Goal: Task Accomplishment & Management: Manage account settings

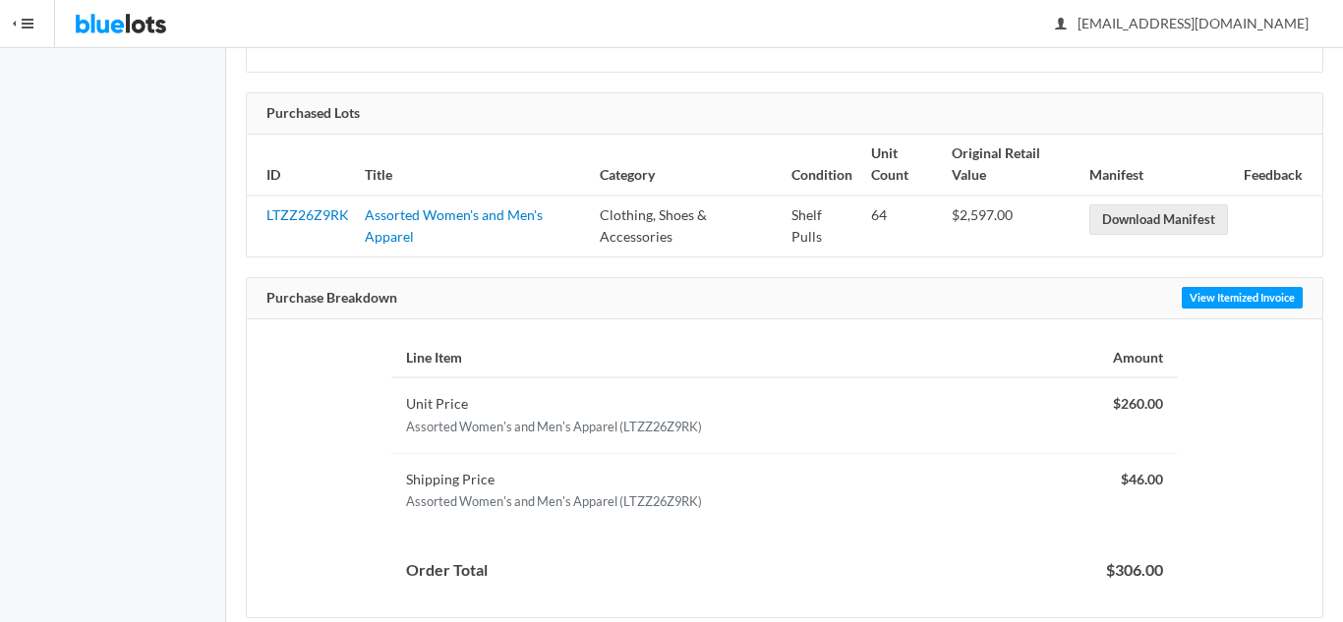
scroll to position [377, 0]
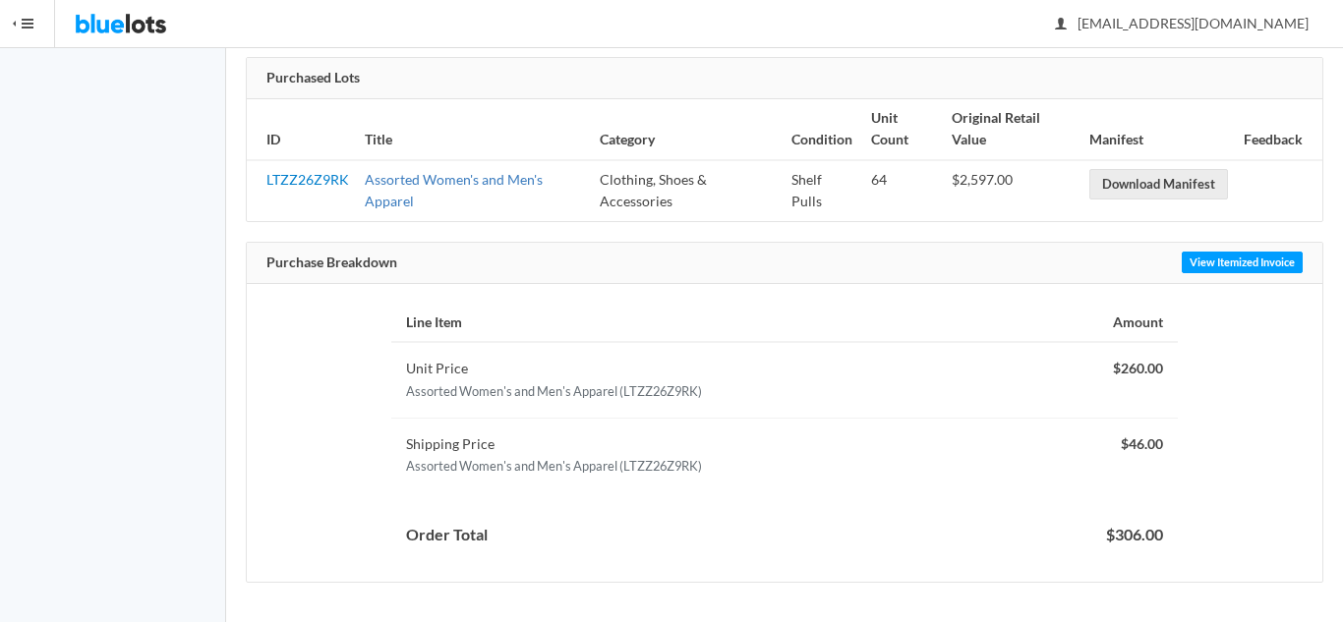
click at [488, 179] on link "Assorted Women's and Men's Apparel" at bounding box center [454, 190] width 178 height 39
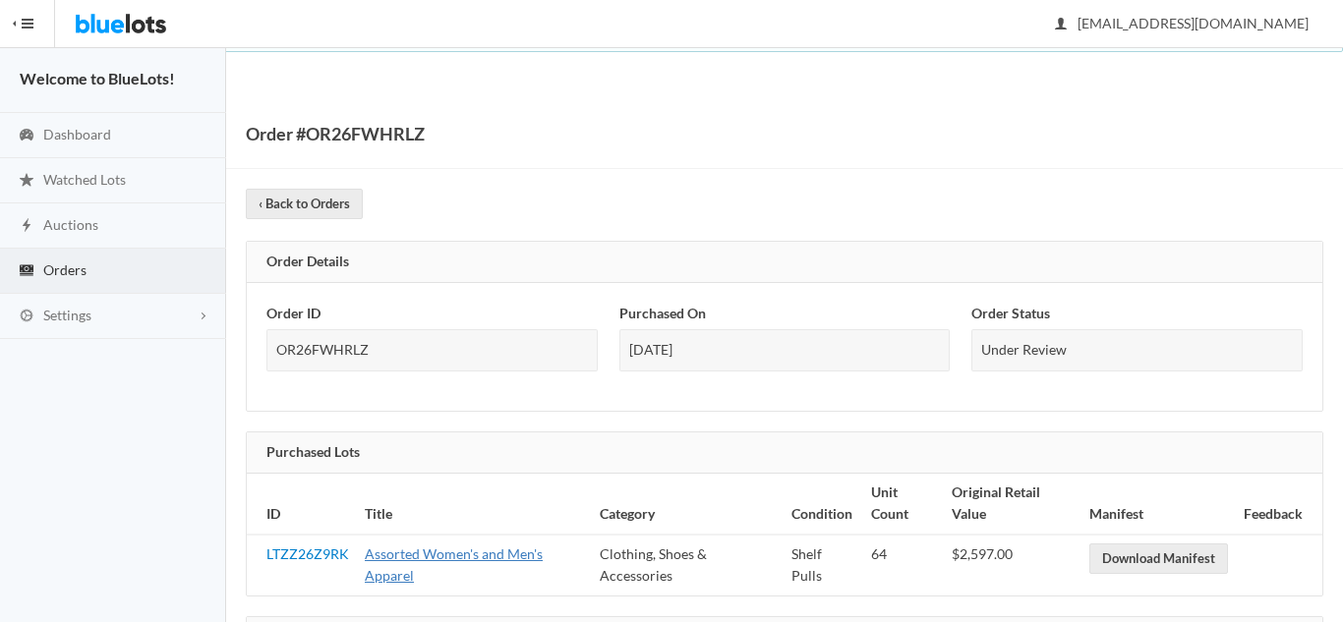
scroll to position [0, 0]
click at [59, 276] on span "Orders" at bounding box center [64, 271] width 43 height 17
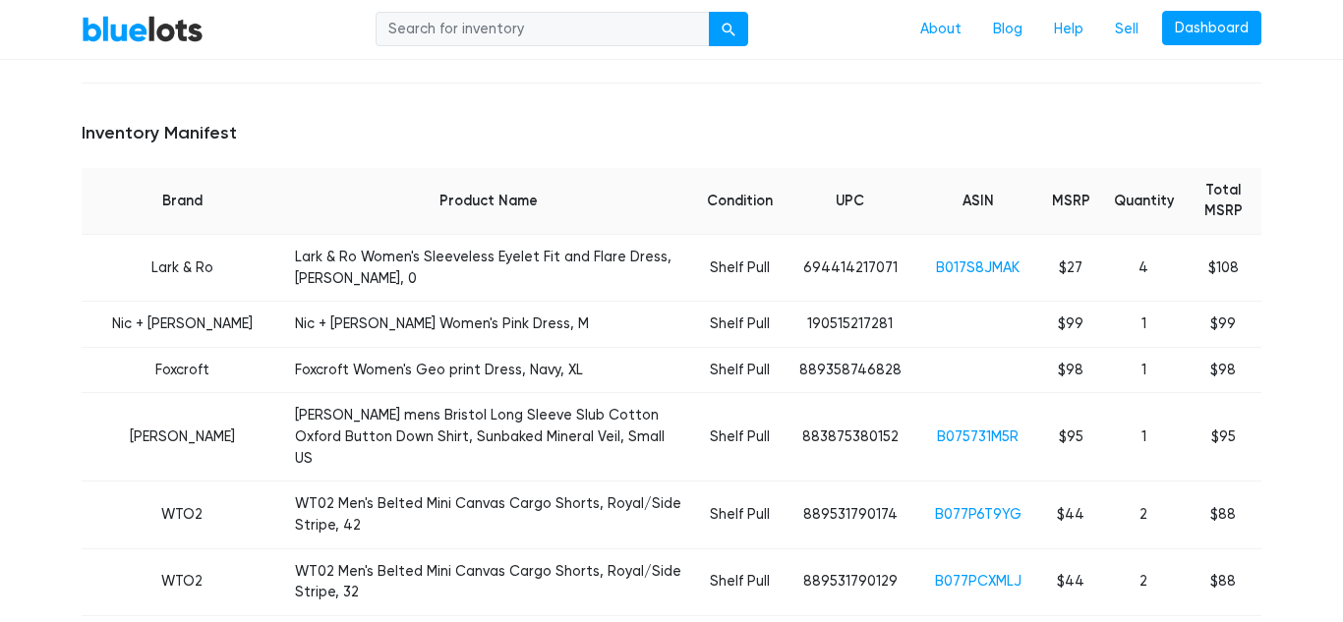
scroll to position [693, 0]
click at [967, 259] on link "B017S8JMAK" at bounding box center [978, 267] width 84 height 17
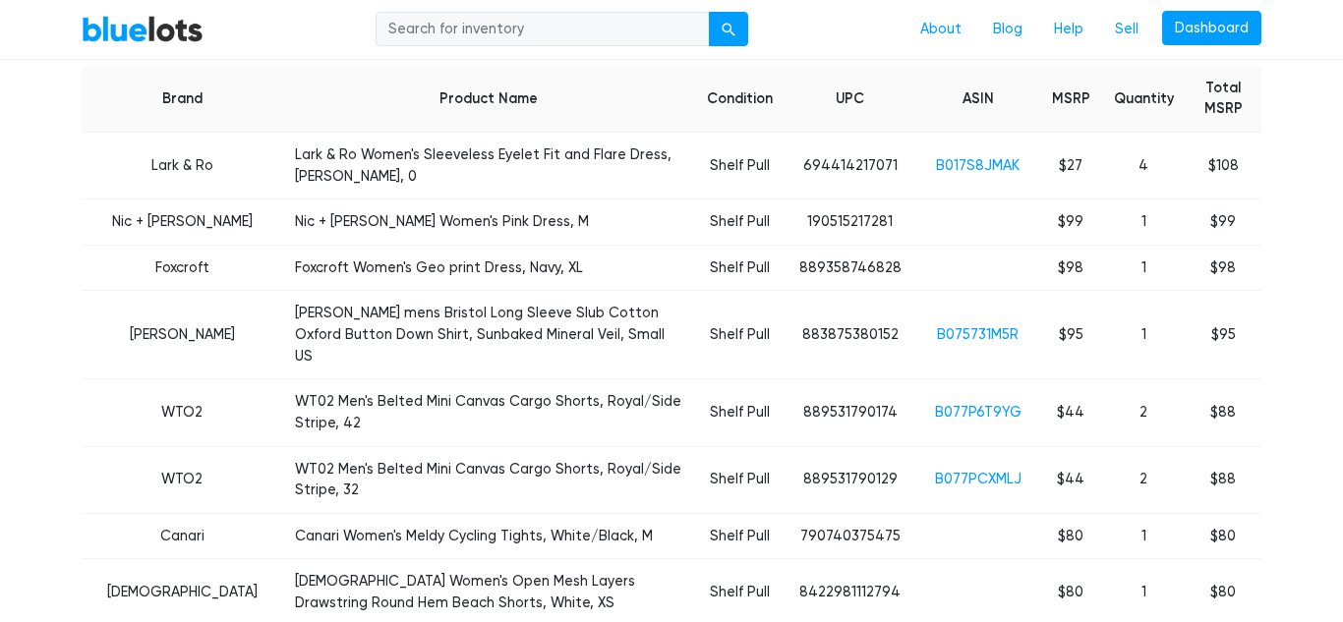
scroll to position [797, 0]
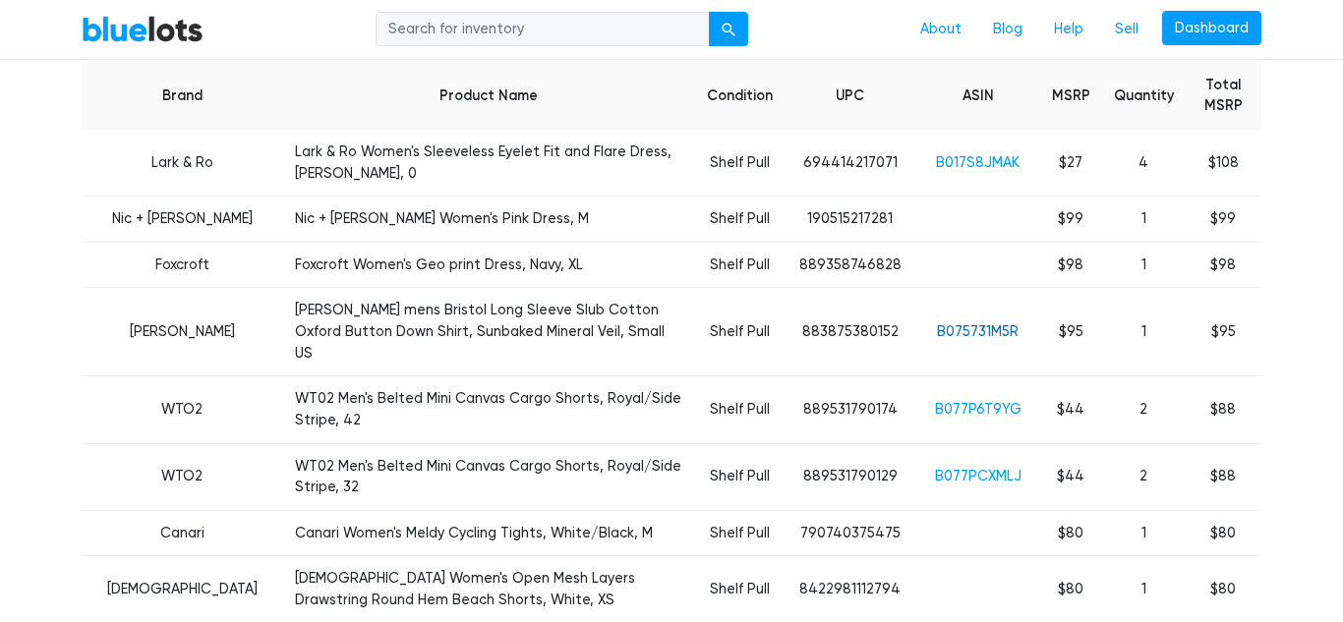
click at [981, 323] on link "B075731M5R" at bounding box center [978, 331] width 82 height 17
click at [985, 401] on link "B077P6T9YG" at bounding box center [978, 409] width 87 height 17
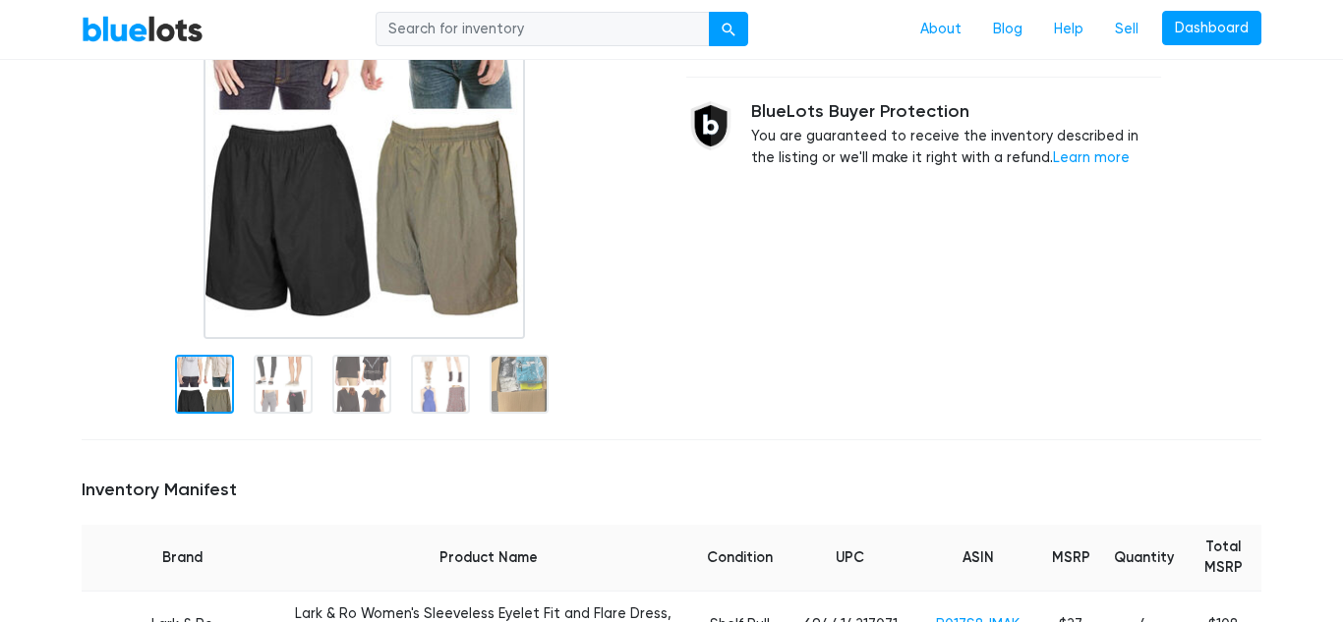
scroll to position [0, 0]
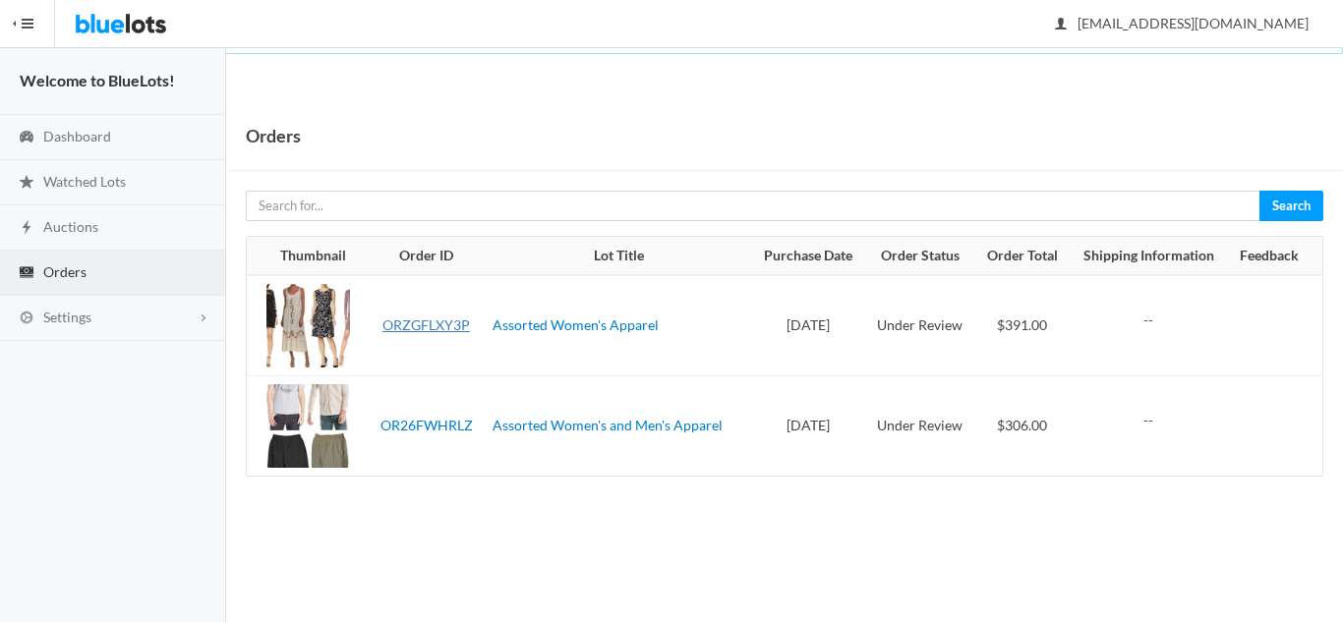
click at [455, 328] on link "ORZGFLXY3P" at bounding box center [425, 325] width 87 height 17
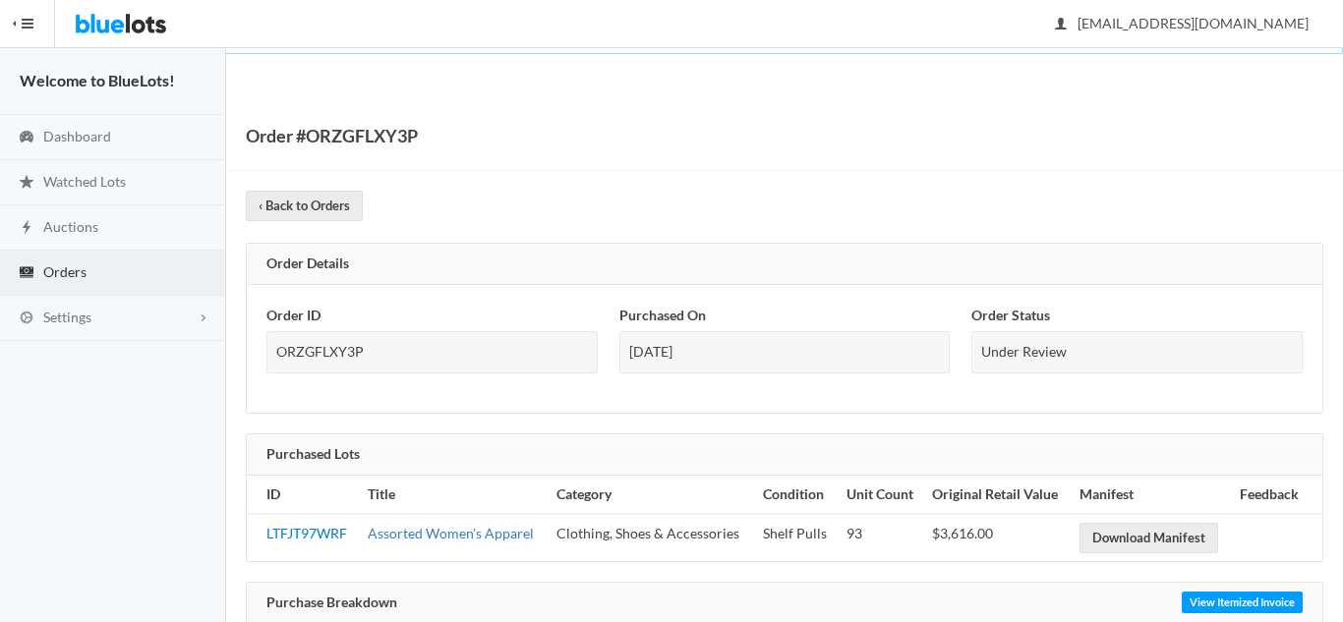
click at [422, 532] on link "Assorted Women's Apparel" at bounding box center [451, 533] width 166 height 17
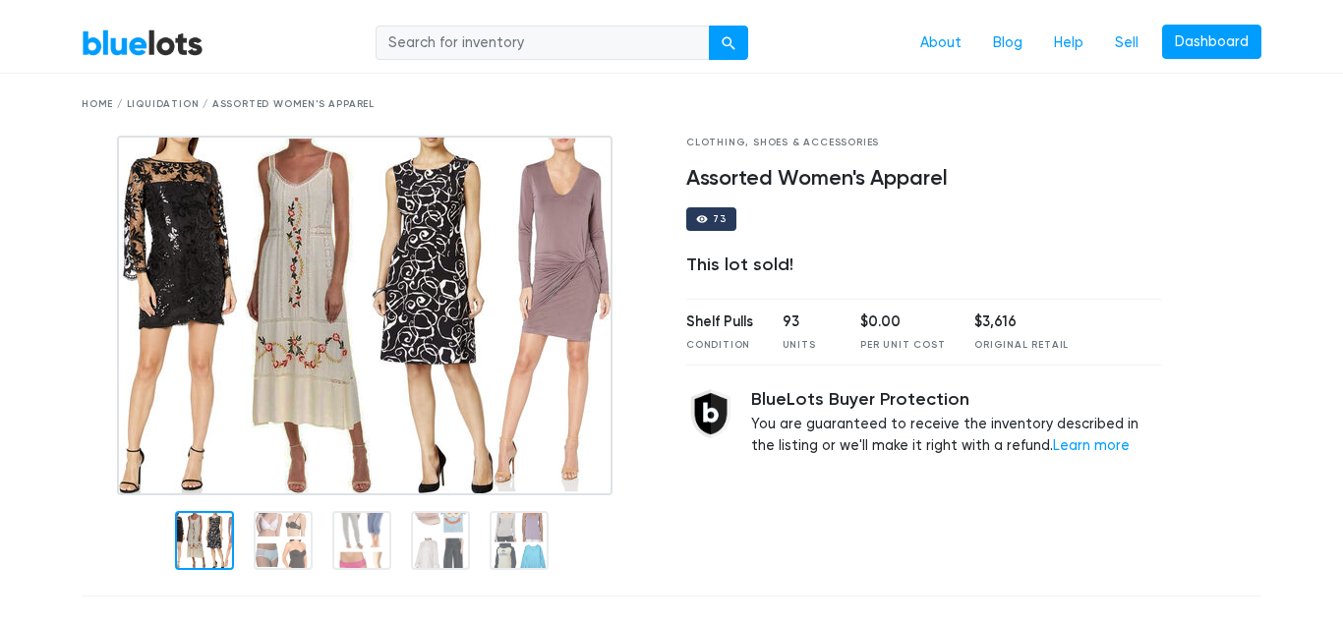
scroll to position [39, 0]
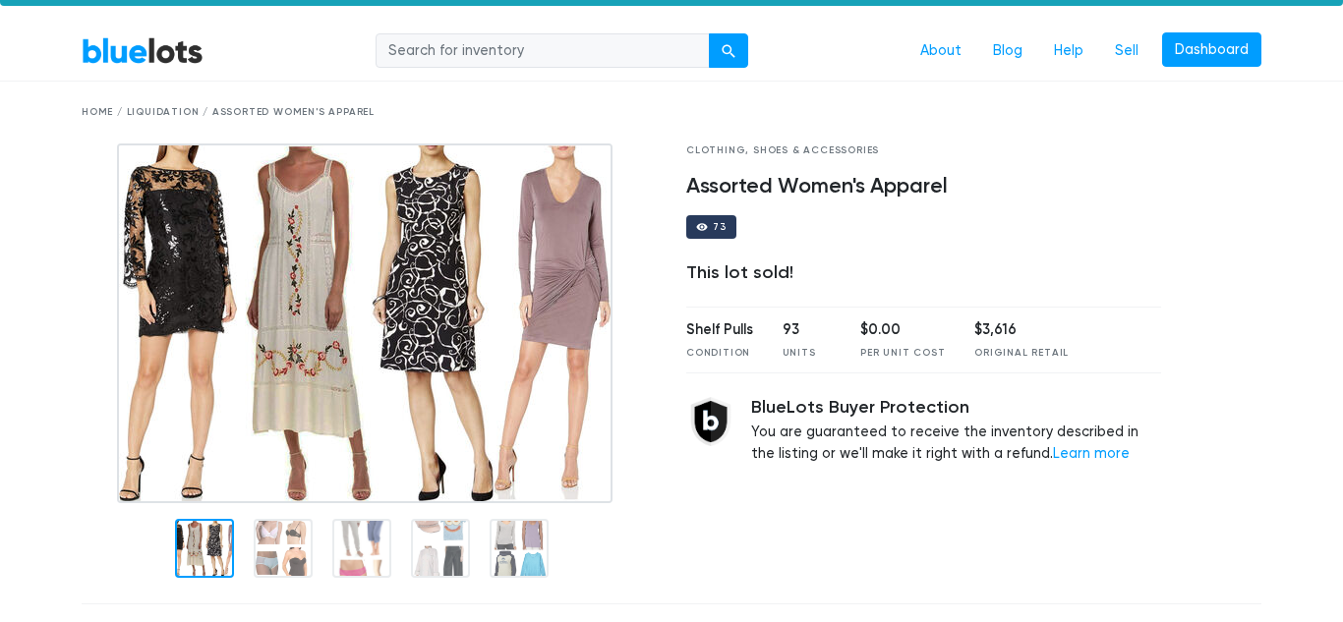
click at [513, 358] on img at bounding box center [364, 324] width 495 height 360
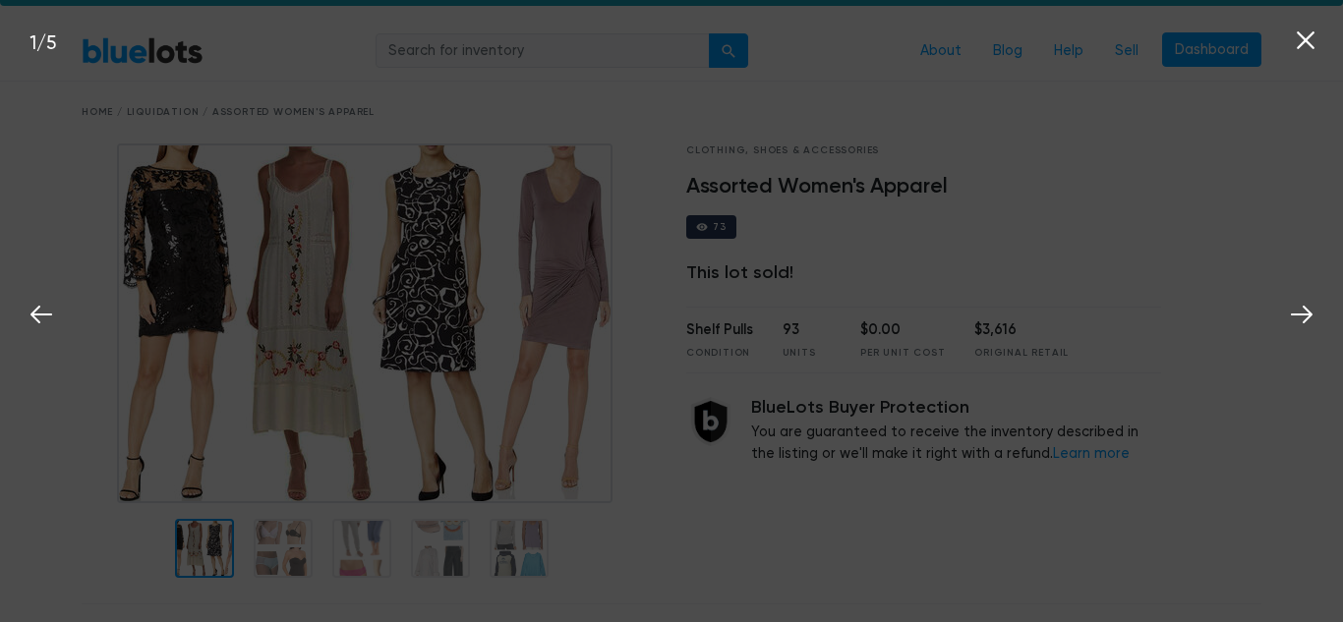
click at [513, 358] on div "1 / 5" at bounding box center [671, 311] width 1343 height 622
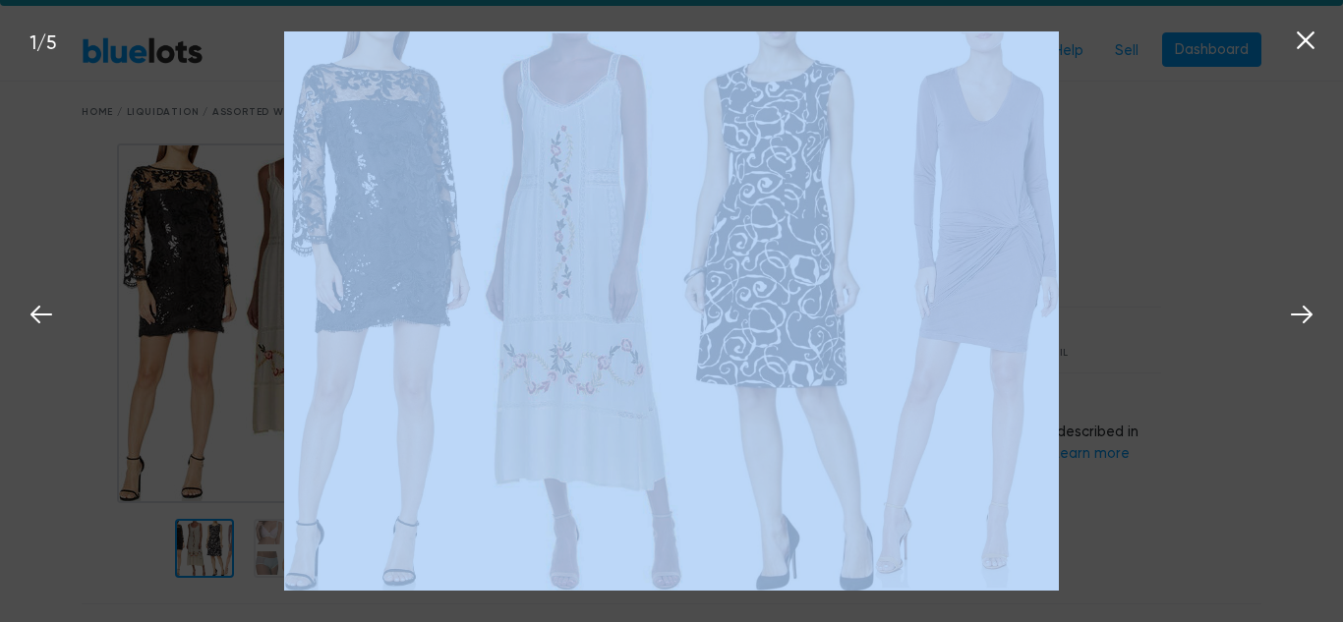
click at [1226, 290] on div "1 / 5" at bounding box center [671, 311] width 1343 height 622
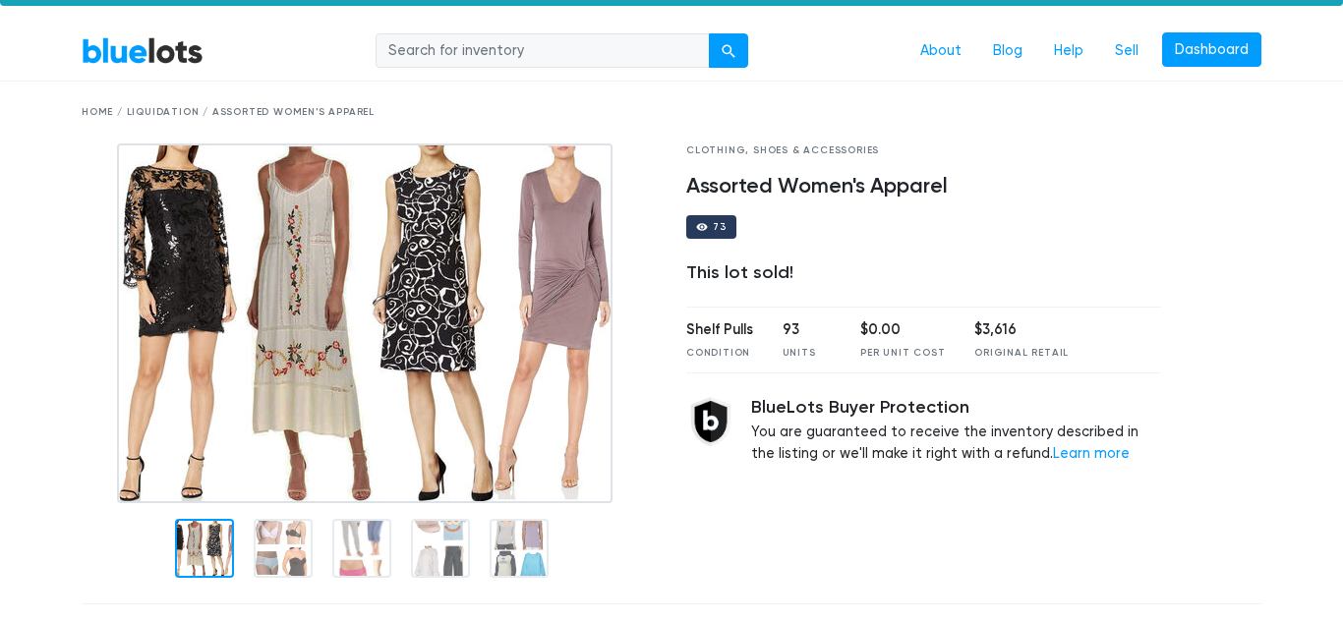
click at [297, 308] on img at bounding box center [364, 324] width 495 height 360
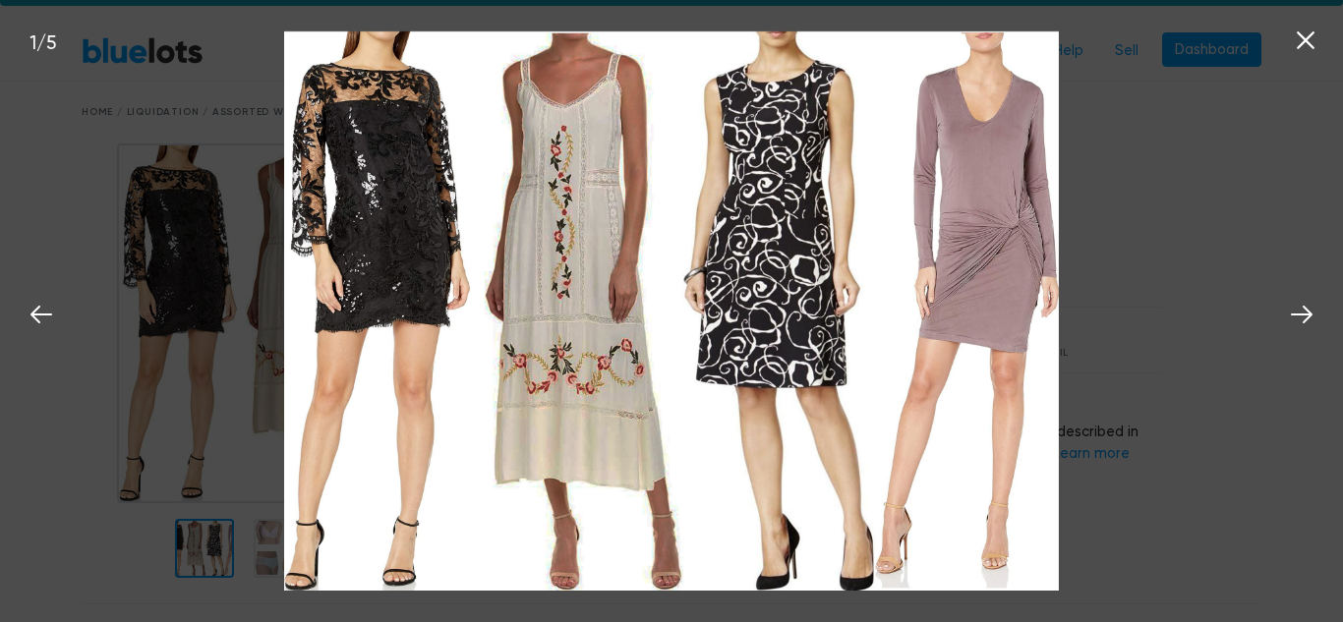
click at [297, 308] on img at bounding box center [671, 311] width 774 height 560
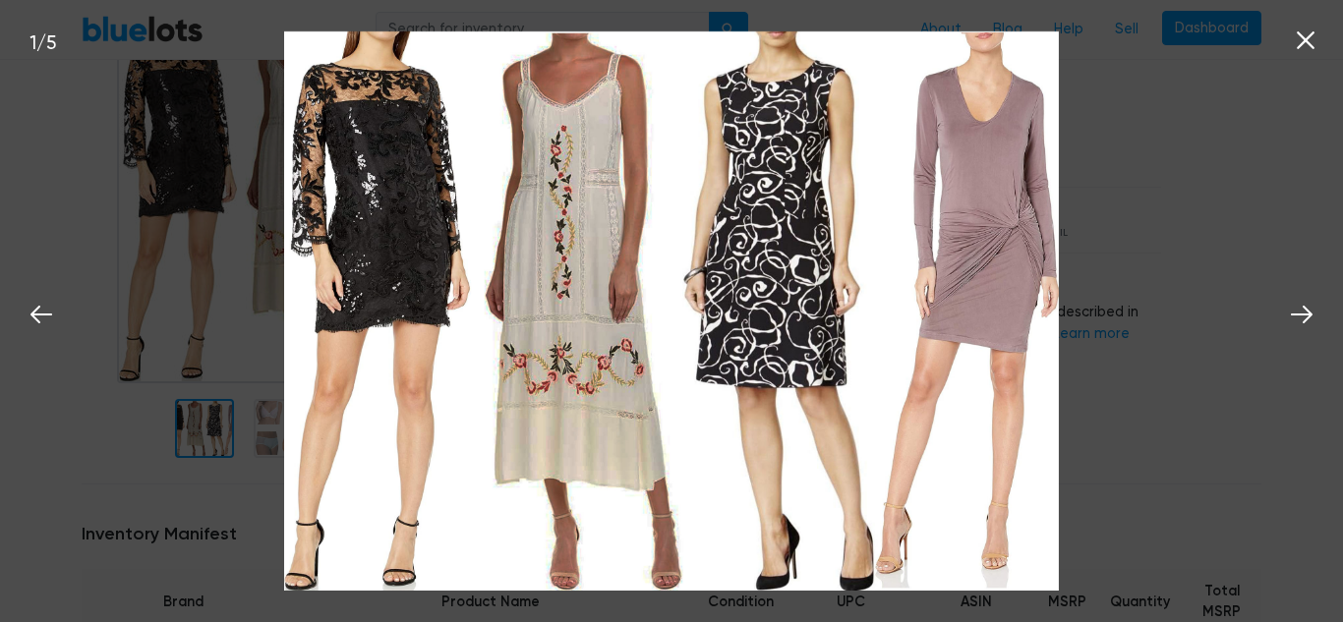
scroll to position [158, 0]
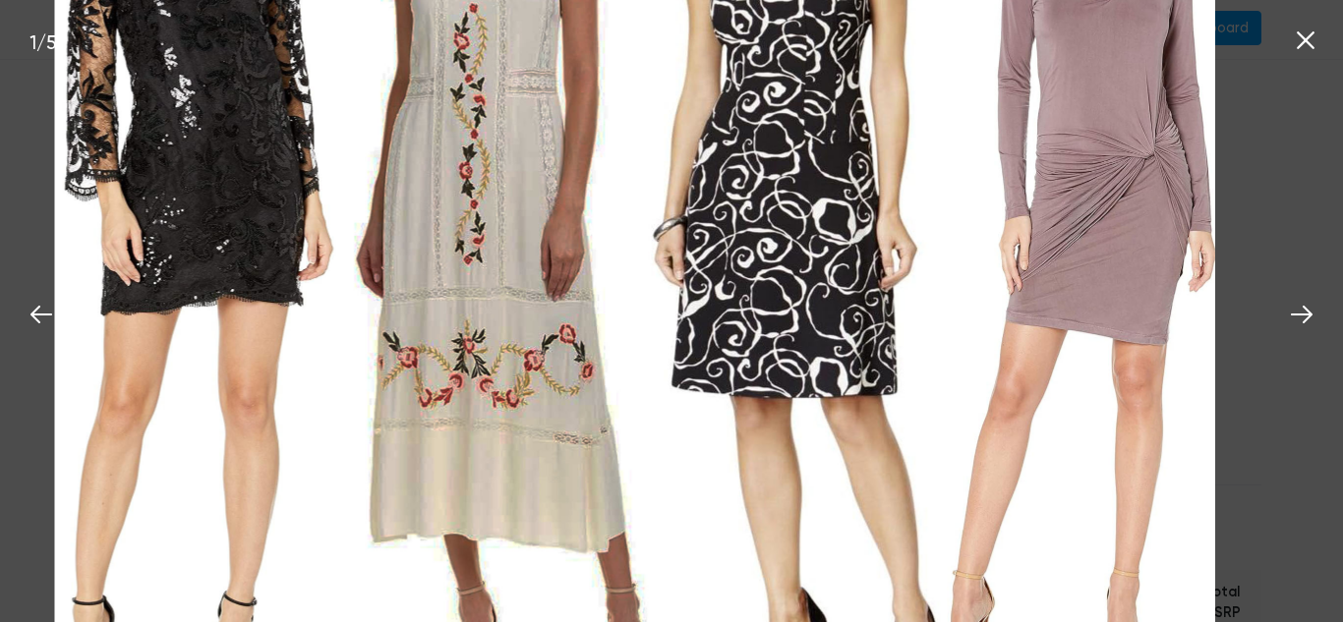
click at [862, 324] on img at bounding box center [635, 282] width 1161 height 841
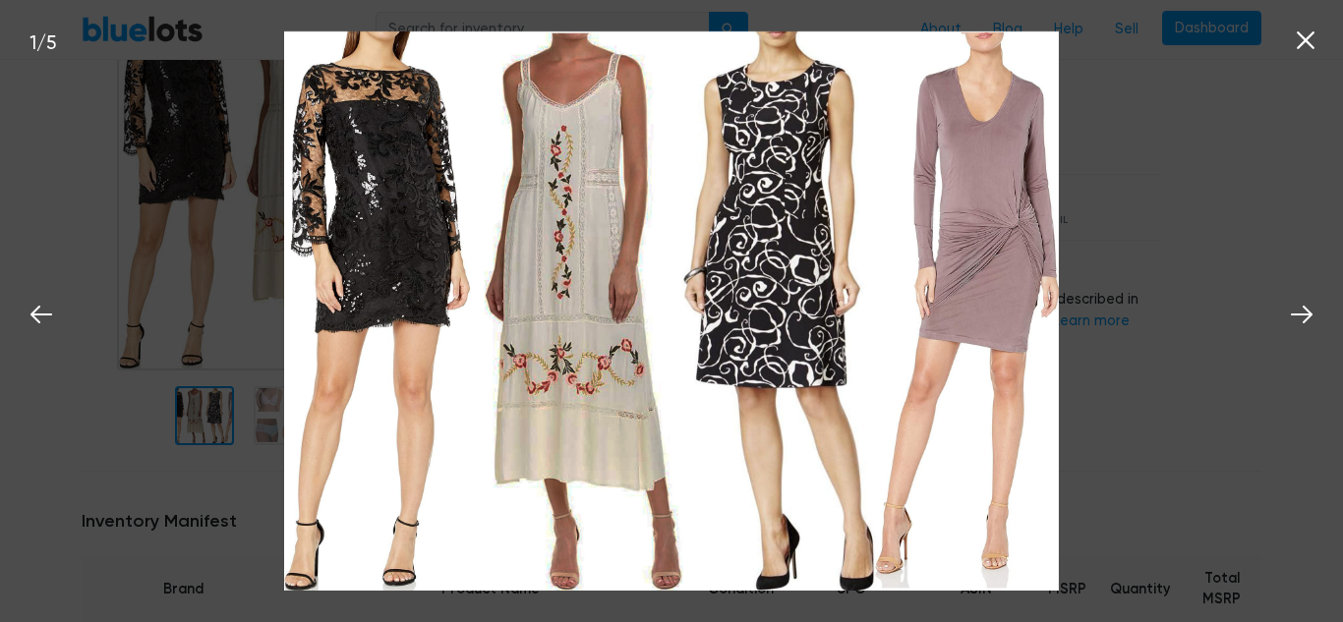
scroll to position [175, 0]
click at [1297, 320] on icon at bounding box center [1301, 314] width 29 height 29
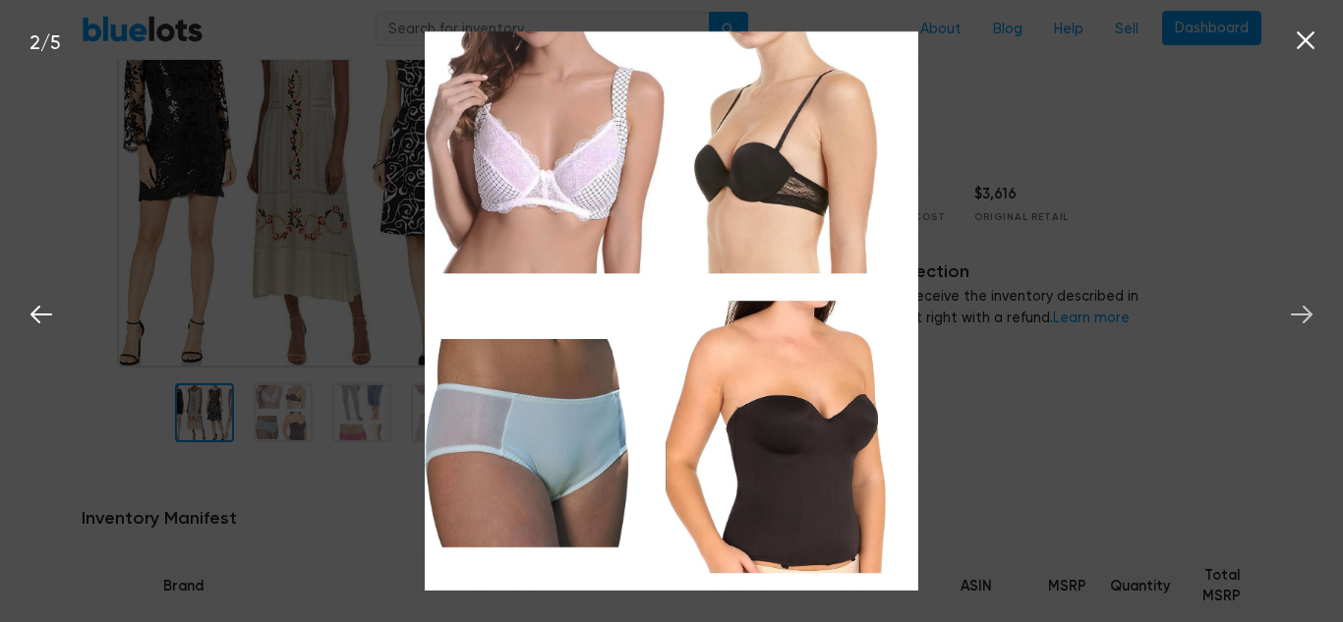
click at [1297, 320] on icon at bounding box center [1301, 314] width 29 height 29
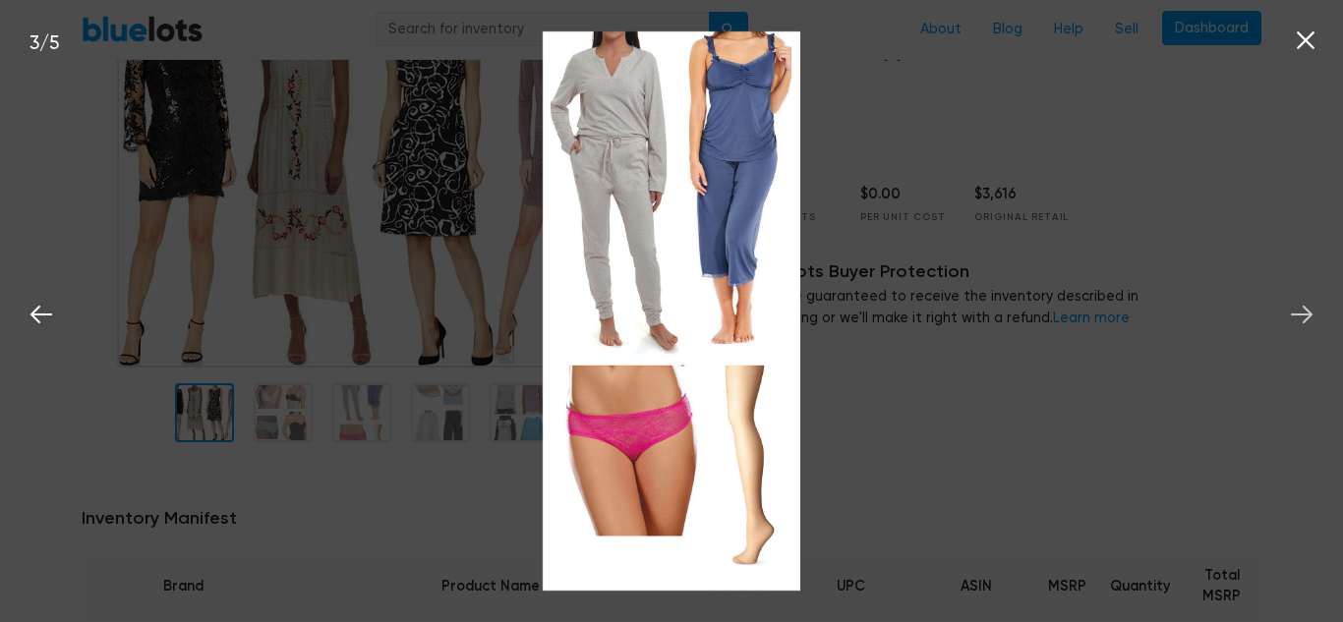
click at [1307, 316] on icon at bounding box center [1302, 315] width 22 height 18
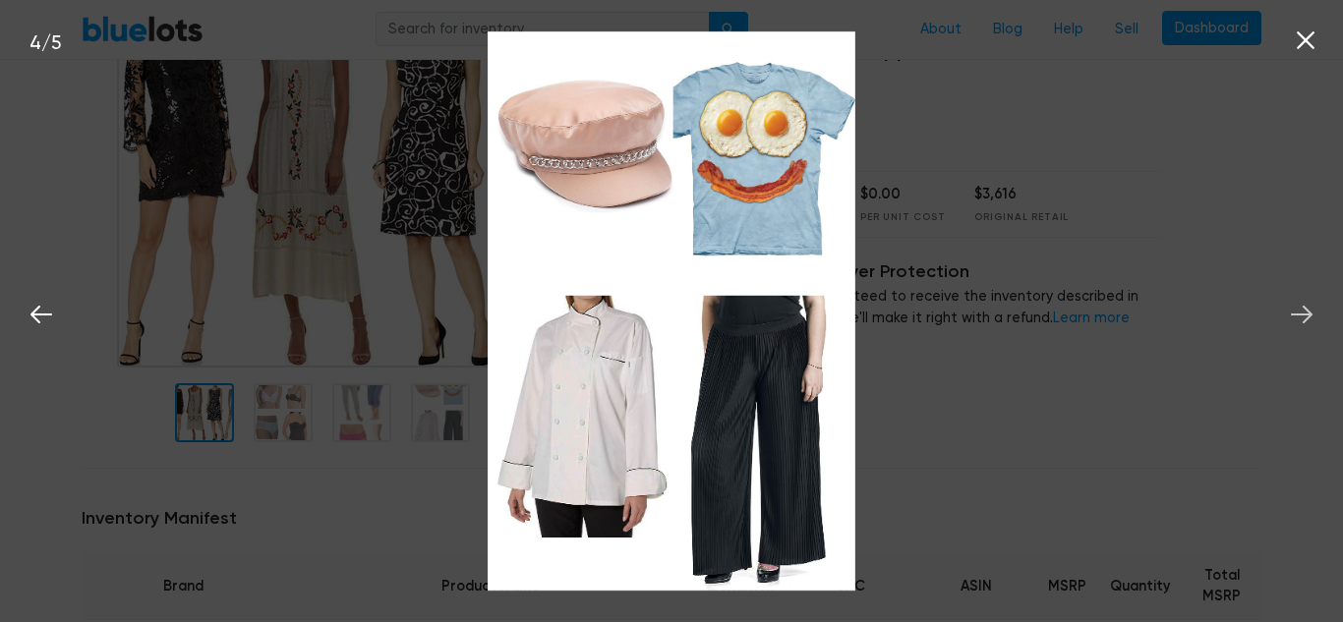
click at [1299, 322] on icon at bounding box center [1301, 314] width 29 height 29
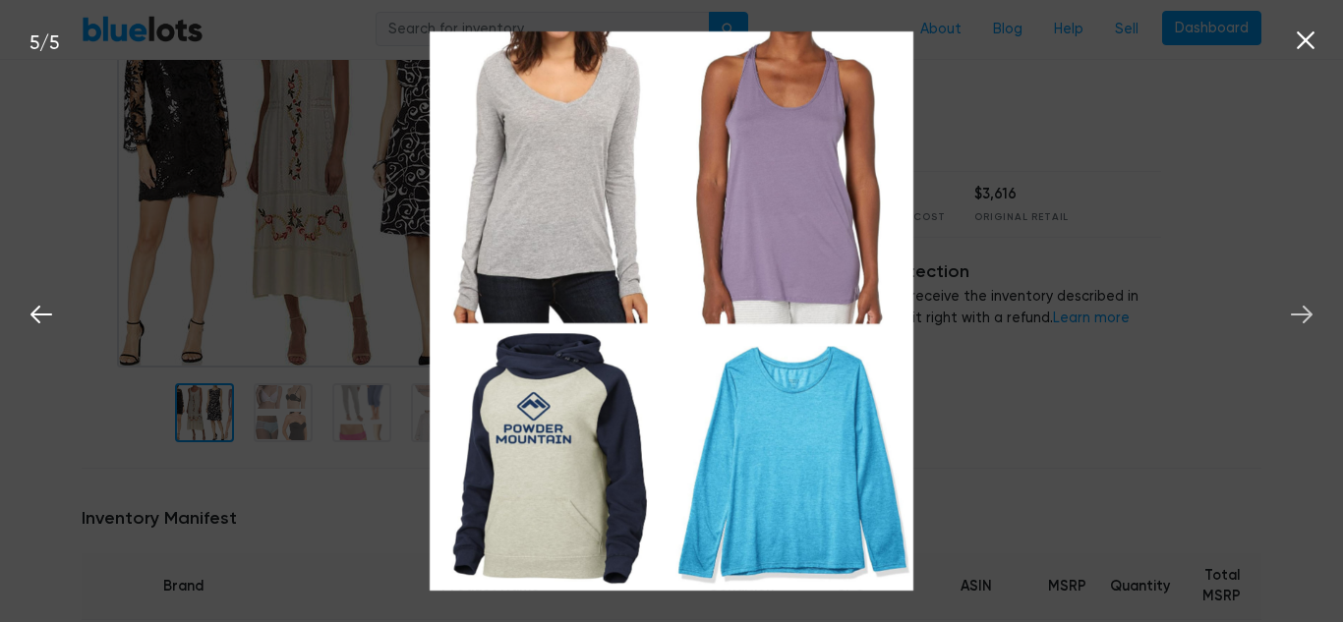
click at [1310, 322] on icon at bounding box center [1301, 314] width 29 height 29
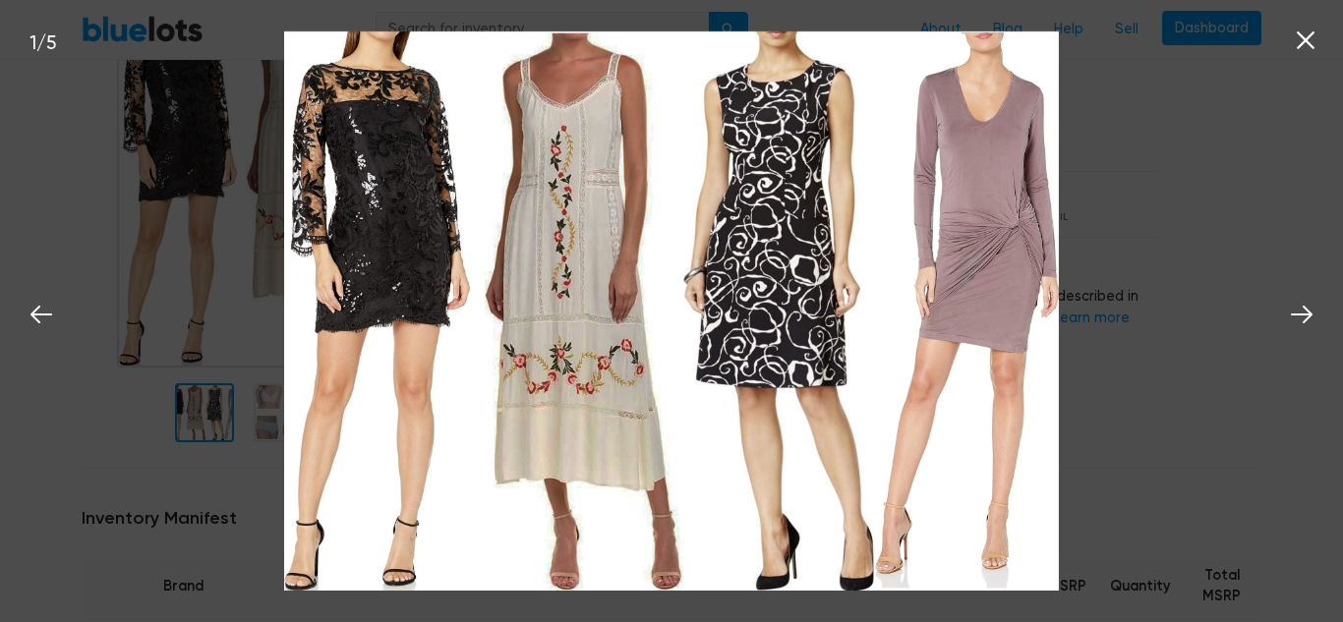
click at [1307, 46] on icon at bounding box center [1305, 40] width 29 height 29
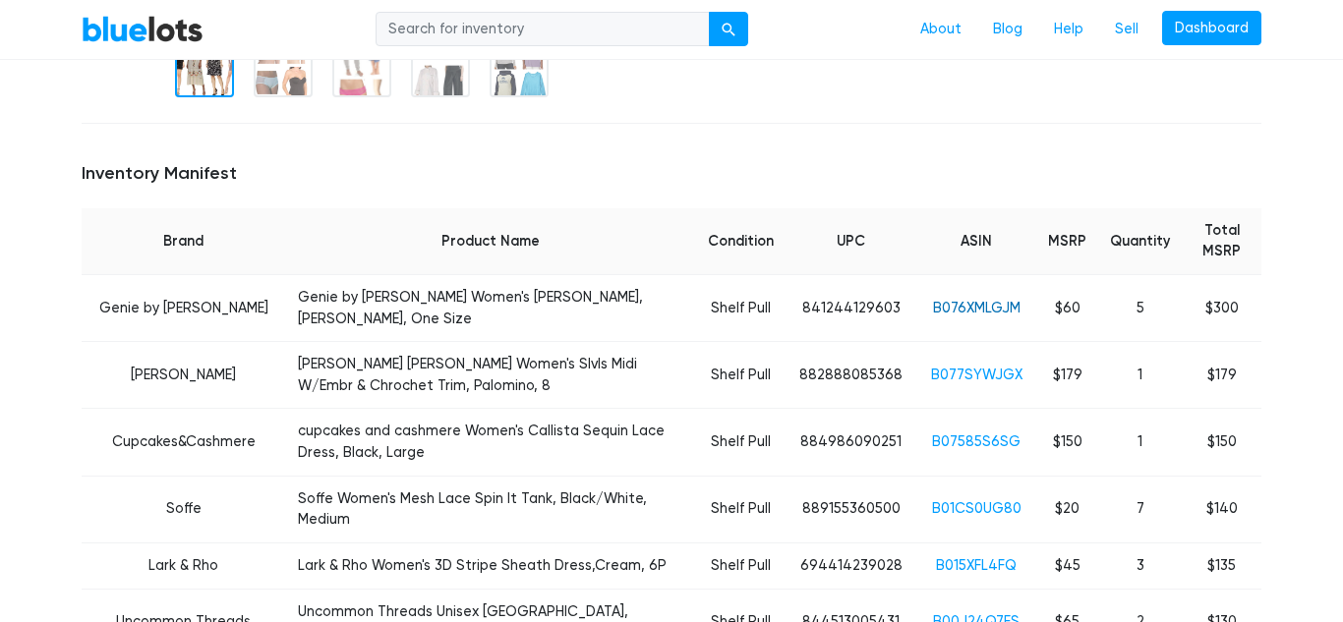
scroll to position [521, 0]
click at [979, 366] on link "B077SYWJGX" at bounding box center [976, 374] width 91 height 17
click at [998, 433] on link "B07585S6SG" at bounding box center [976, 441] width 88 height 17
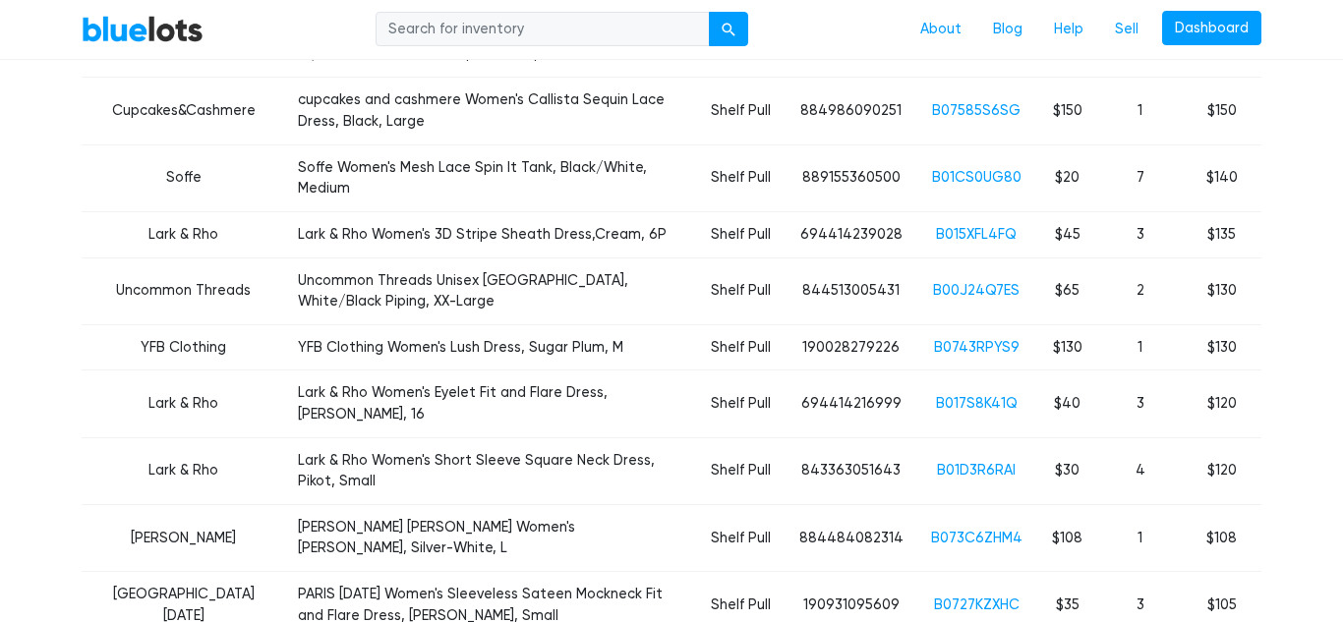
scroll to position [852, 0]
click at [986, 338] on link "B0743RPYS9" at bounding box center [977, 346] width 86 height 17
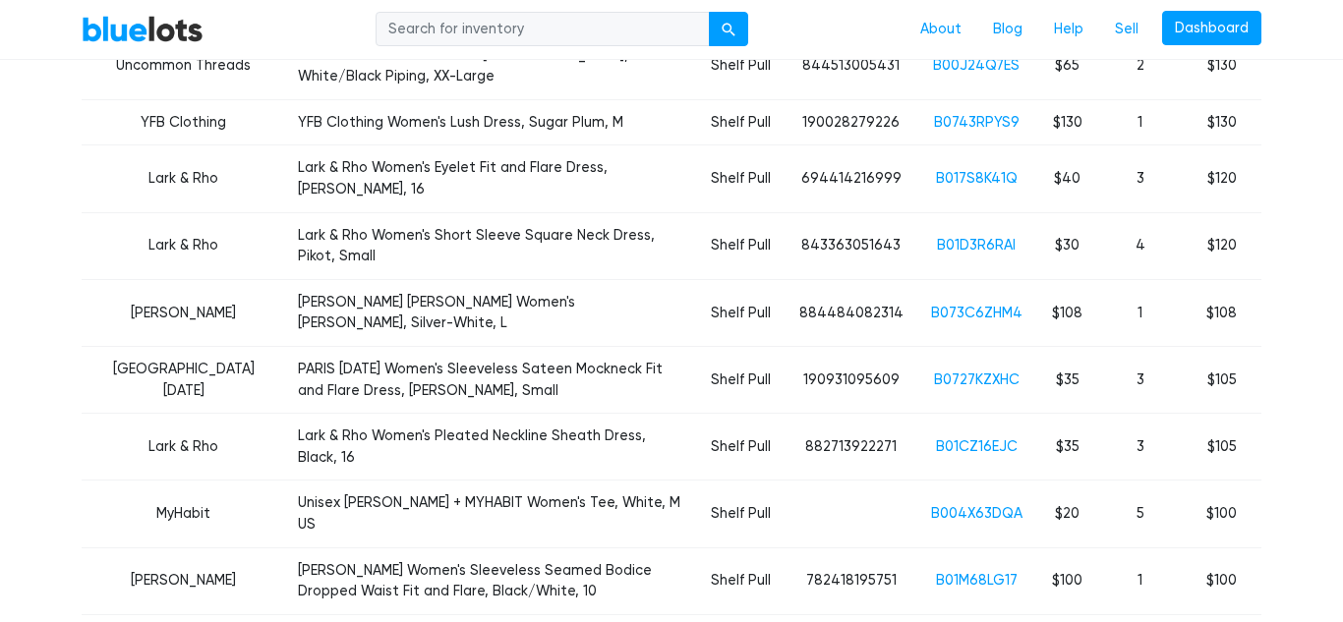
scroll to position [1079, 0]
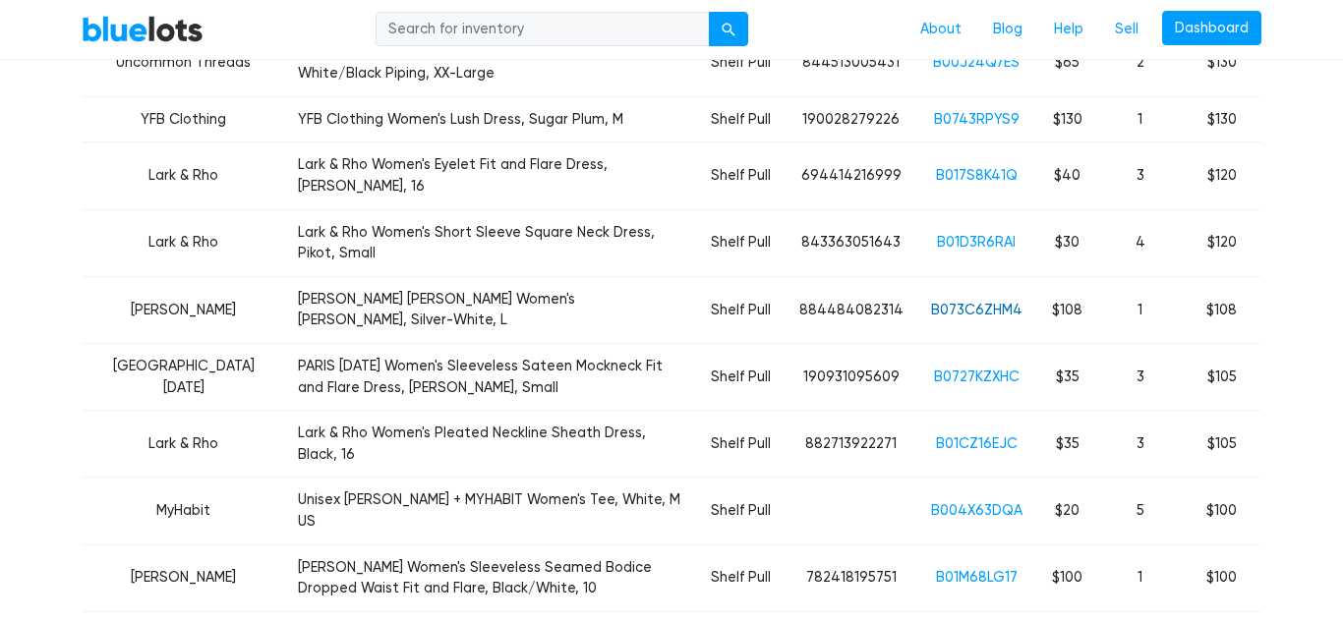
click at [978, 302] on link "B073C6ZHM4" at bounding box center [976, 310] width 91 height 17
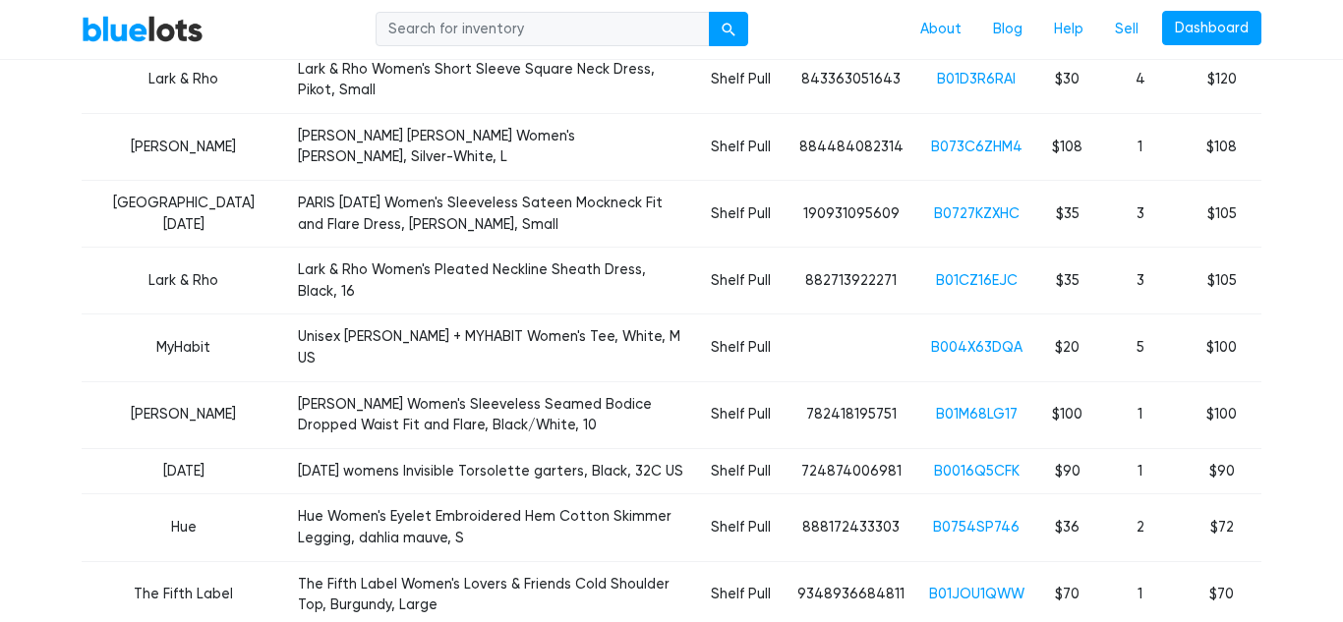
scroll to position [1259, 0]
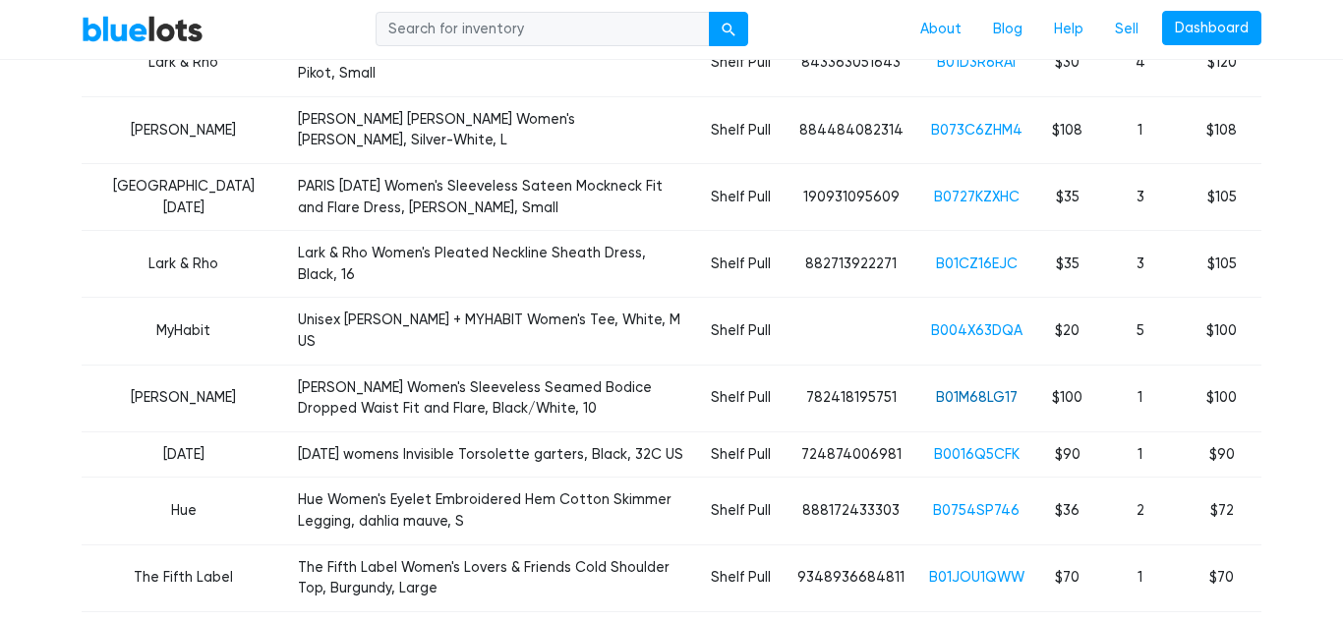
click at [977, 389] on link "B01M68LG17" at bounding box center [977, 397] width 82 height 17
click at [978, 446] on link "B0016Q5CFK" at bounding box center [977, 454] width 86 height 17
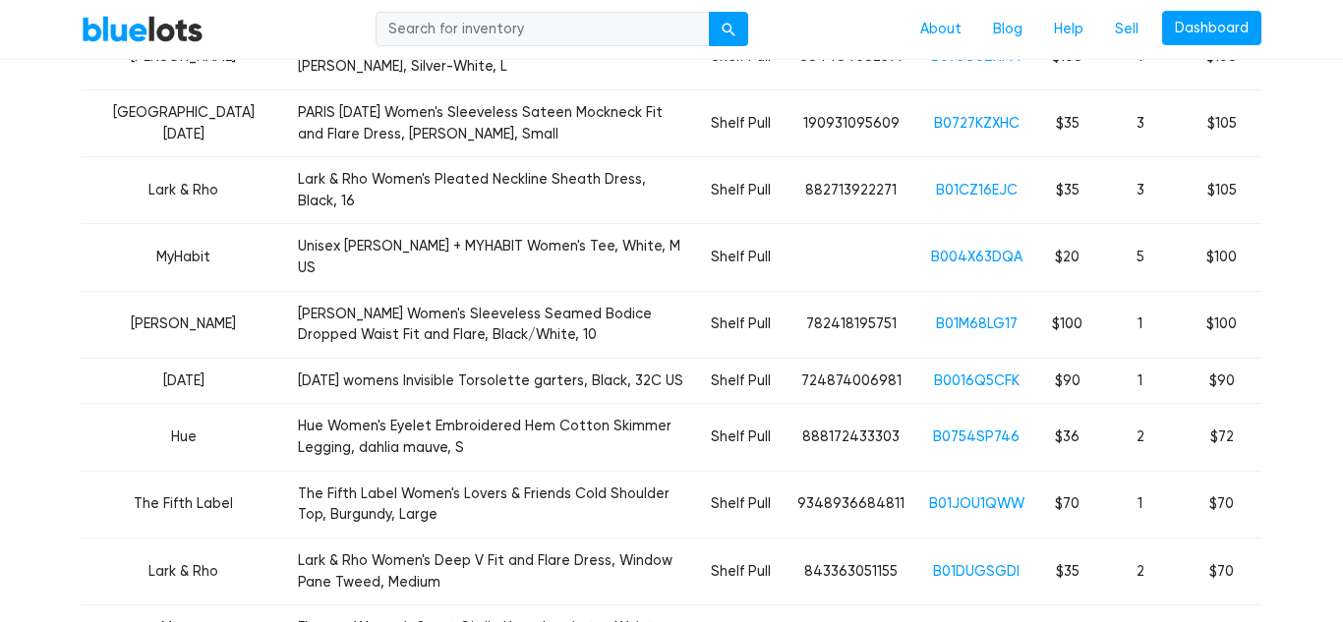
scroll to position [1338, 0]
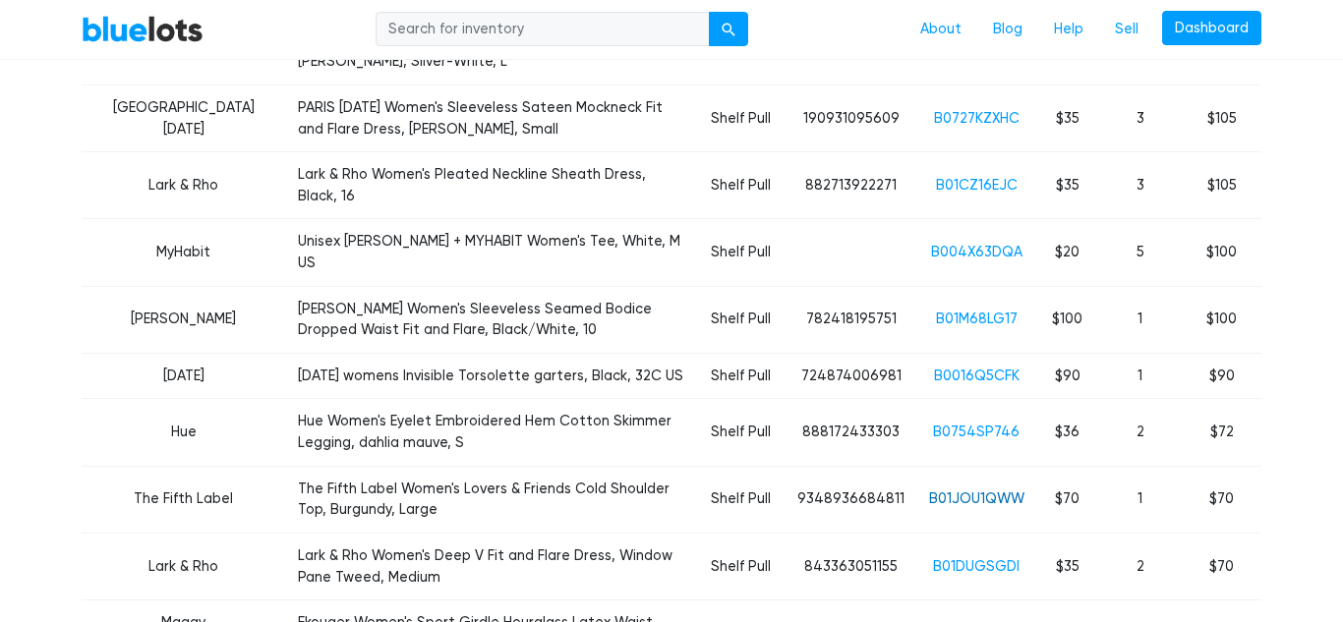
click at [978, 491] on link "B01JOU1QWW" at bounding box center [976, 499] width 95 height 17
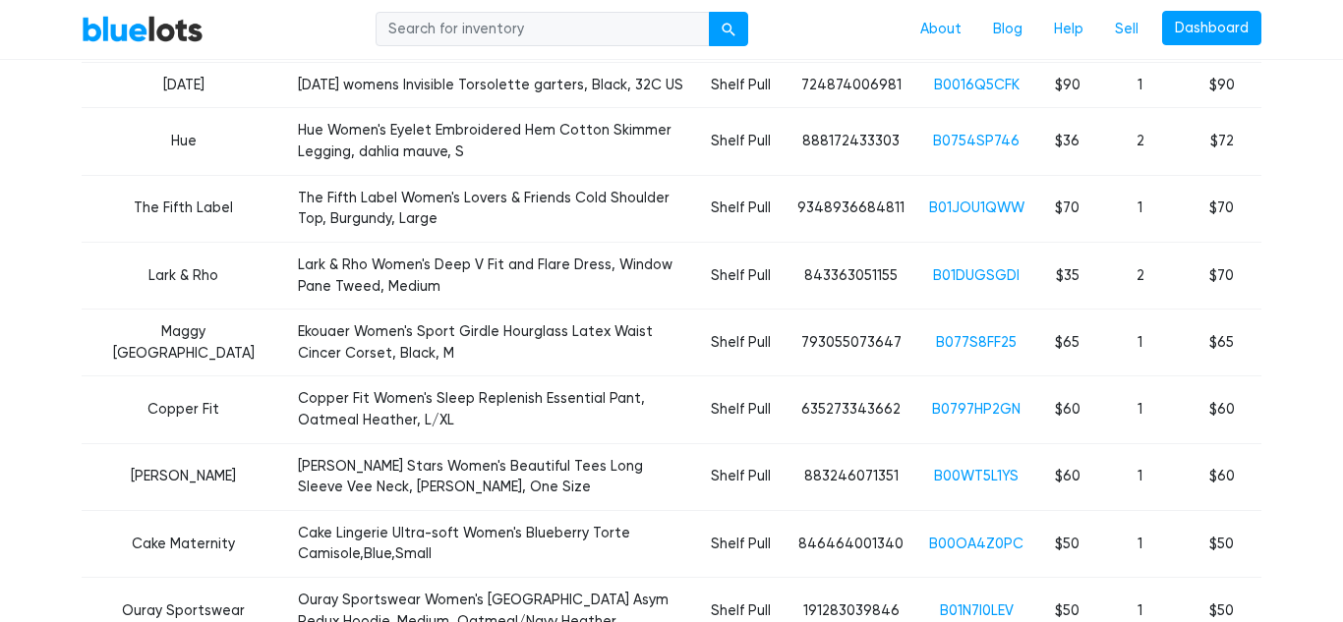
scroll to position [1635, 0]
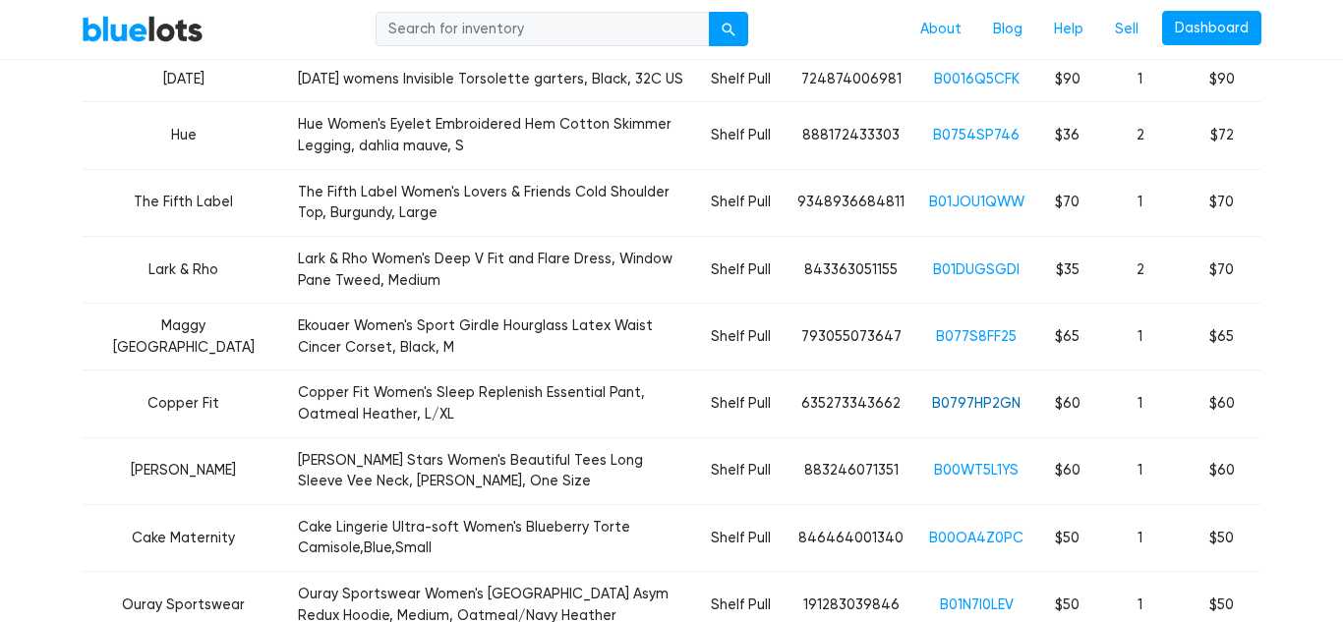
click at [981, 395] on link "B0797HP2GN" at bounding box center [976, 403] width 88 height 17
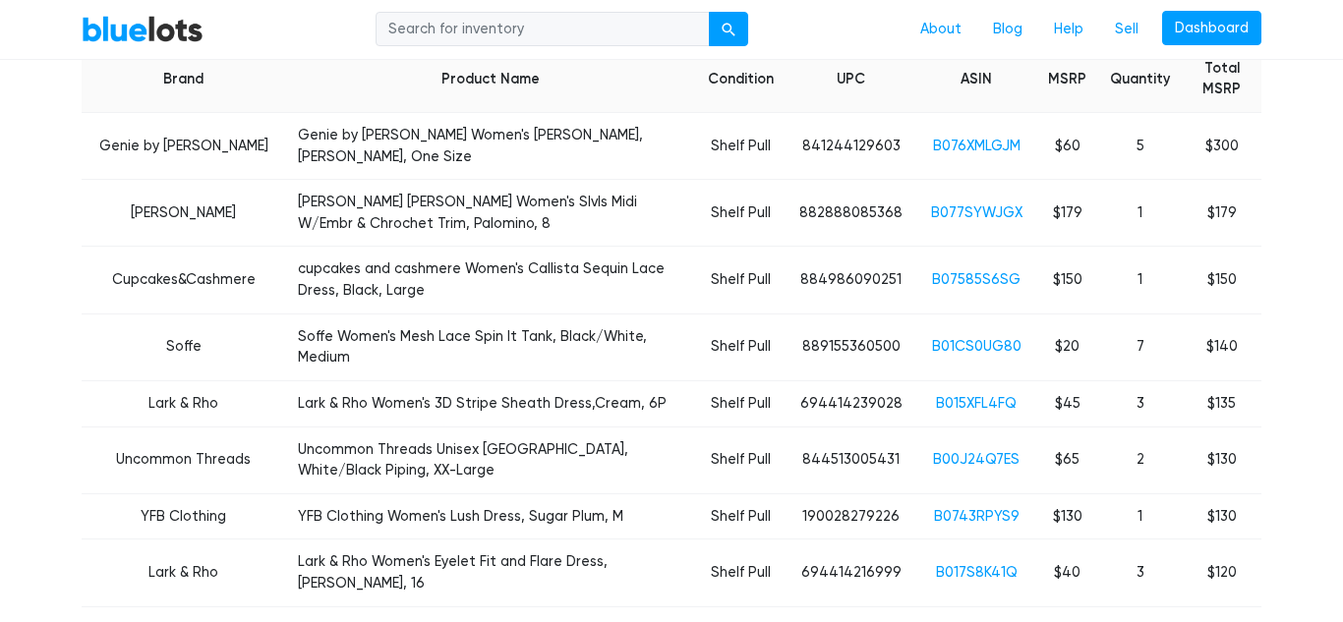
scroll to position [689, 0]
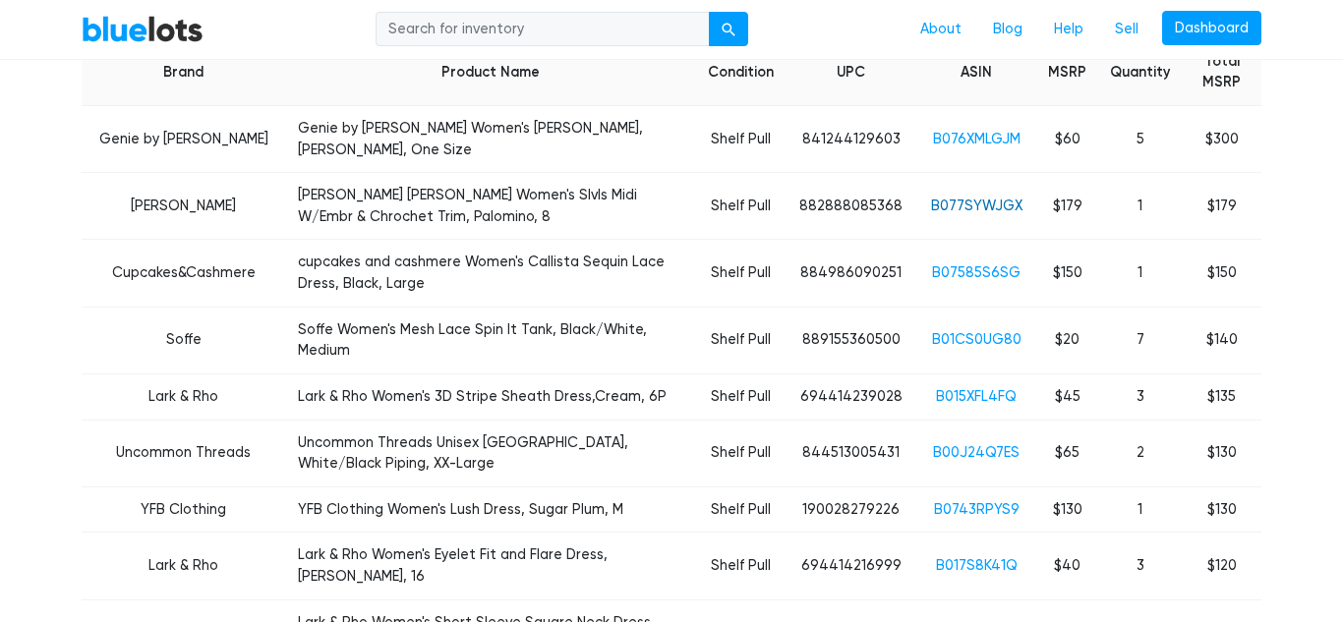
click at [977, 198] on link "B077SYWJGX" at bounding box center [976, 206] width 91 height 17
click at [979, 264] on link "B07585S6SG" at bounding box center [976, 272] width 88 height 17
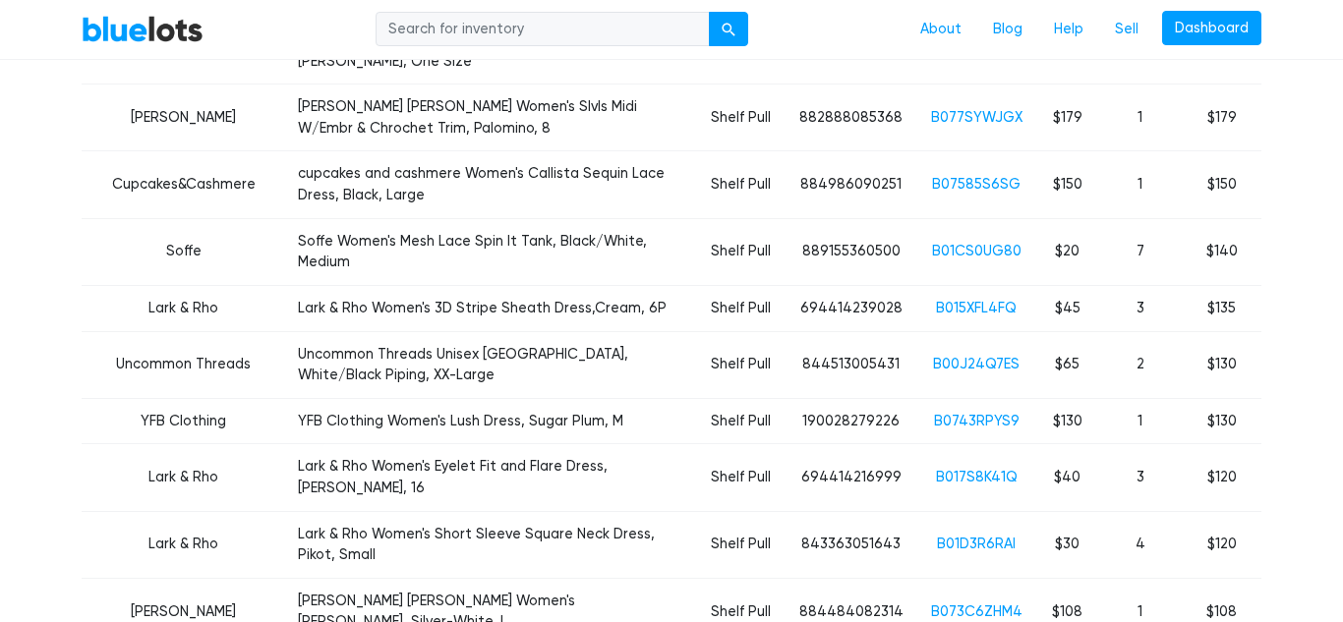
scroll to position [783, 0]
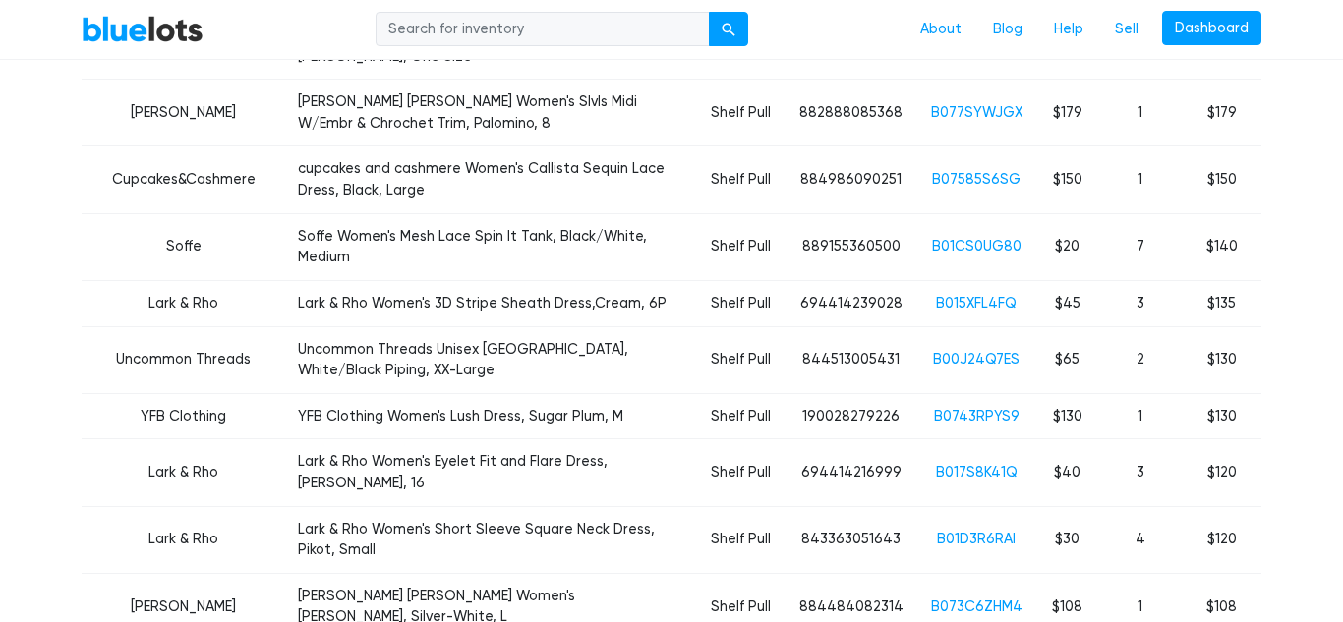
click at [970, 408] on link "B0743RPYS9" at bounding box center [977, 416] width 86 height 17
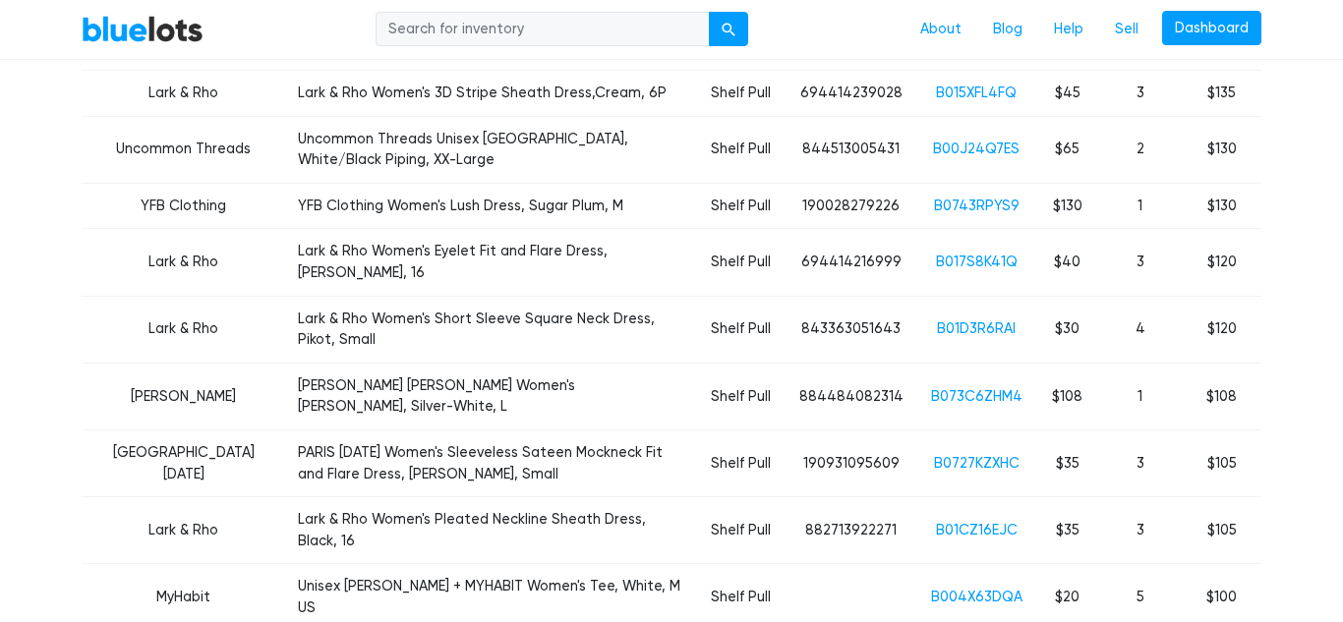
scroll to position [994, 0]
click at [989, 387] on link "B073C6ZHM4" at bounding box center [976, 395] width 91 height 17
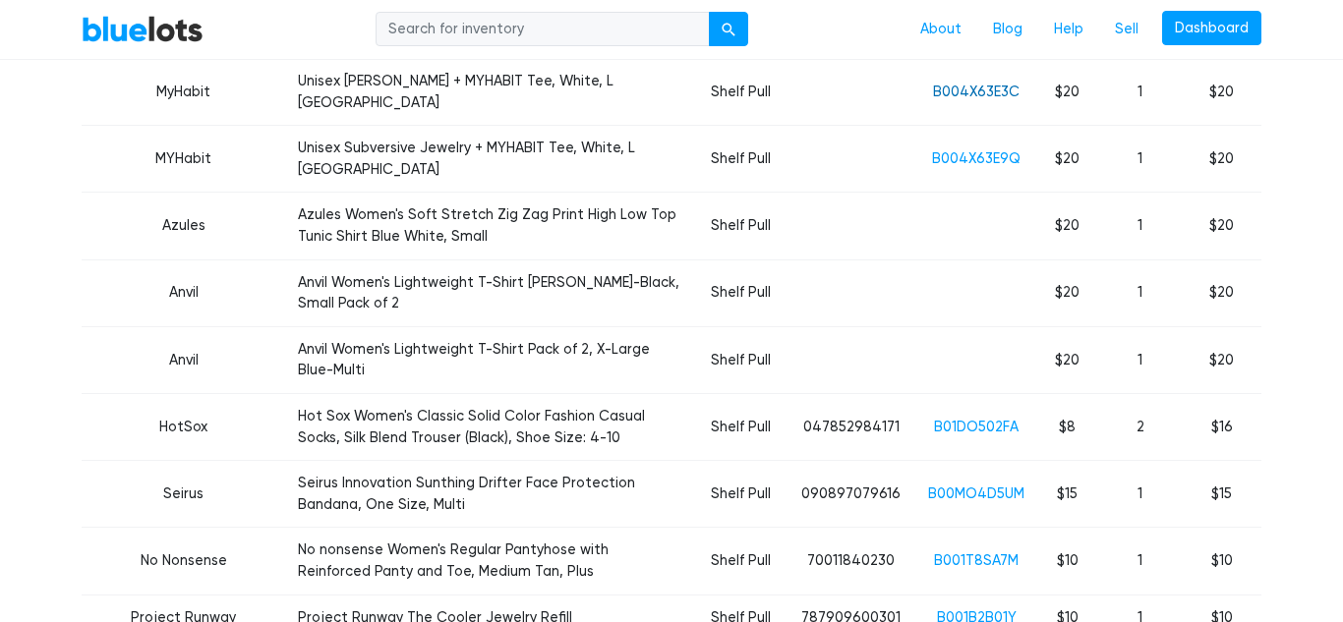
scroll to position [4033, 0]
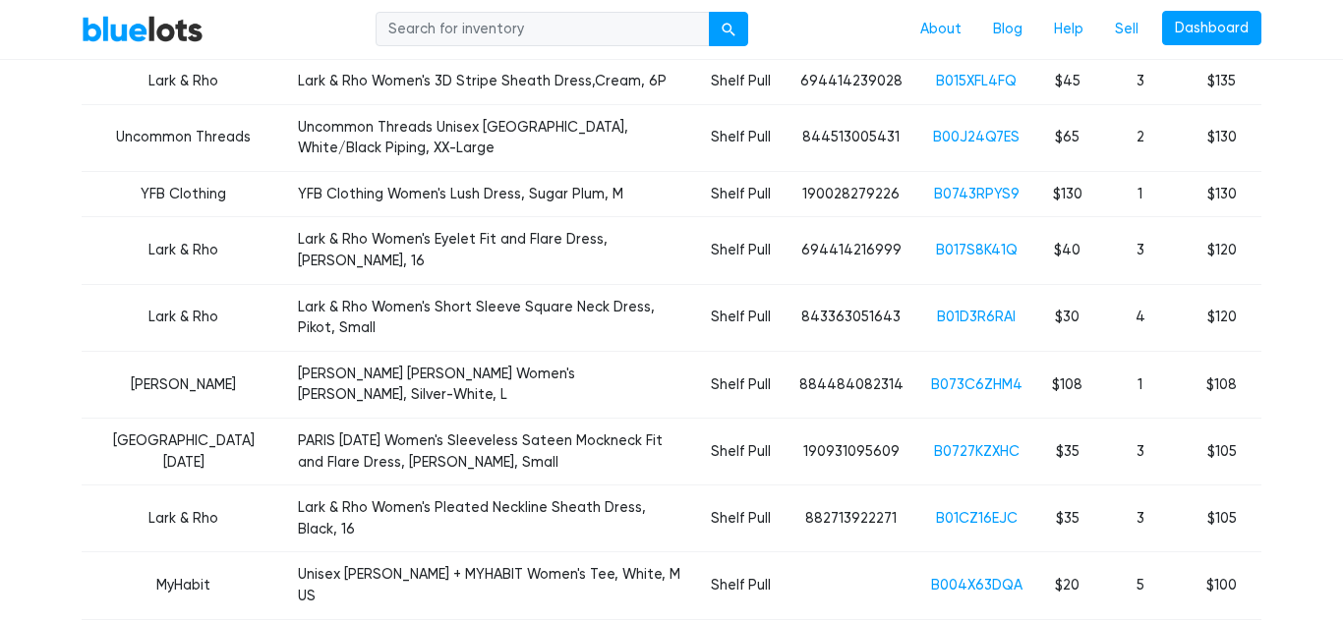
scroll to position [1007, 0]
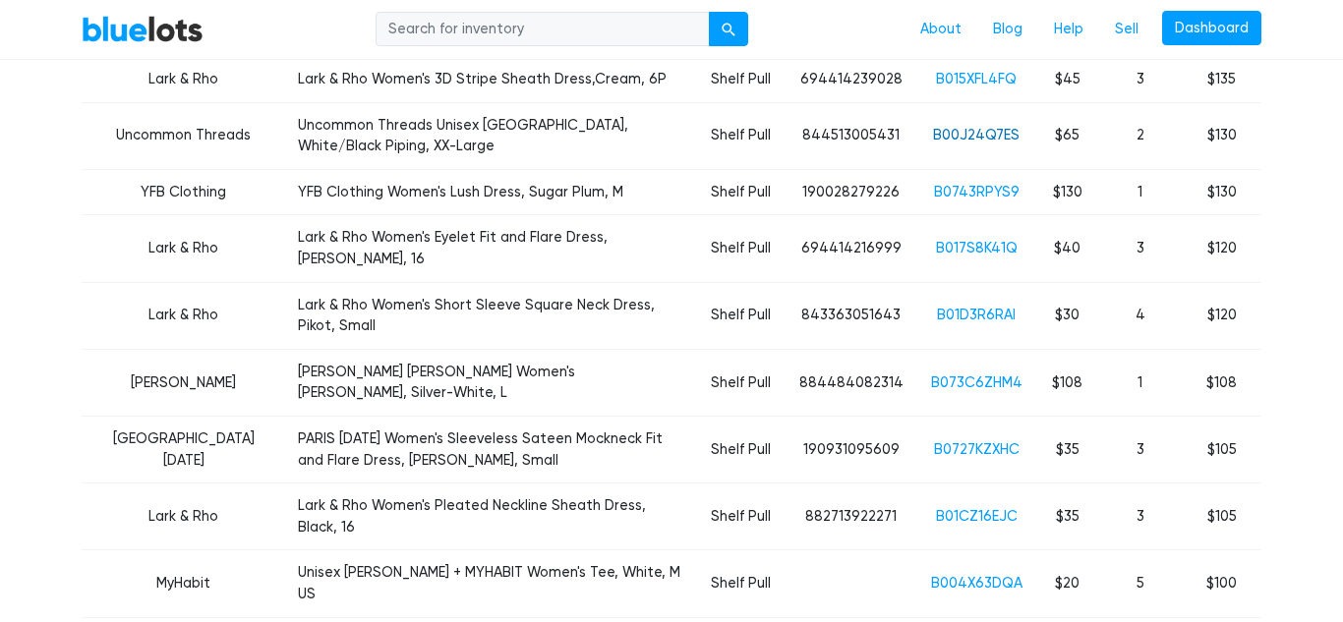
click at [966, 127] on link "B00J24Q7ES" at bounding box center [976, 135] width 87 height 17
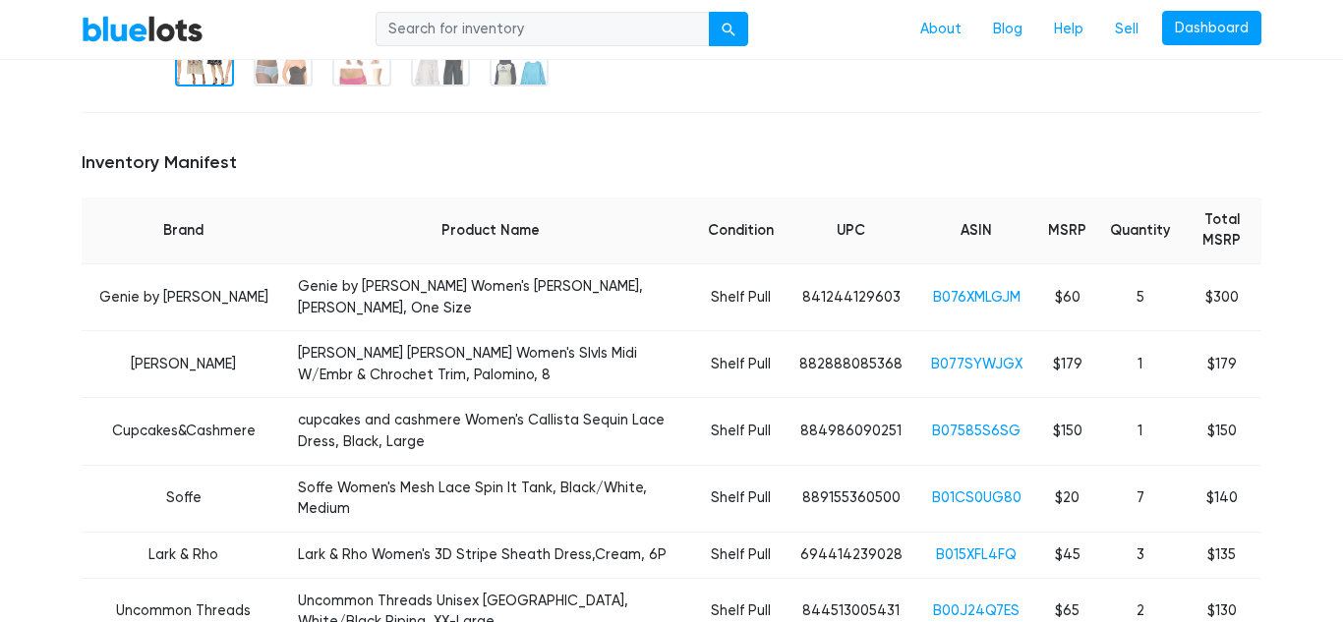
scroll to position [530, 0]
click at [975, 290] on link "B076XMLGJM" at bounding box center [976, 298] width 87 height 17
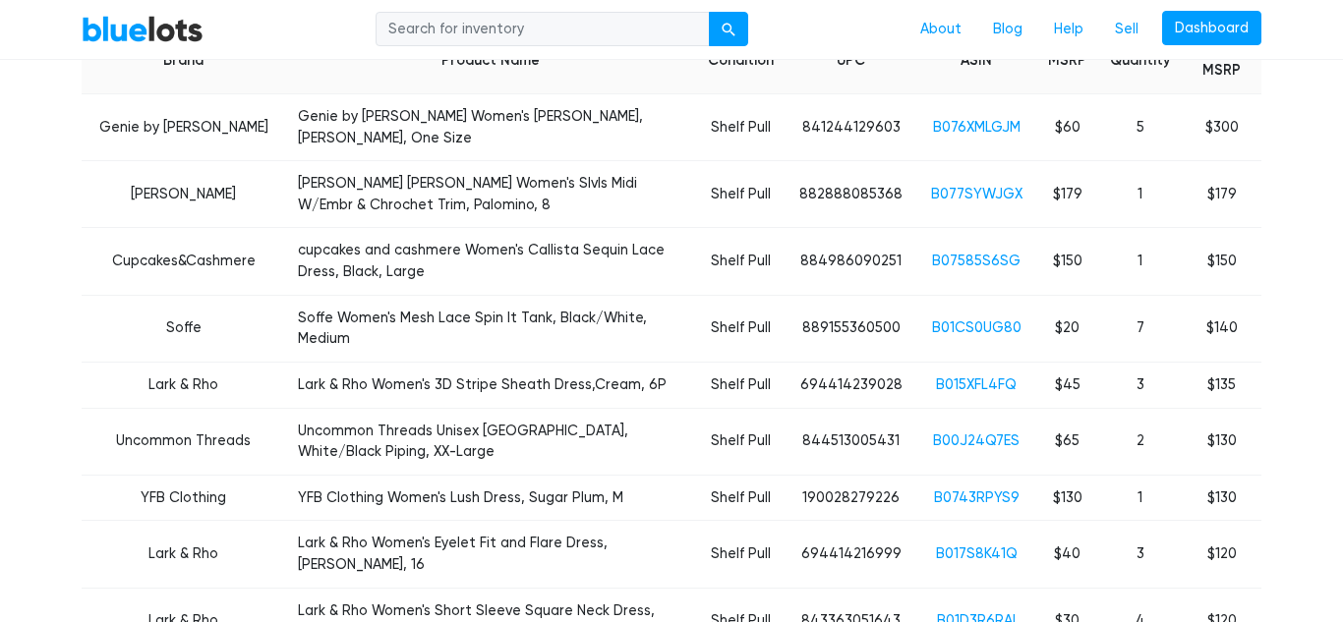
scroll to position [702, 0]
click at [1210, 29] on link "Dashboard" at bounding box center [1211, 28] width 99 height 35
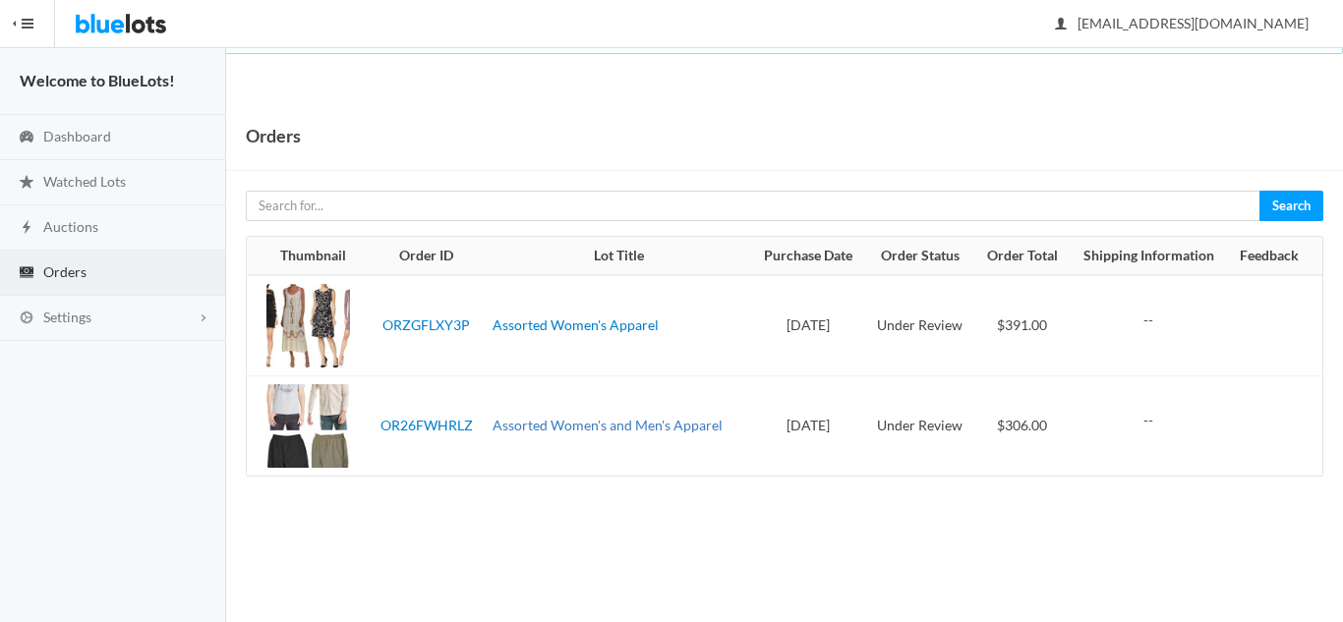
click at [548, 426] on link "Assorted Women's and Men's Apparel" at bounding box center [608, 425] width 230 height 17
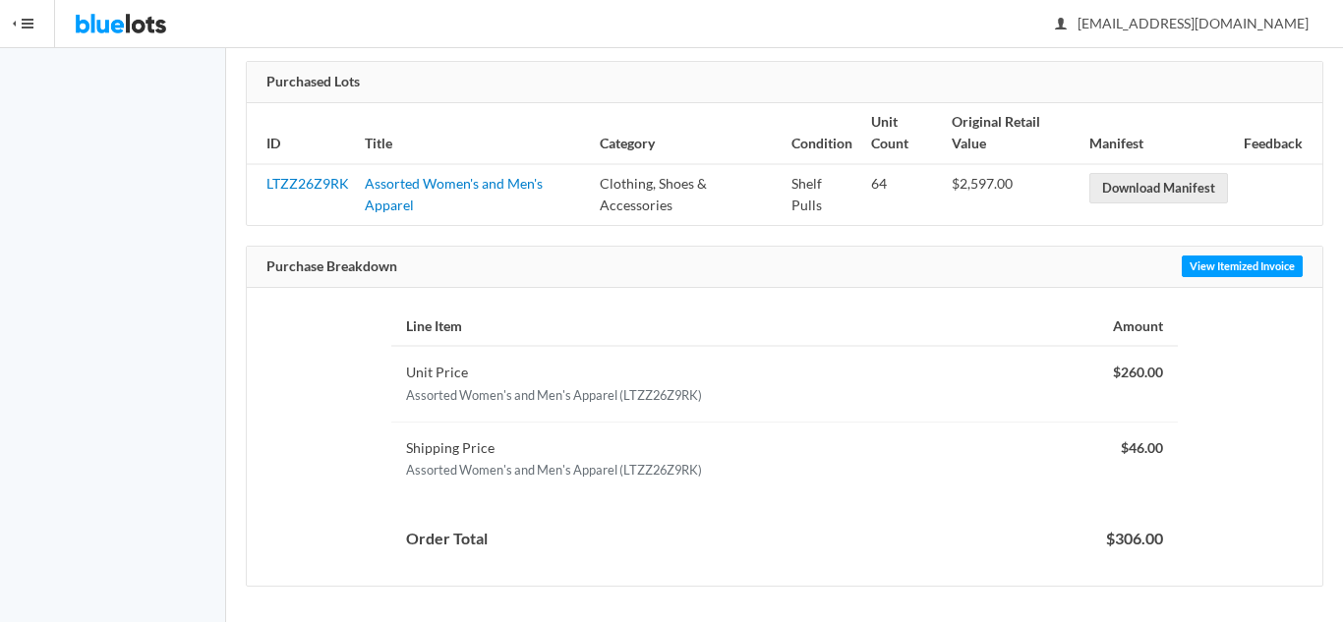
scroll to position [377, 0]
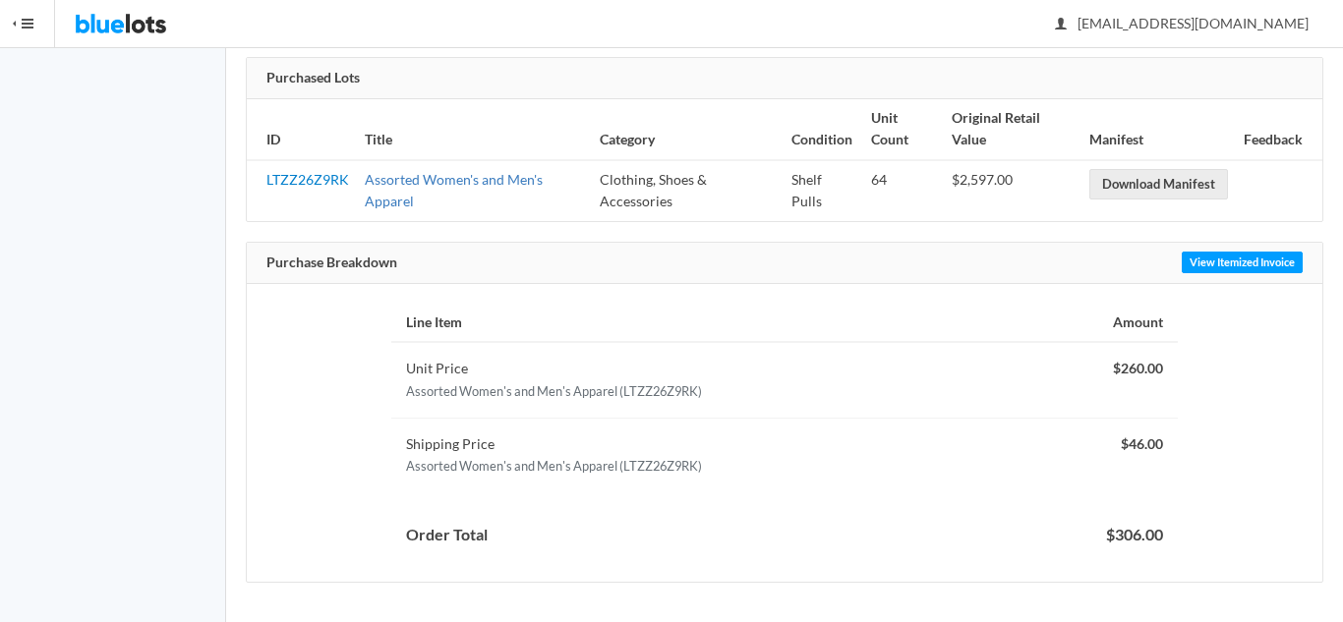
click at [450, 181] on link "Assorted Women's and Men's Apparel" at bounding box center [454, 190] width 178 height 39
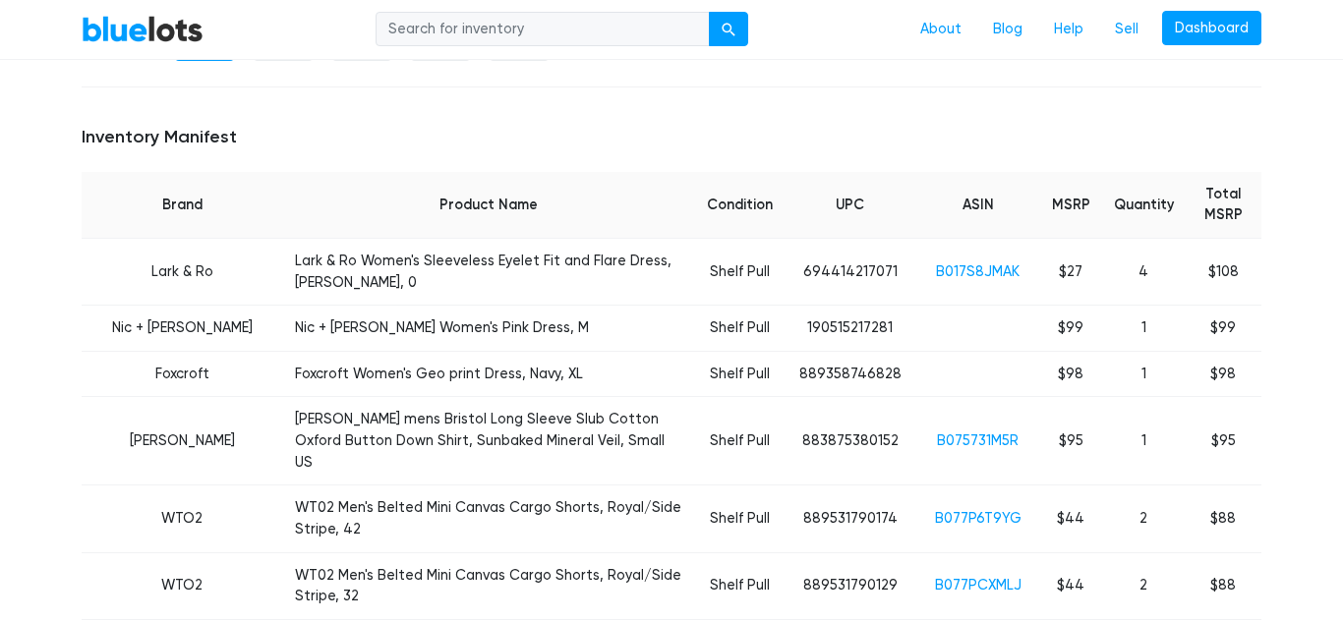
scroll to position [687, 0]
click at [969, 434] on link "B075731M5R" at bounding box center [978, 442] width 82 height 17
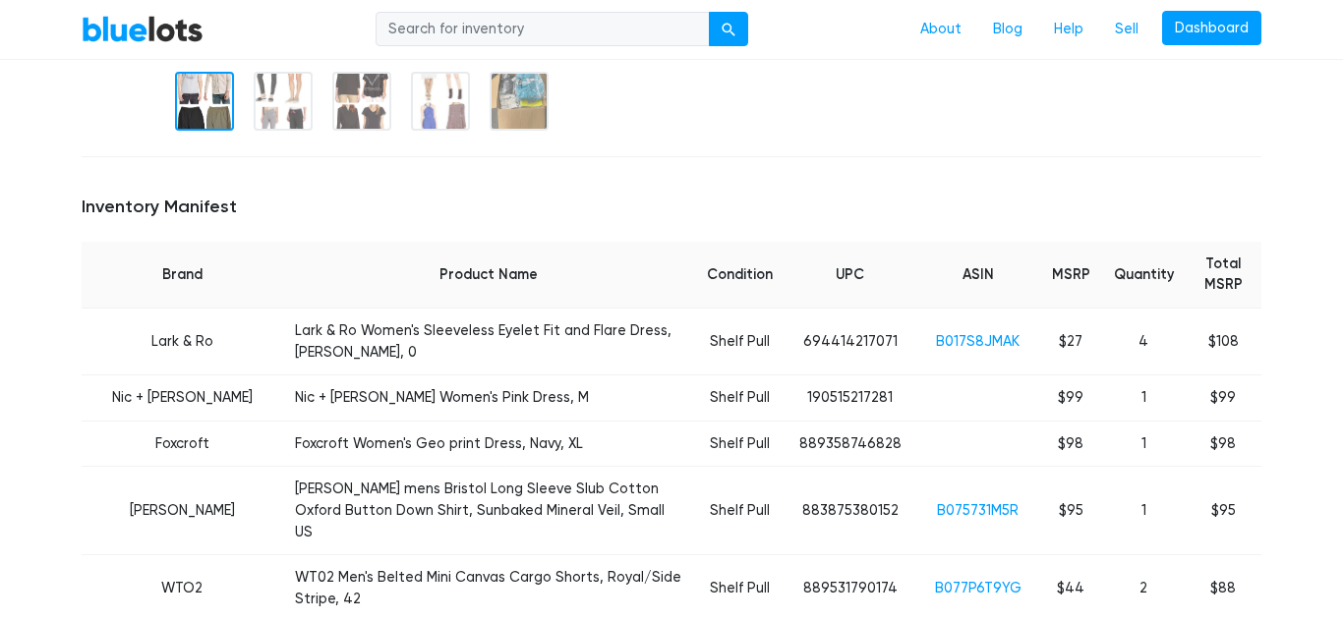
scroll to position [629, 0]
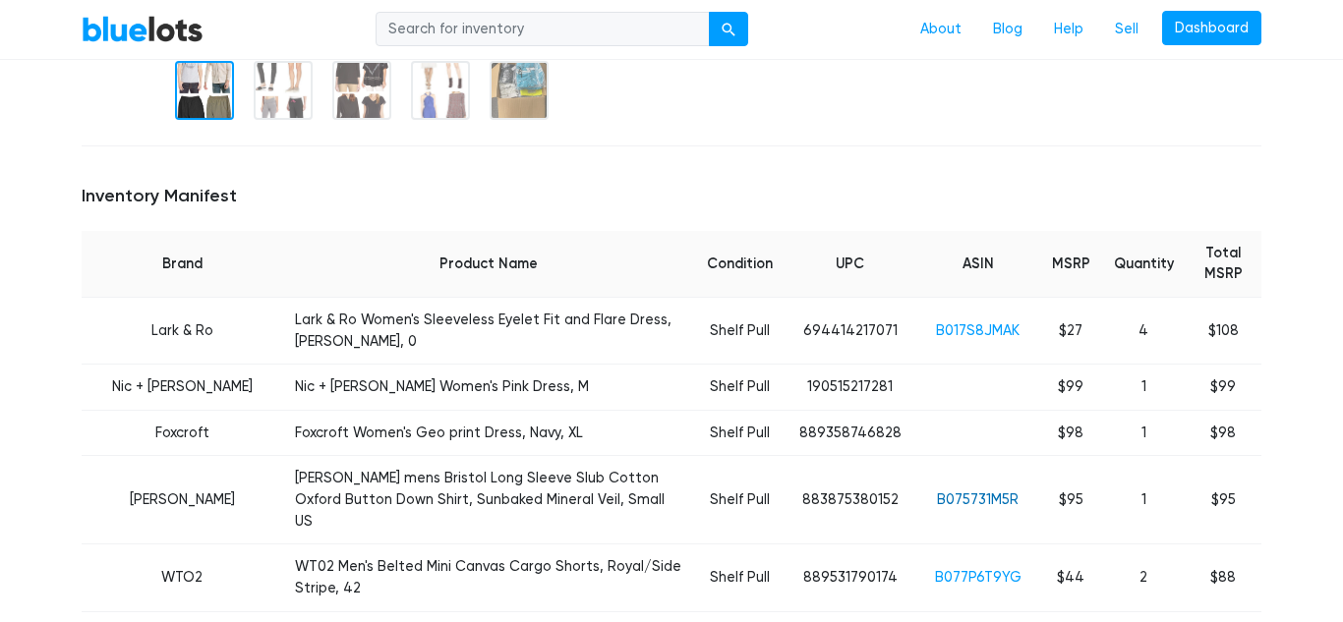
click at [973, 492] on link "B075731M5R" at bounding box center [978, 500] width 82 height 17
click at [980, 545] on td "B077P6T9YG" at bounding box center [978, 578] width 124 height 67
click at [978, 569] on link "B077P6T9YG" at bounding box center [978, 577] width 87 height 17
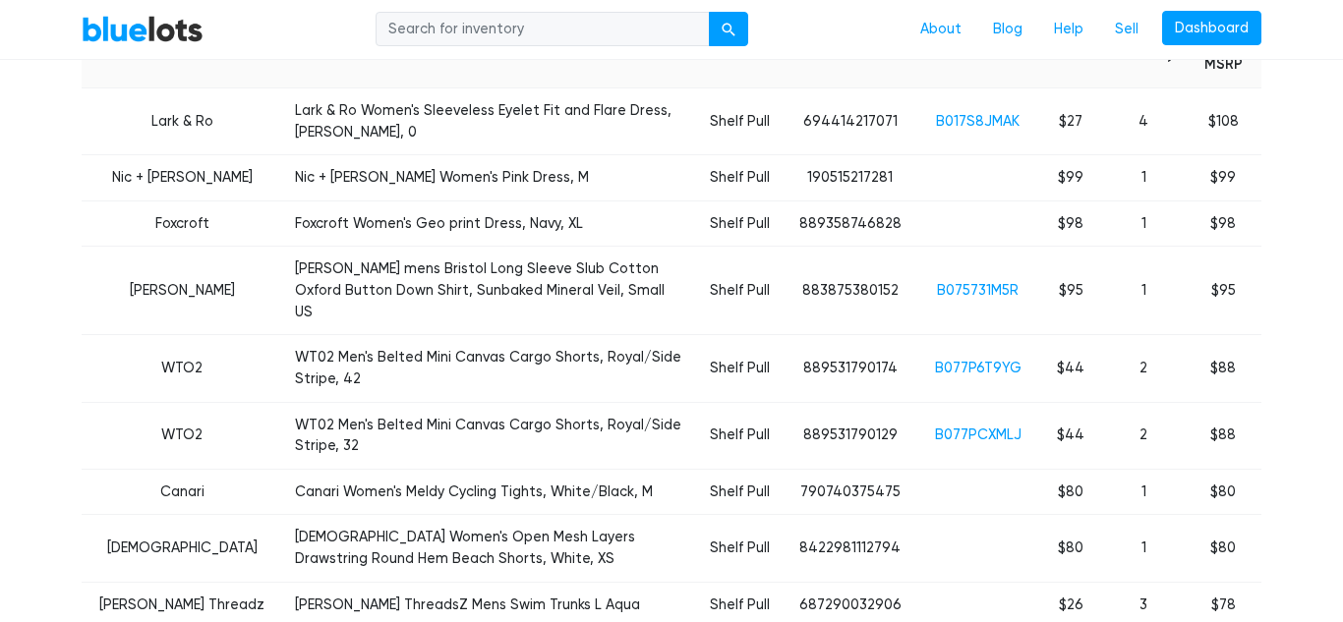
scroll to position [845, 0]
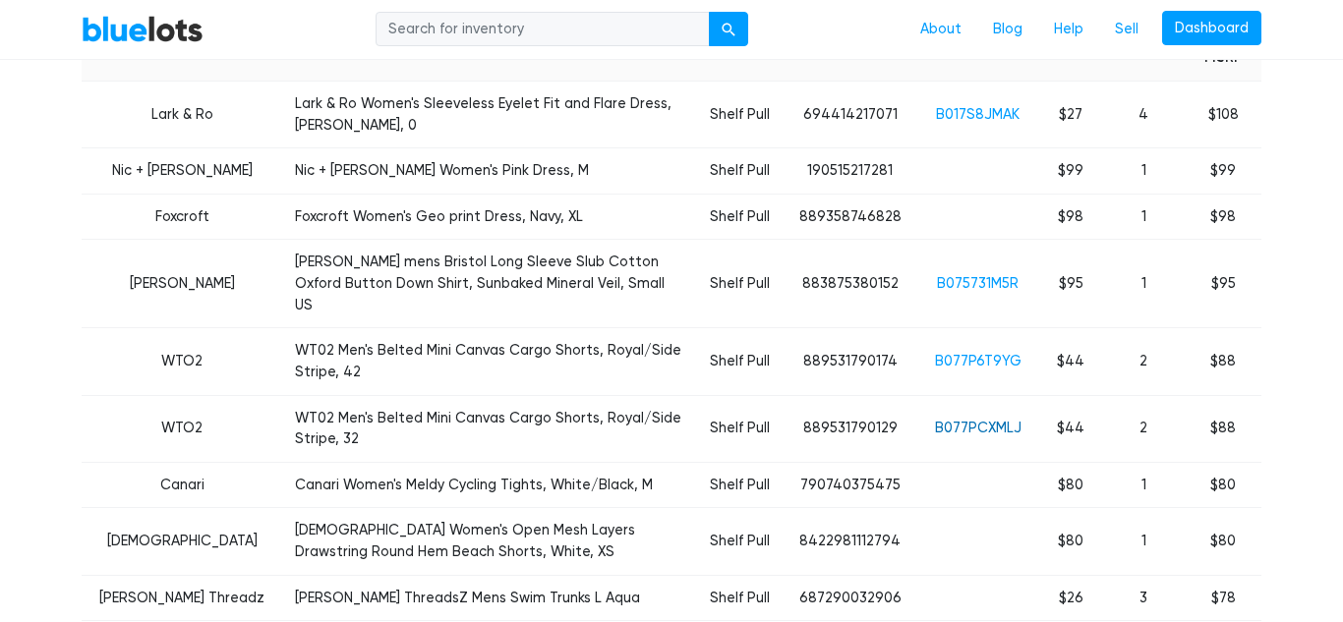
click at [973, 420] on link "B077PCXMLJ" at bounding box center [978, 428] width 87 height 17
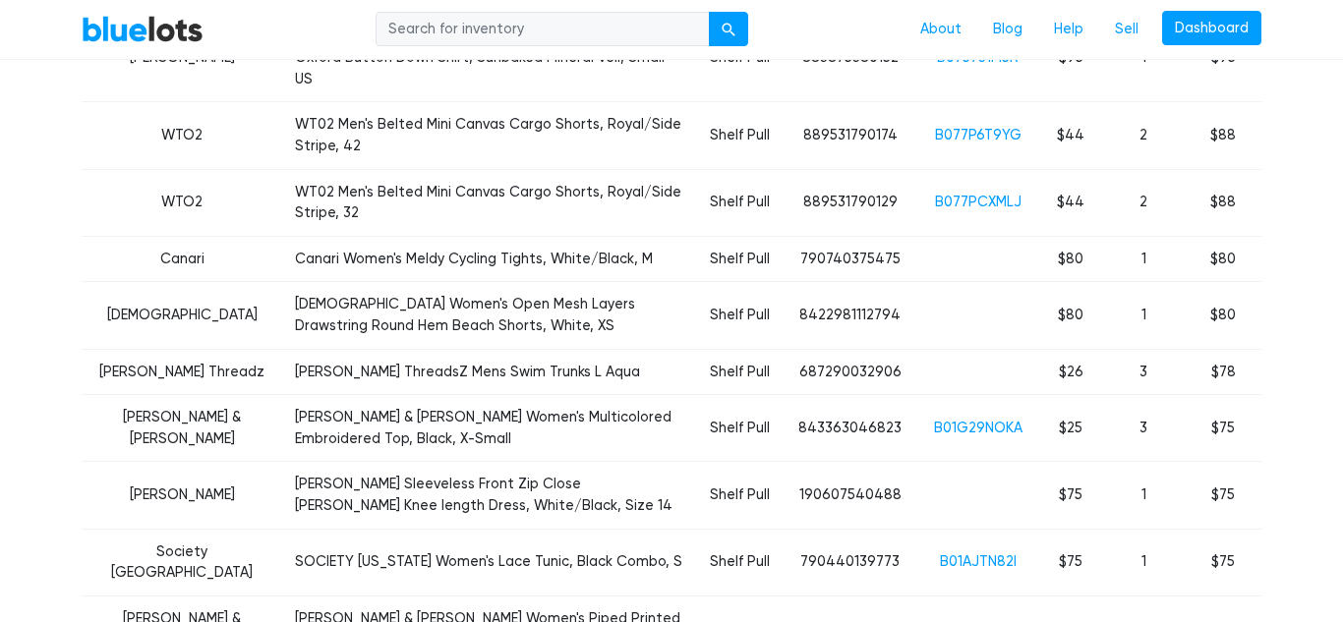
scroll to position [1075, 0]
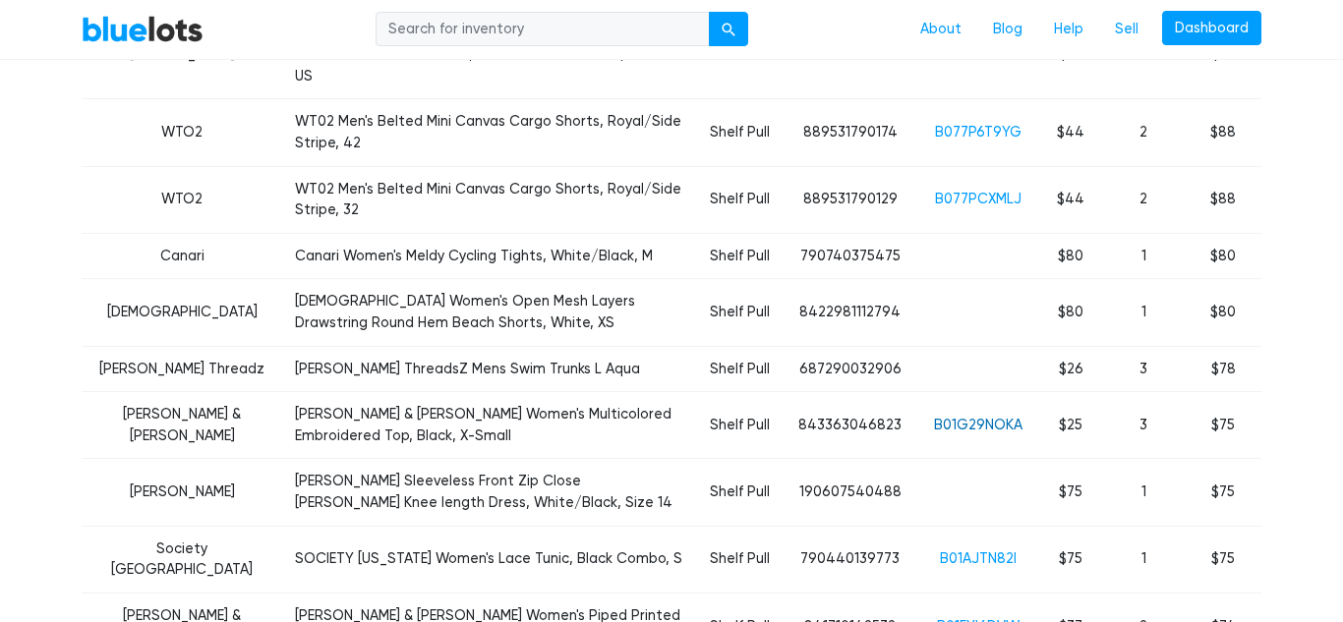
click at [968, 417] on link "B01G29NOKA" at bounding box center [978, 425] width 88 height 17
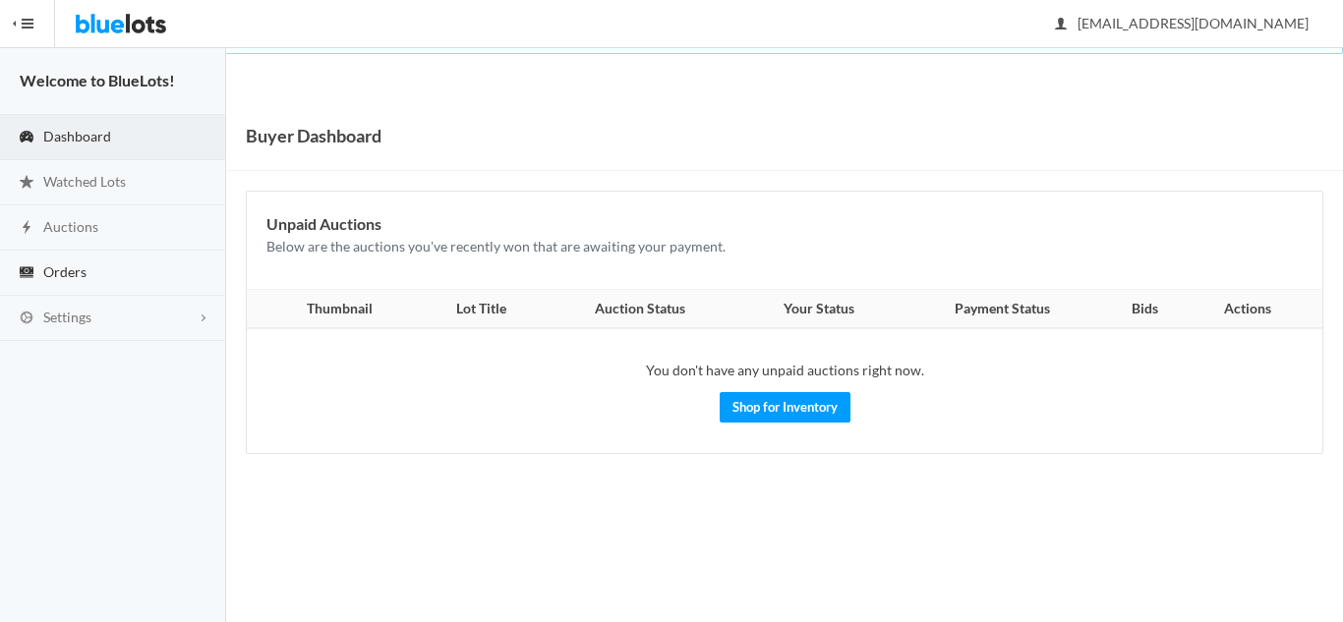
click at [74, 276] on span "Orders" at bounding box center [64, 271] width 43 height 17
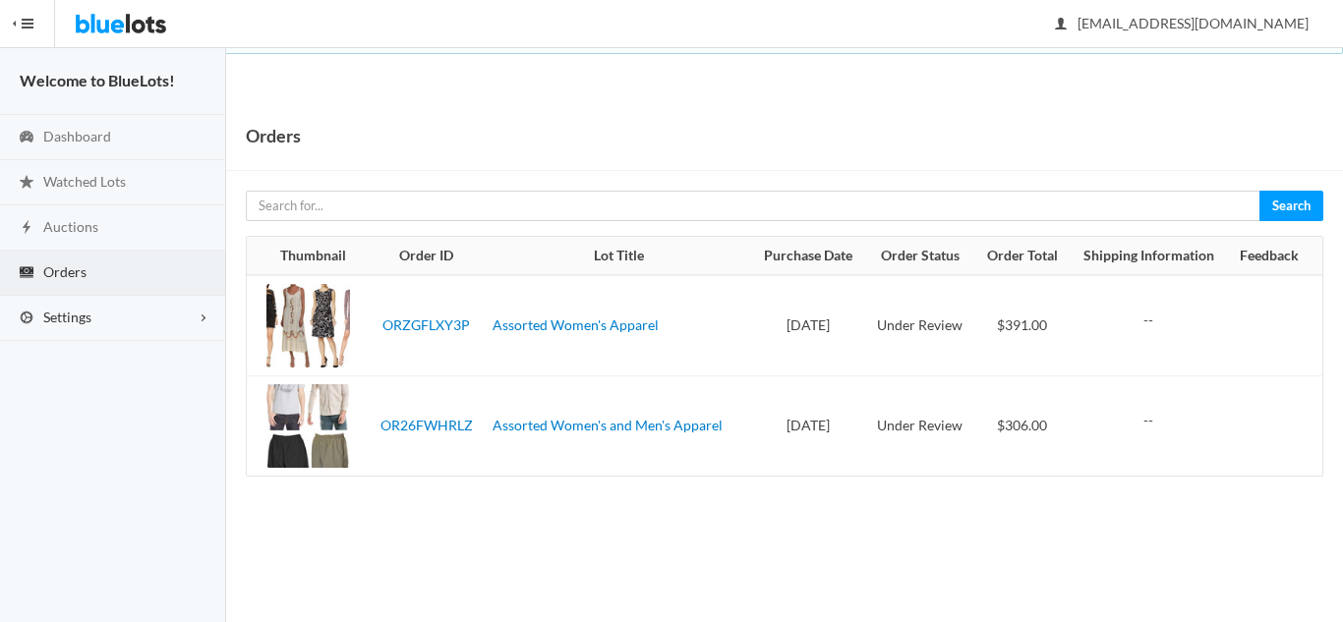
click at [92, 317] on link "Settings" at bounding box center [113, 318] width 226 height 45
click at [175, 363] on span "Incomplete" at bounding box center [167, 359] width 73 height 18
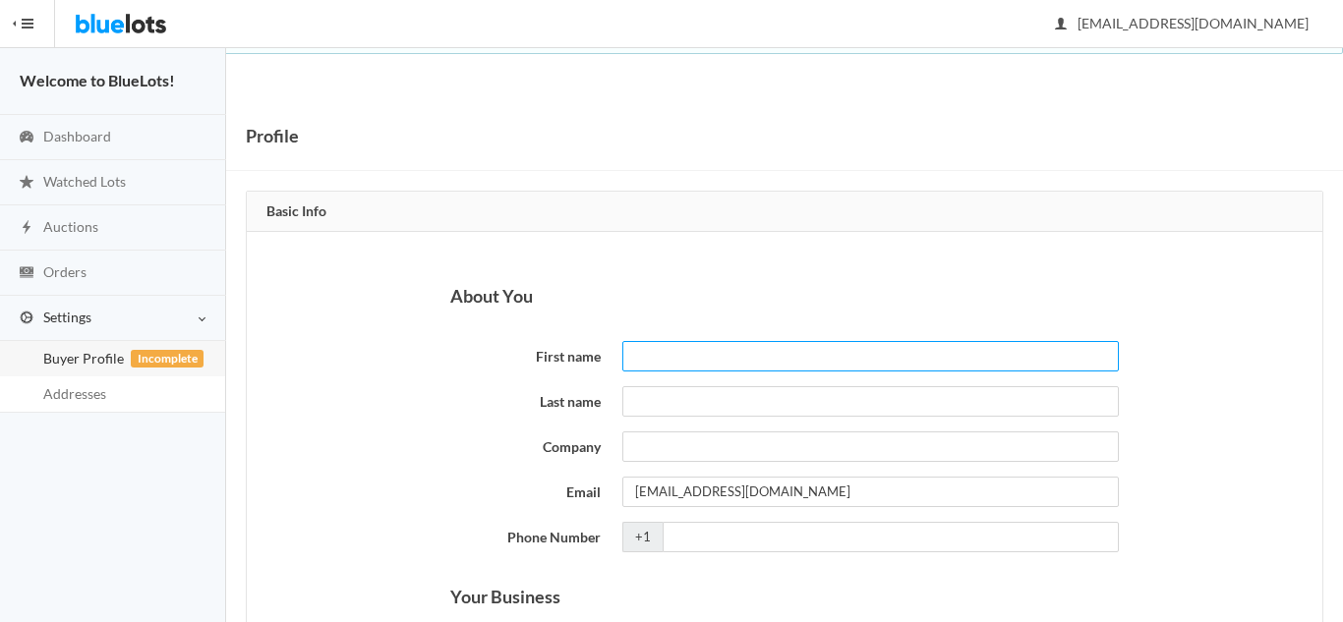
click at [652, 355] on input "First name" at bounding box center [870, 356] width 496 height 30
type input "Khawar"
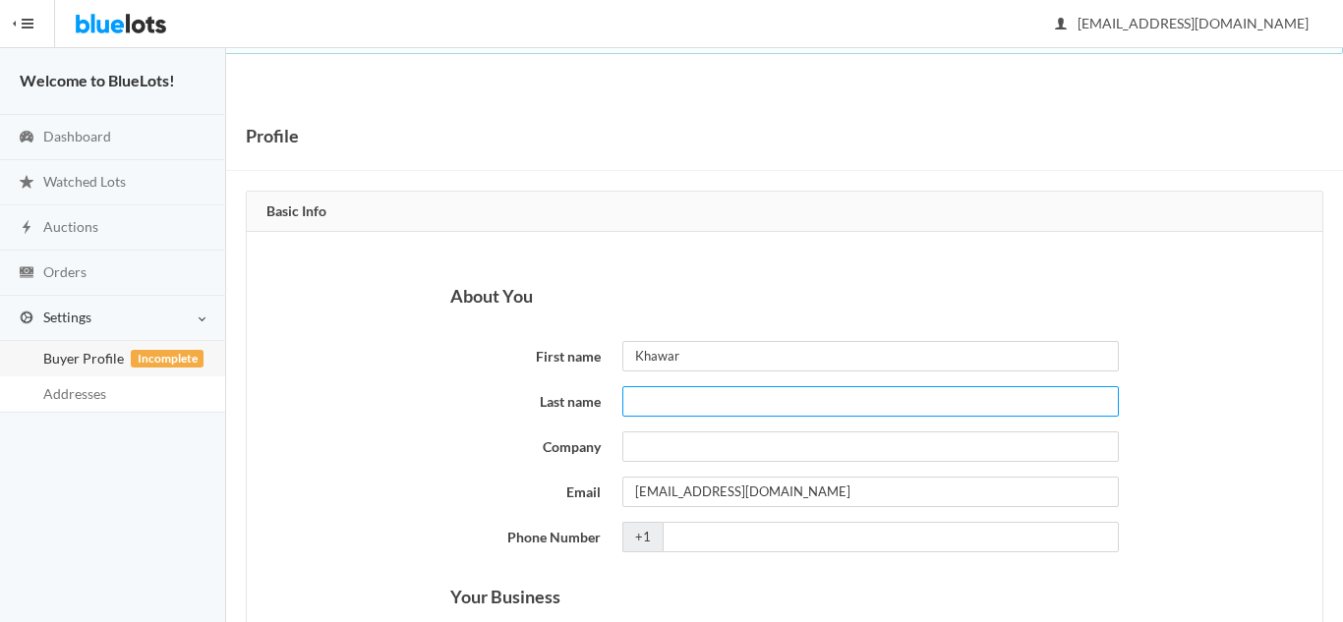
type input "Saleem"
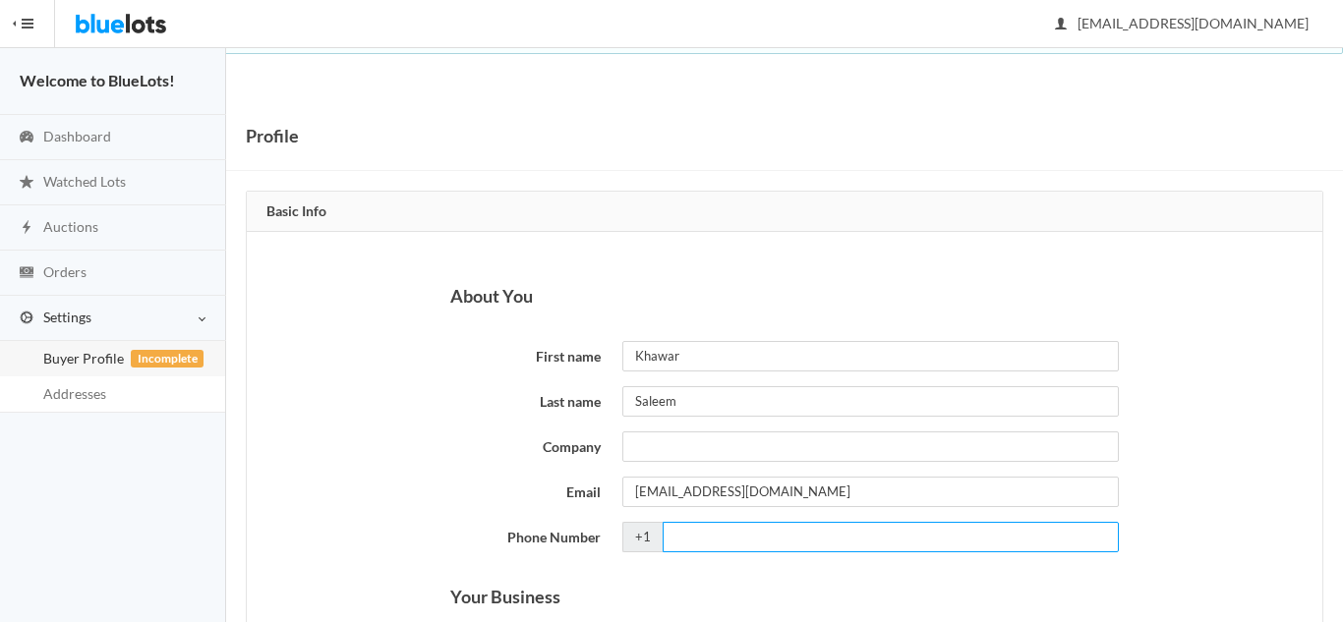
type input "4783884581"
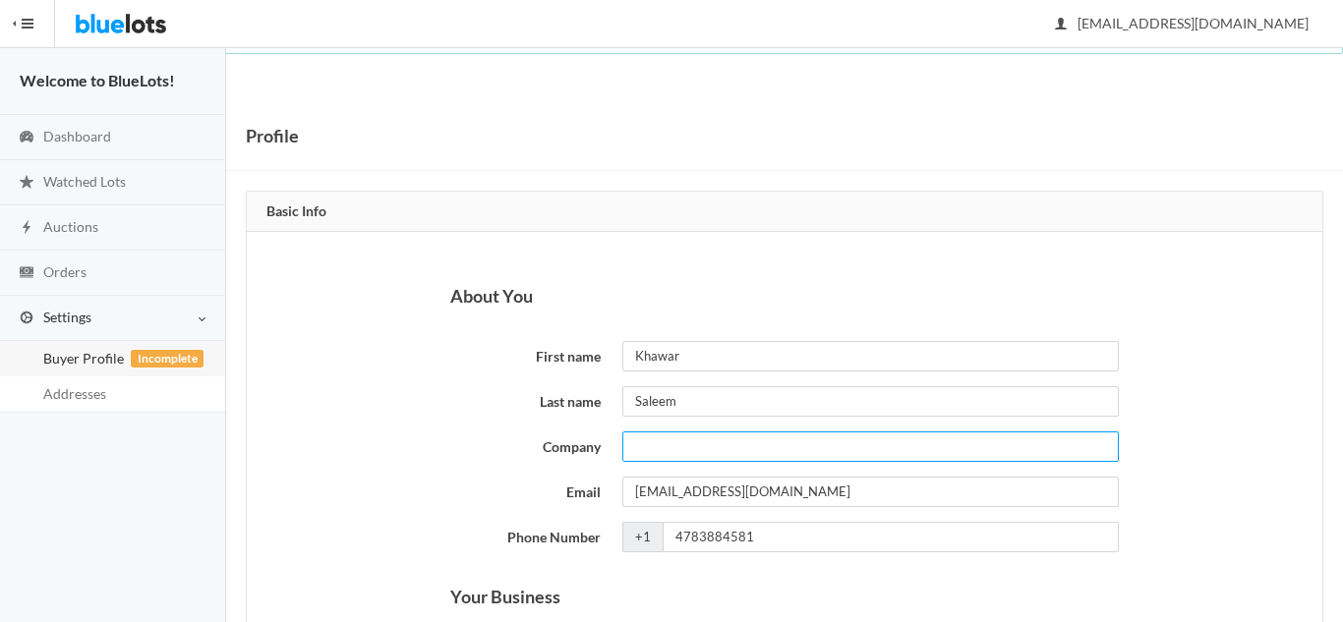
click at [663, 453] on input "Company" at bounding box center [870, 447] width 496 height 30
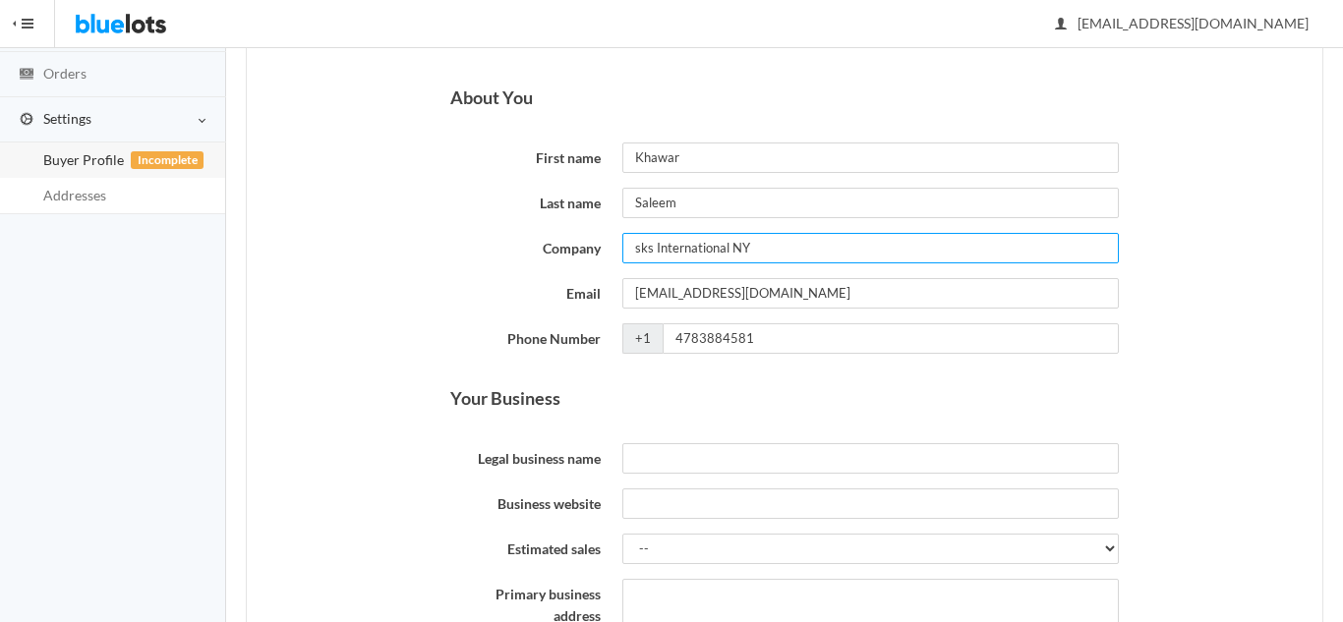
scroll to position [200, 0]
type input "sks International NY"
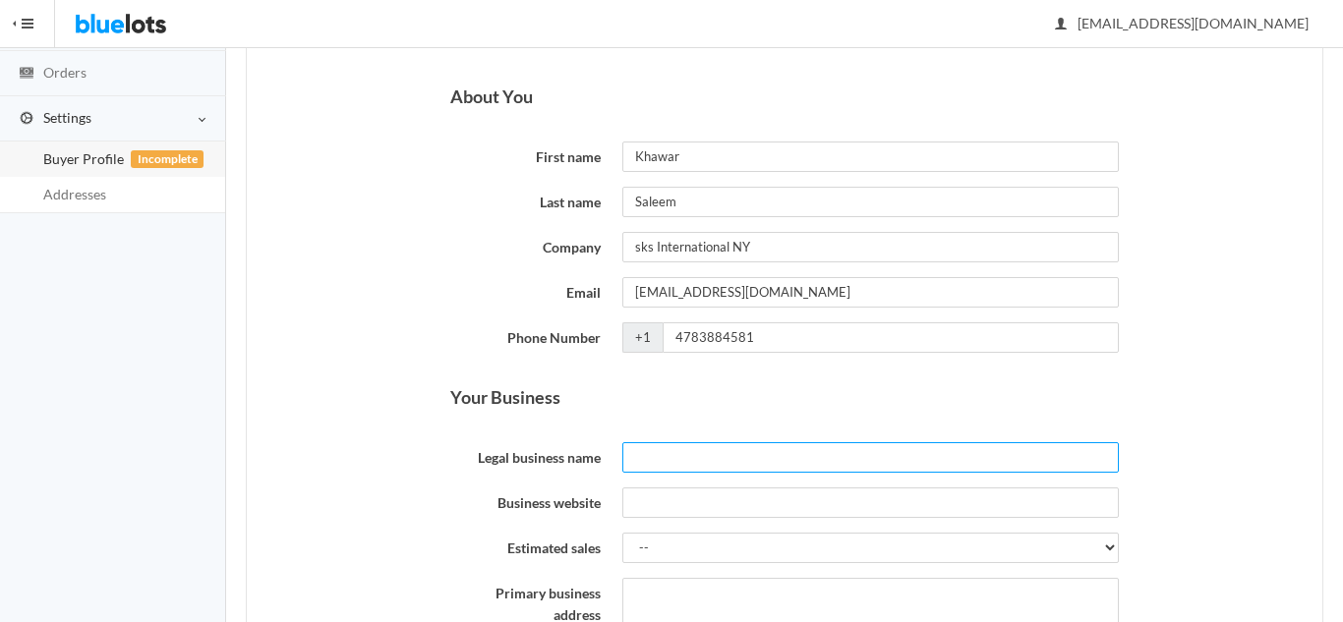
click at [689, 461] on input "Legal business name" at bounding box center [870, 457] width 496 height 30
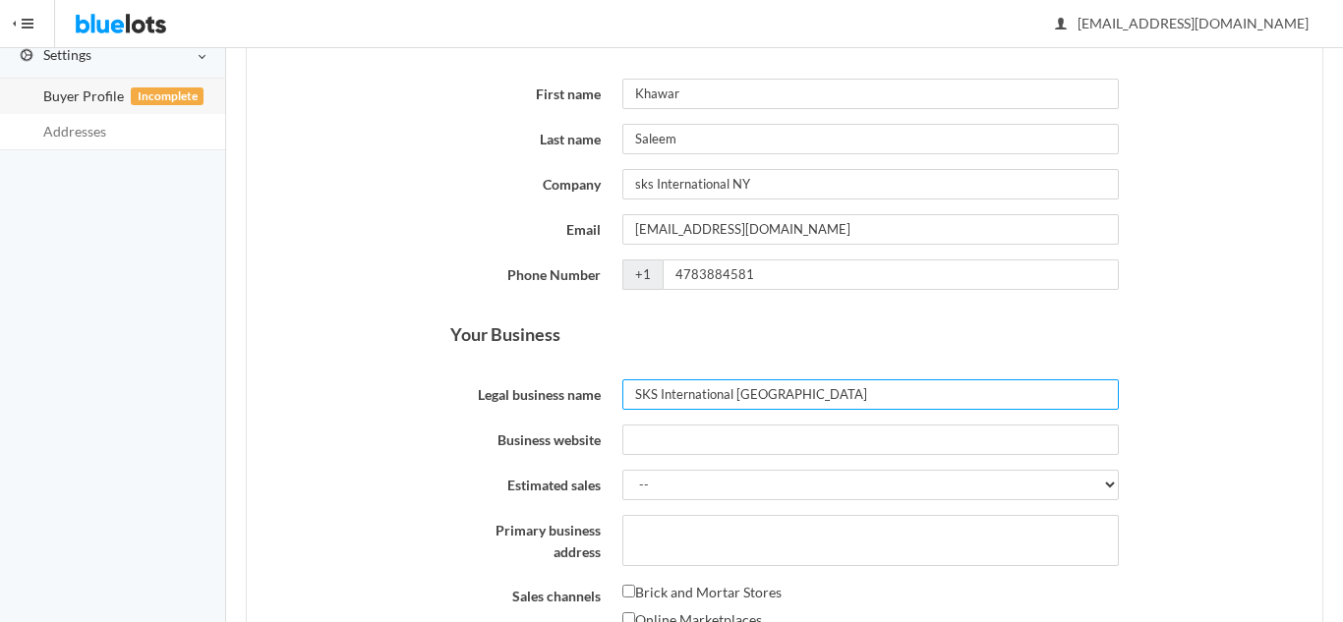
scroll to position [266, 0]
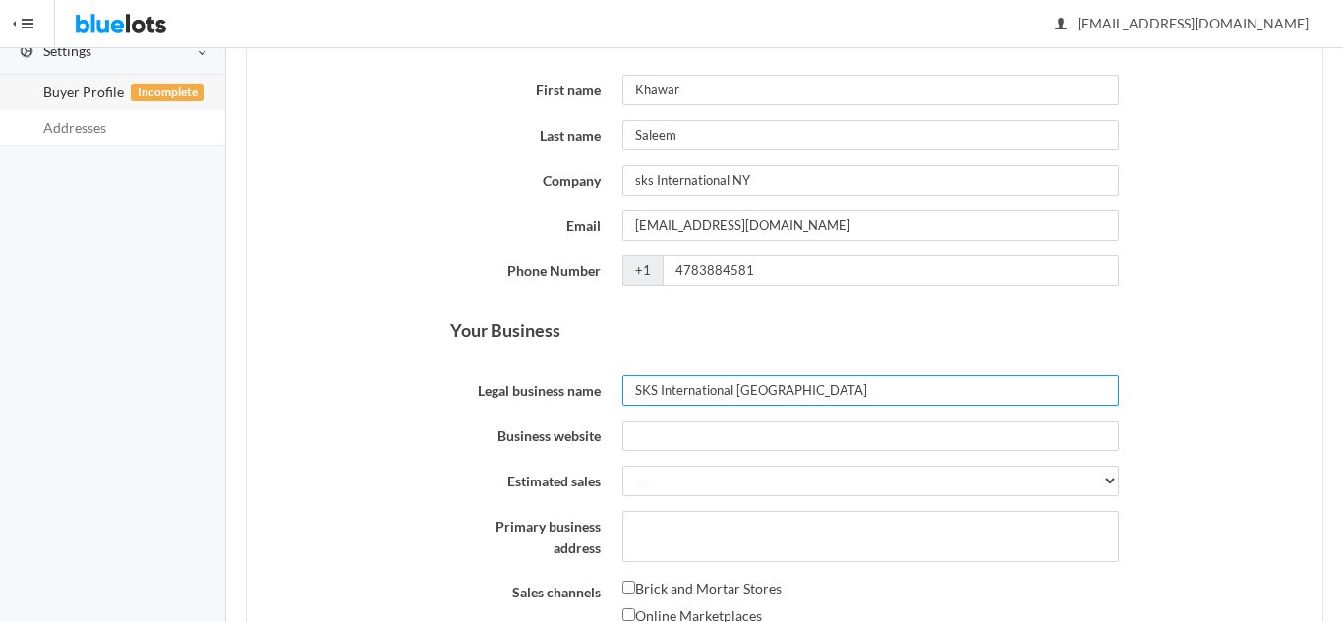
type input "SKS International [GEOGRAPHIC_DATA]"
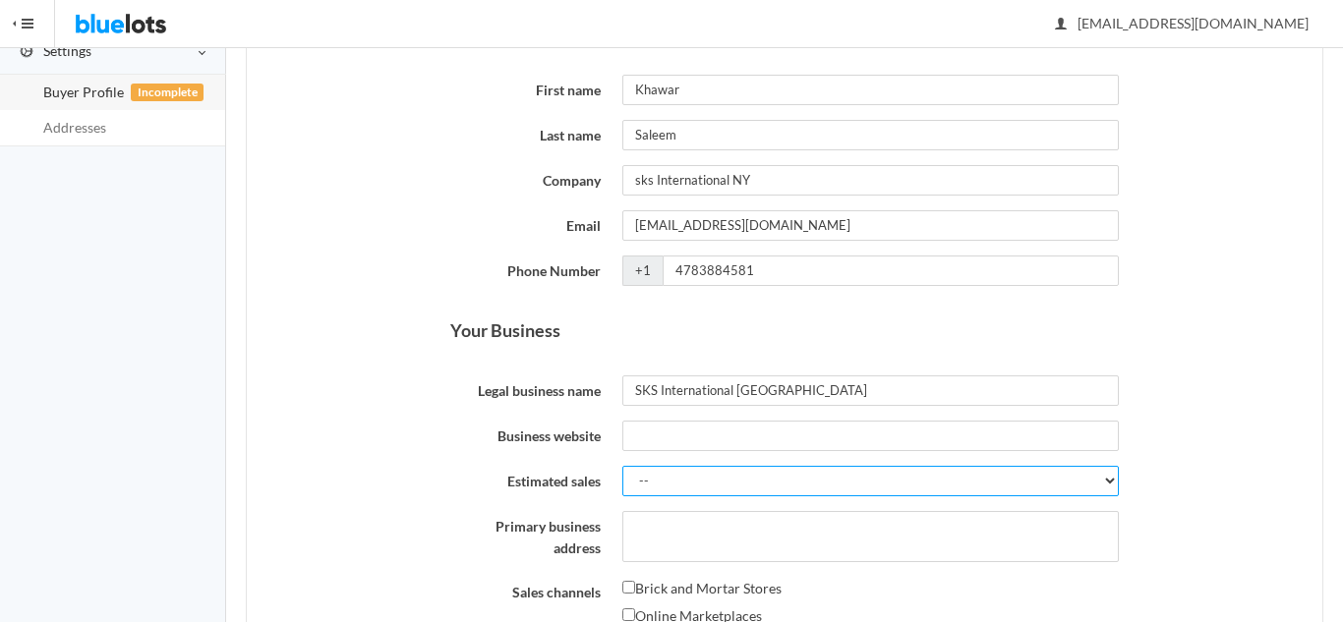
click at [1111, 482] on select "-- Less than $5,000 $5,000 to $10,000 $10,000 to $25,000 $25,000 to $50,000 $50…" at bounding box center [870, 481] width 496 height 30
select select "$5,000 to $10,000"
click at [622, 466] on select "-- Less than $5,000 $5,000 to $10,000 $10,000 to $25,000 $25,000 to $50,000 $50…" at bounding box center [870, 481] width 496 height 30
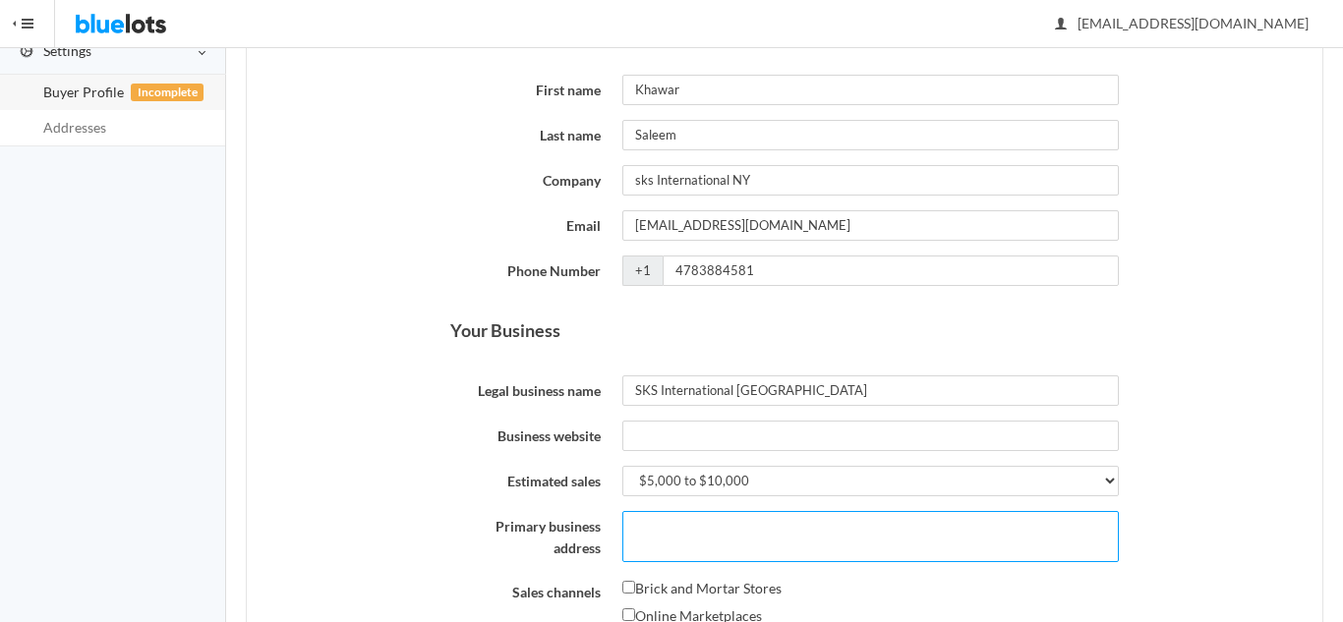
click at [660, 540] on textarea "Primary business address" at bounding box center [870, 536] width 496 height 51
type textarea "[STREET_ADDRESS]"
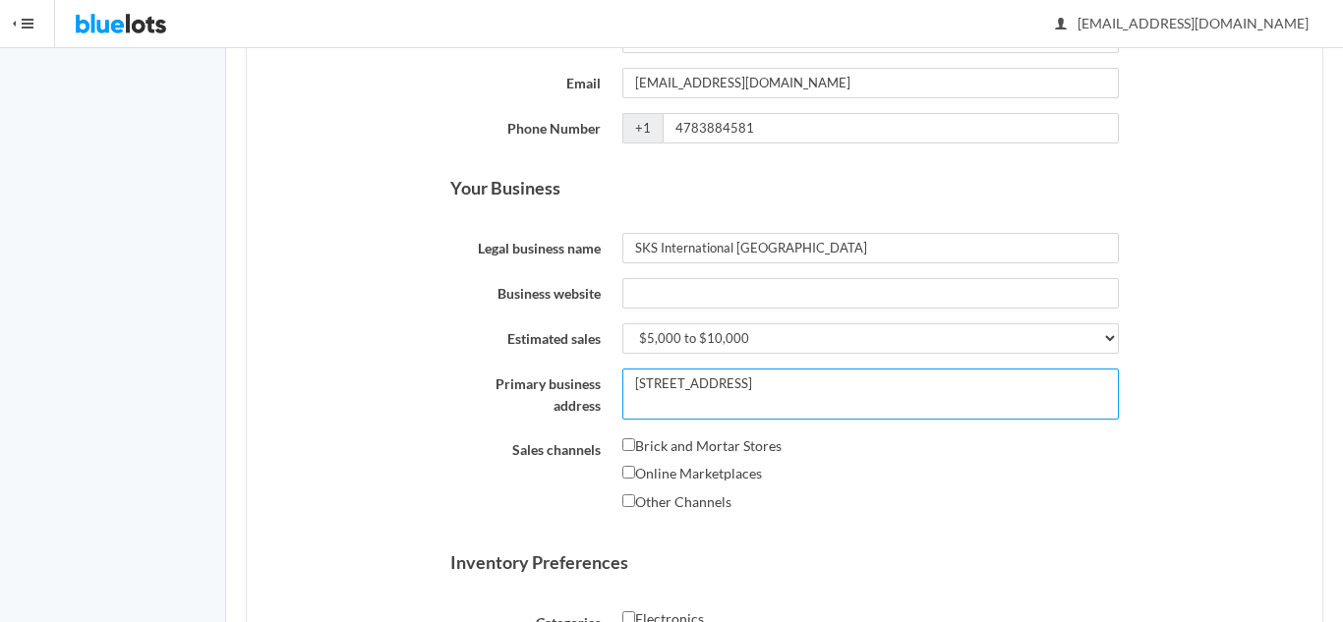
scroll to position [410, 0]
click at [626, 478] on input "Online Marketplaces" at bounding box center [628, 471] width 13 height 13
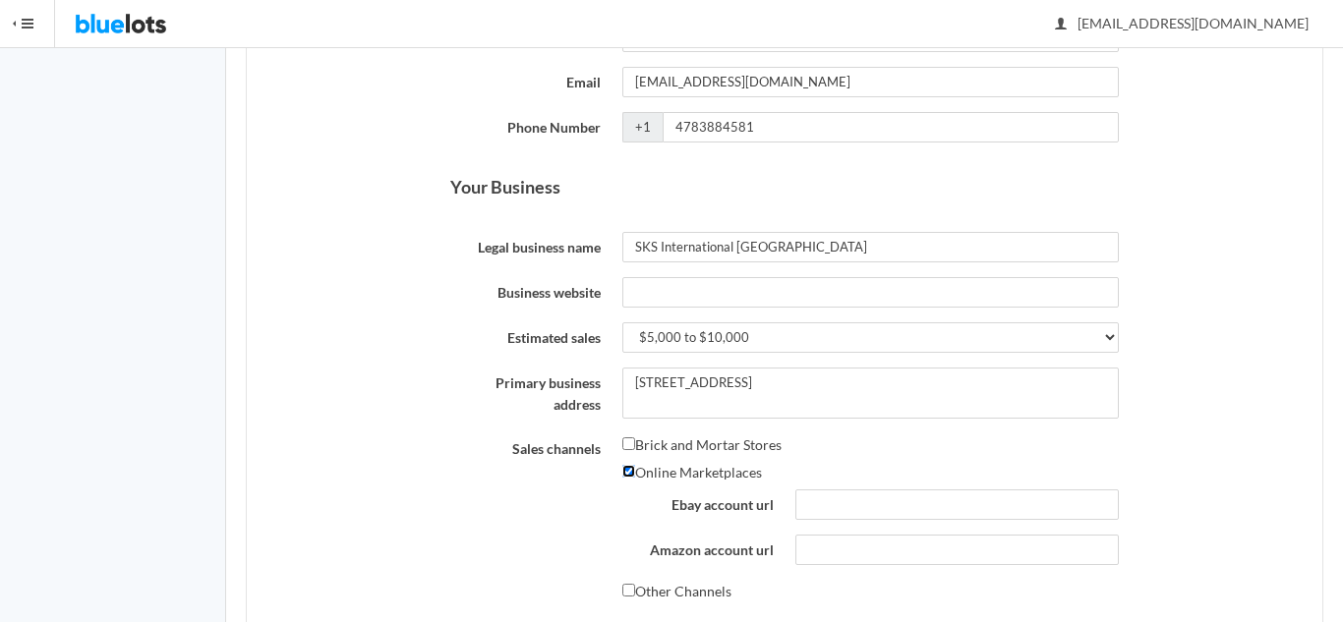
click at [630, 474] on input "Online Marketplaces" at bounding box center [628, 471] width 13 height 13
checkbox input "false"
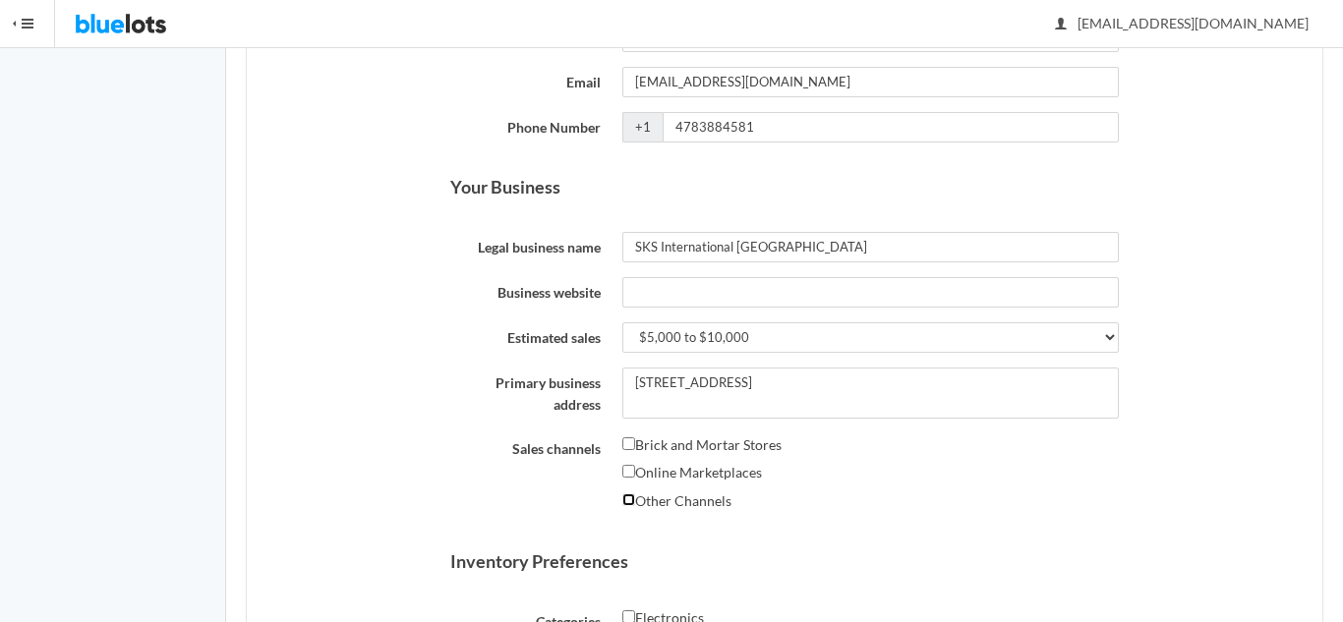
click at [628, 502] on input "Other Channels" at bounding box center [628, 500] width 13 height 13
checkbox input "true"
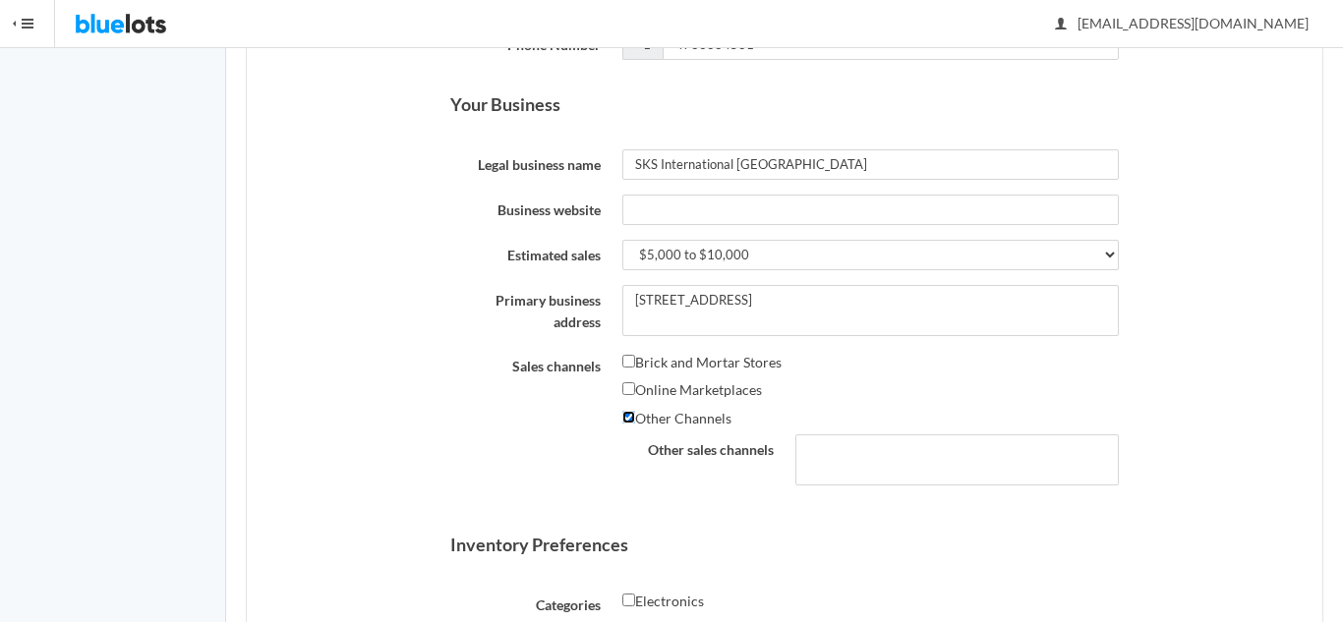
scroll to position [500, 0]
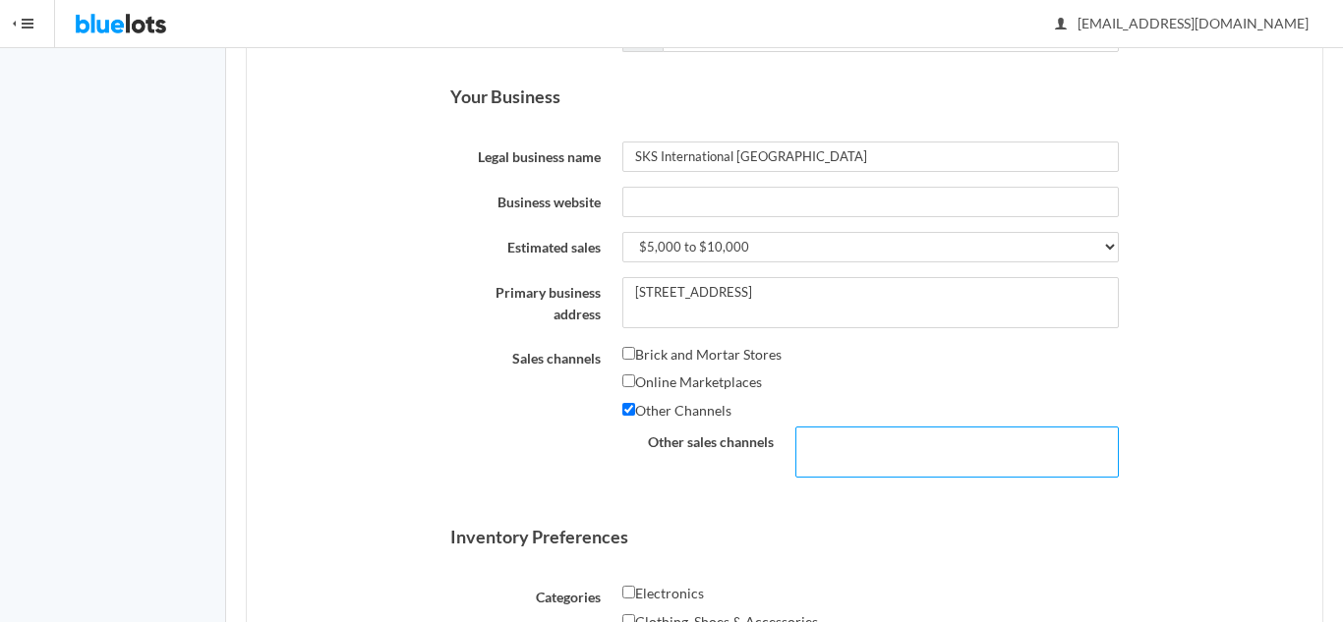
click at [848, 455] on textarea "Other sales channels" at bounding box center [956, 452] width 323 height 51
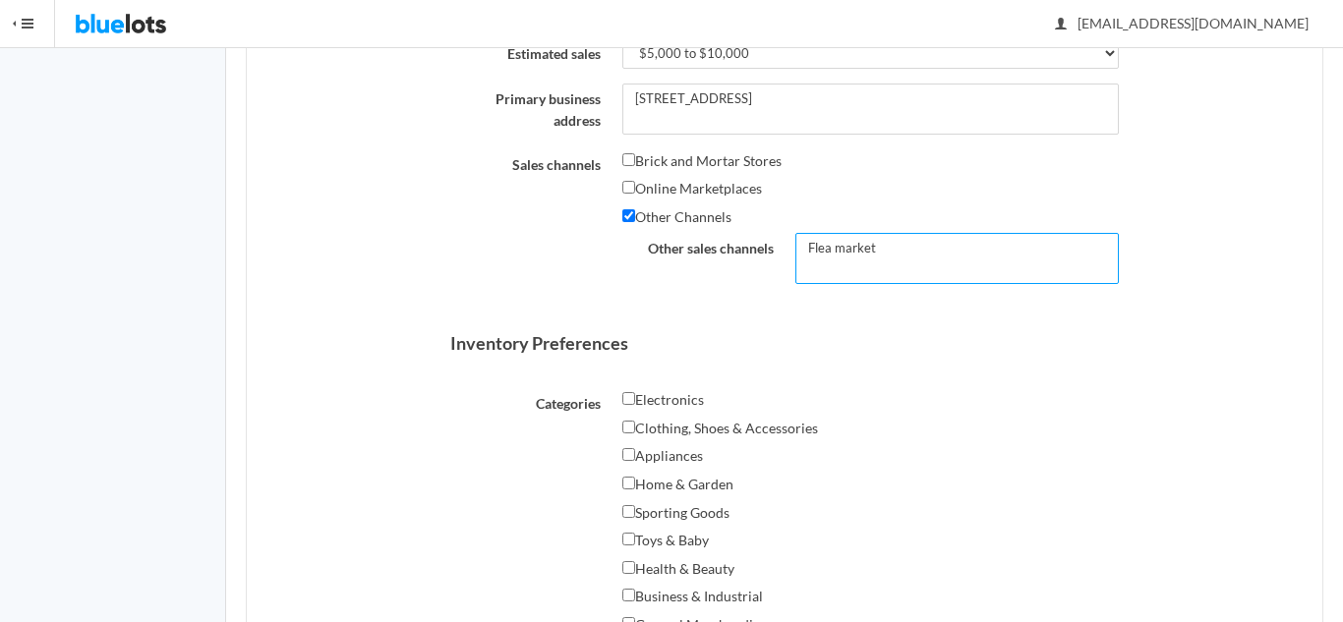
scroll to position [701, 0]
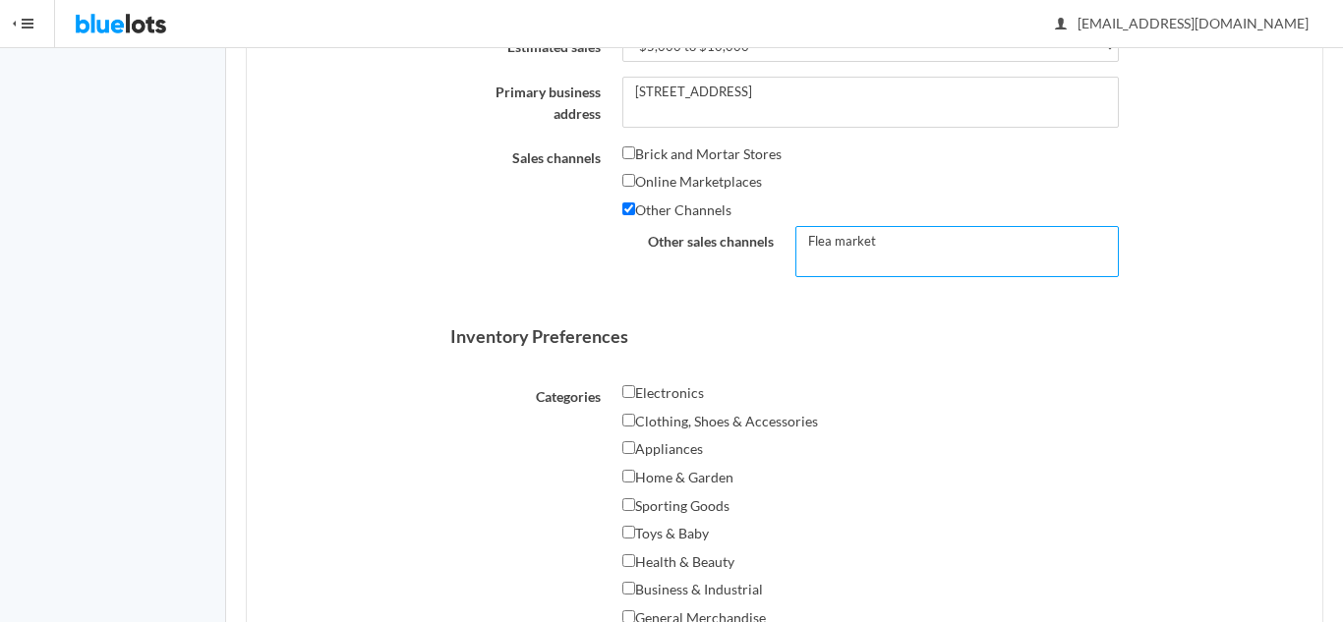
type textarea "Flea market"
click at [630, 421] on input "Clothing, Shoes & Accessories" at bounding box center [628, 420] width 13 height 13
checkbox input "true"
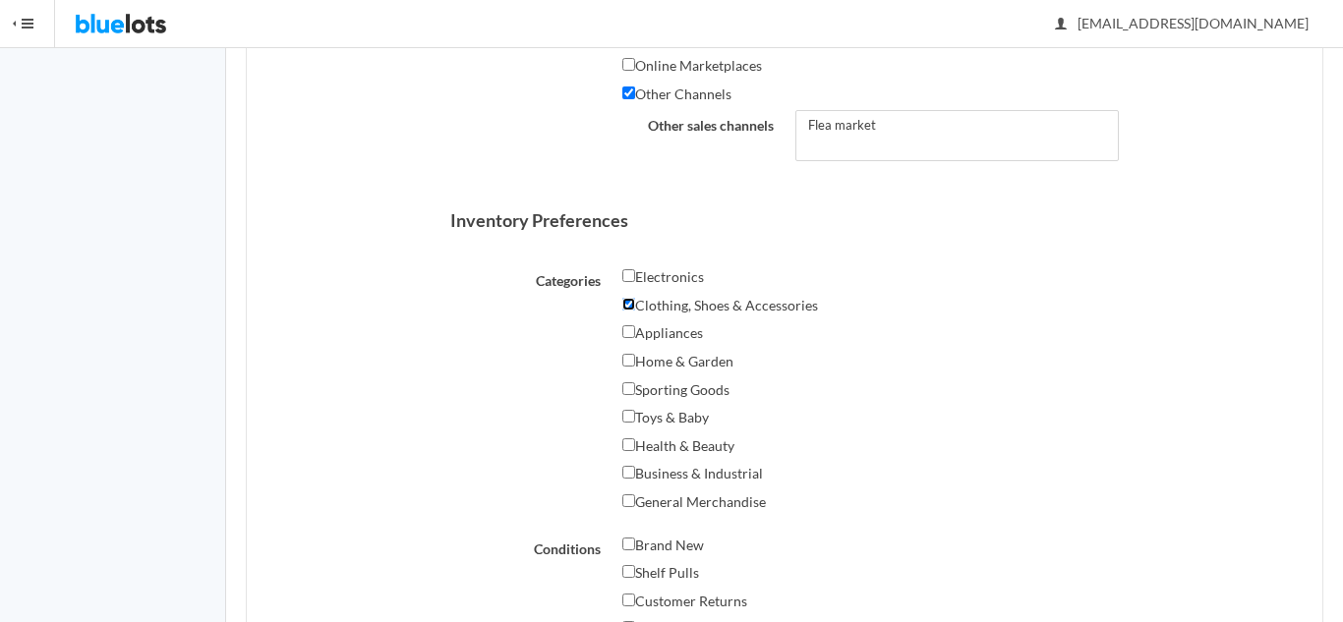
scroll to position [818, 0]
click at [633, 443] on input "Health & Beauty" at bounding box center [628, 443] width 13 height 13
checkbox input "true"
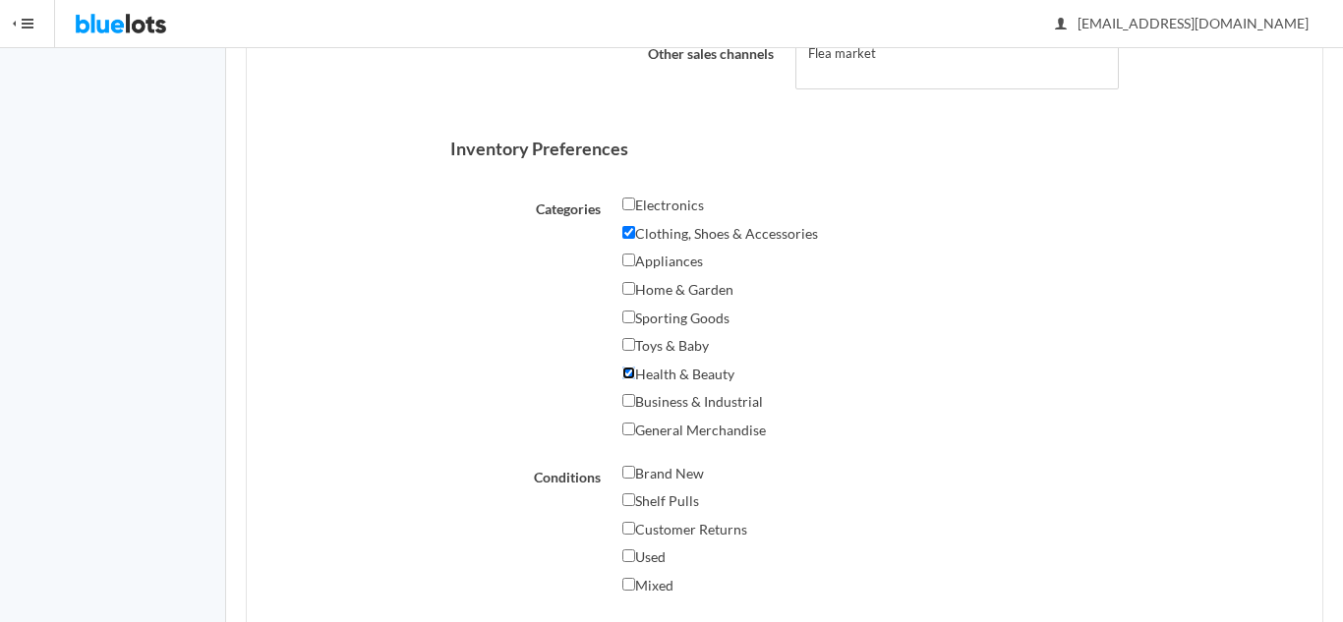
scroll to position [890, 0]
click at [630, 469] on input "Brand New" at bounding box center [628, 471] width 13 height 13
checkbox input "true"
click at [627, 507] on label "Shelf Pulls" at bounding box center [660, 501] width 77 height 24
click at [627, 505] on input "Shelf Pulls" at bounding box center [628, 499] width 13 height 13
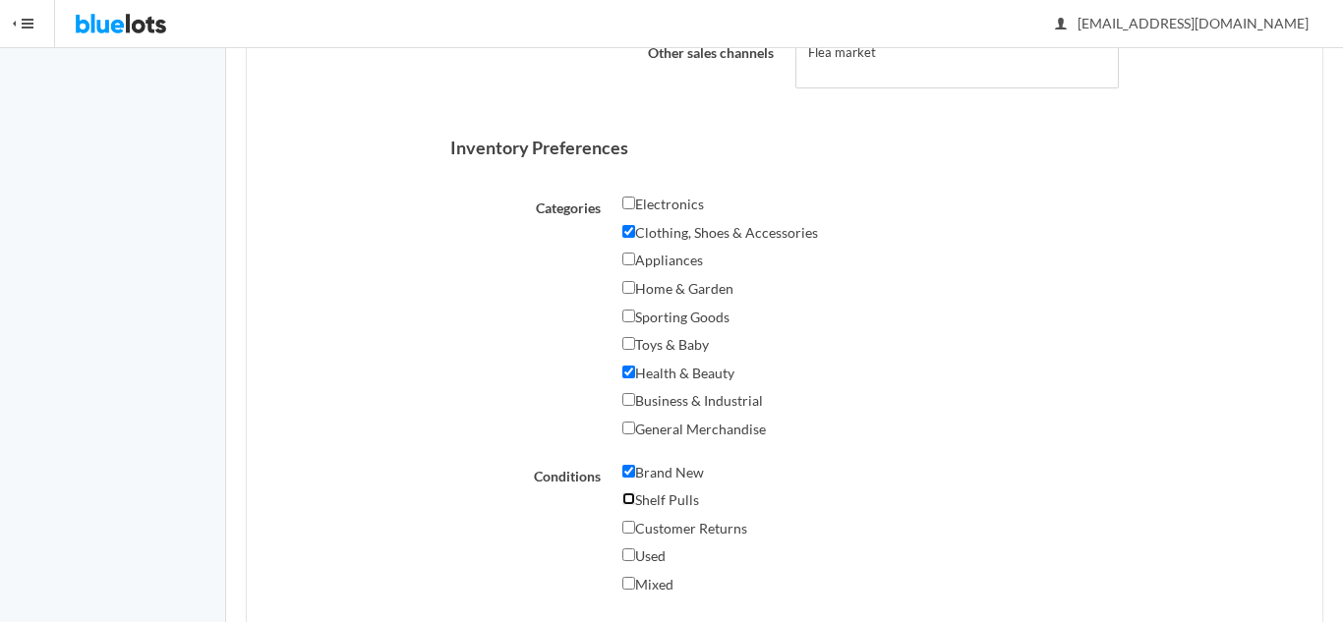
checkbox input "true"
click at [628, 535] on label "Customer Returns" at bounding box center [684, 529] width 125 height 24
click at [628, 534] on input "Customer Returns" at bounding box center [628, 527] width 13 height 13
checkbox input "true"
click at [629, 558] on input "Used" at bounding box center [628, 555] width 13 height 13
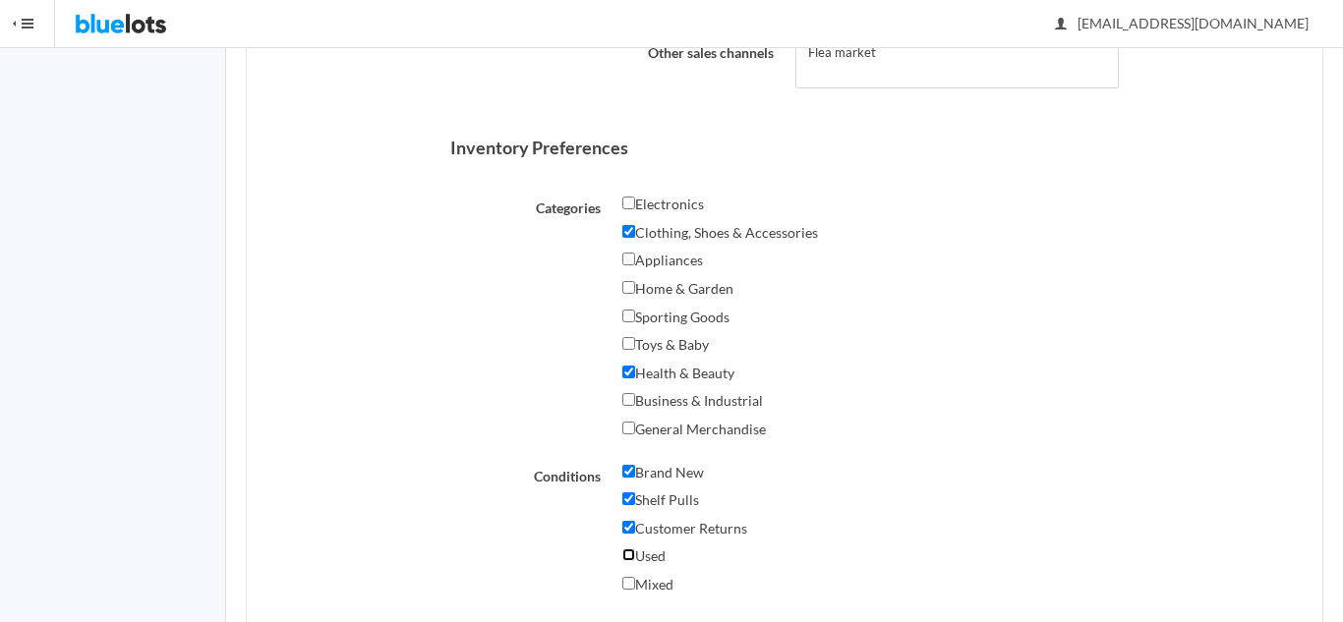
checkbox input "true"
click at [630, 585] on input "Mixed" at bounding box center [628, 583] width 13 height 13
checkbox input "true"
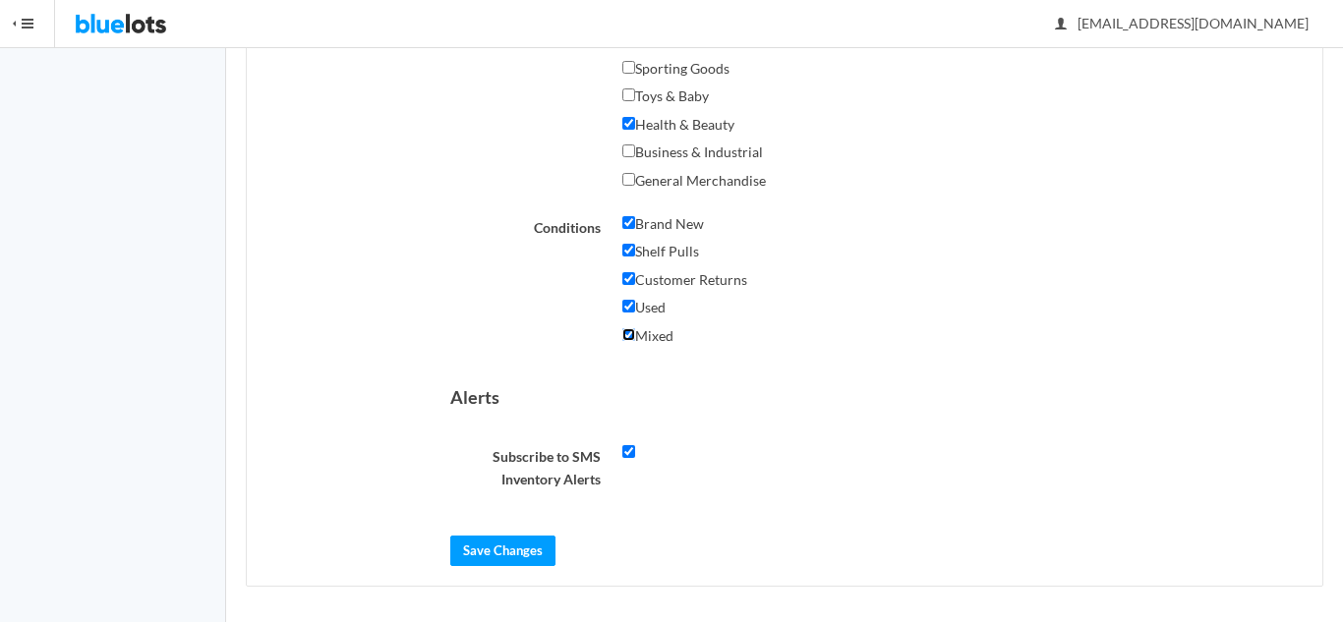
scroll to position [1142, 0]
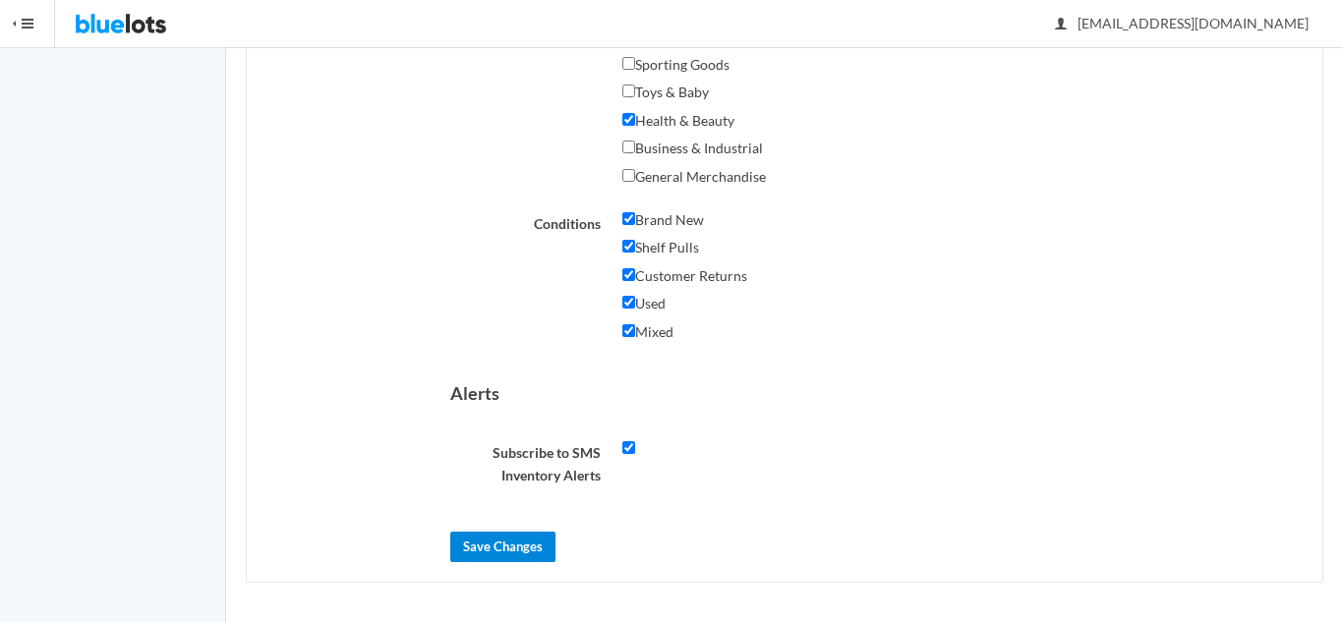
click at [508, 542] on input "Save Changes" at bounding box center [502, 547] width 105 height 30
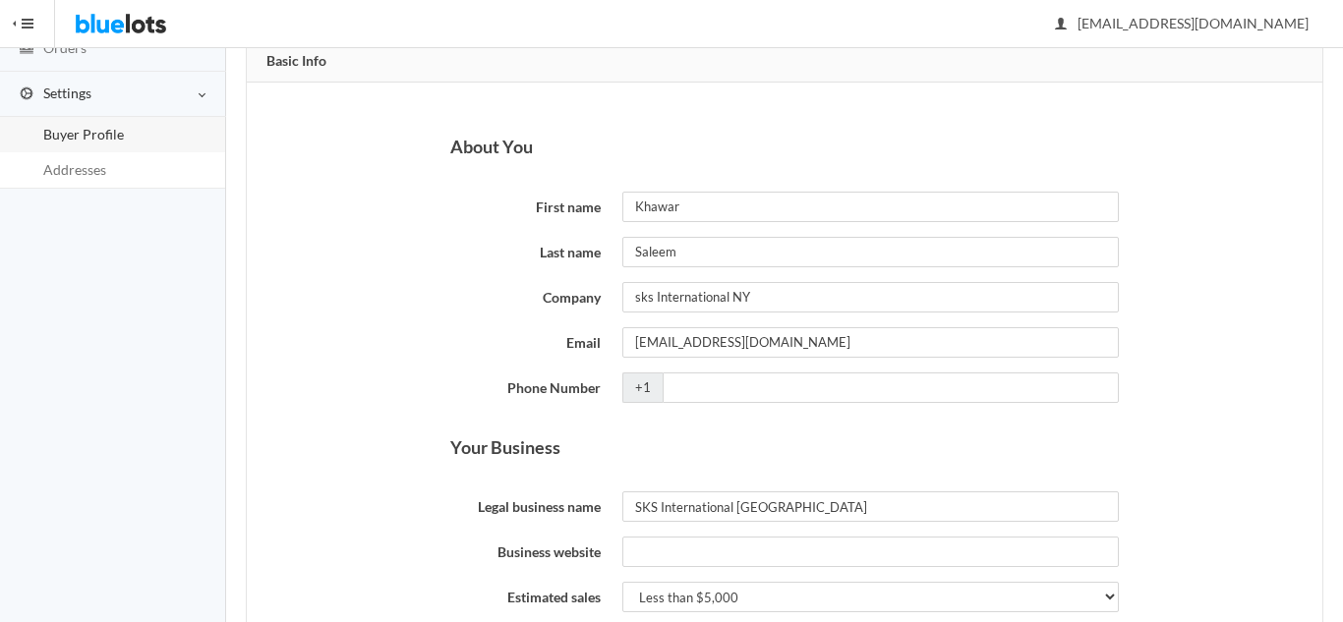
scroll to position [227, 0]
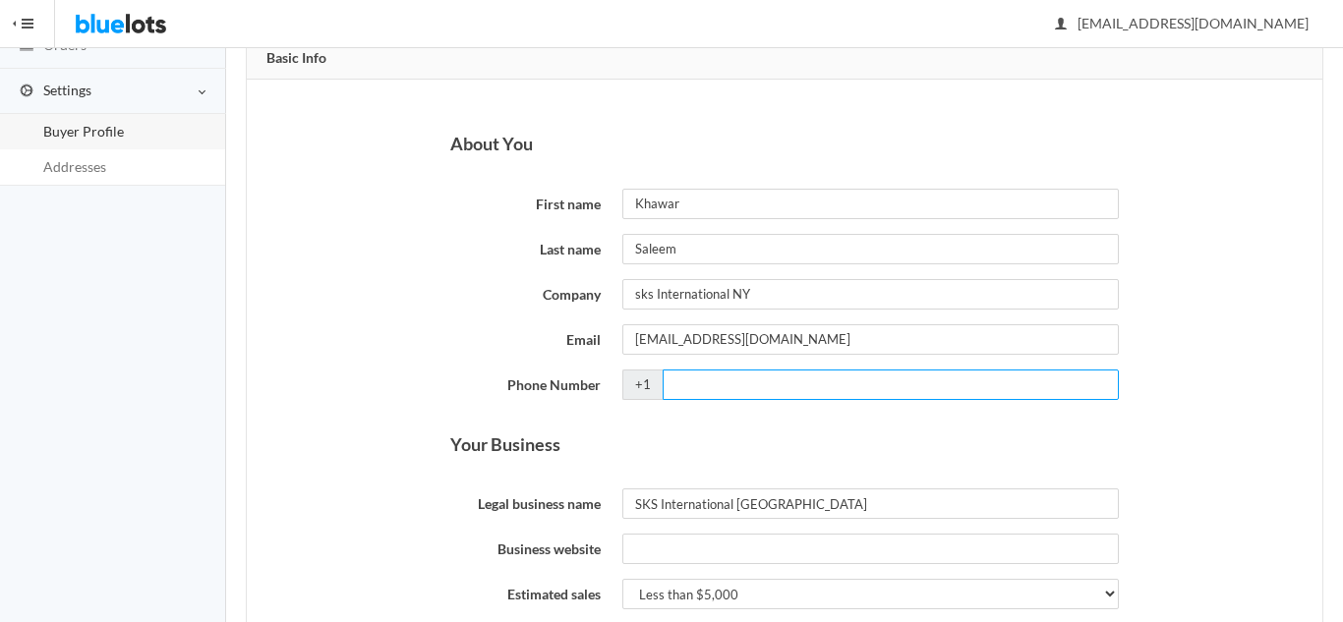
click at [690, 380] on input "Phone Number" at bounding box center [891, 385] width 456 height 30
type input "4783884581"
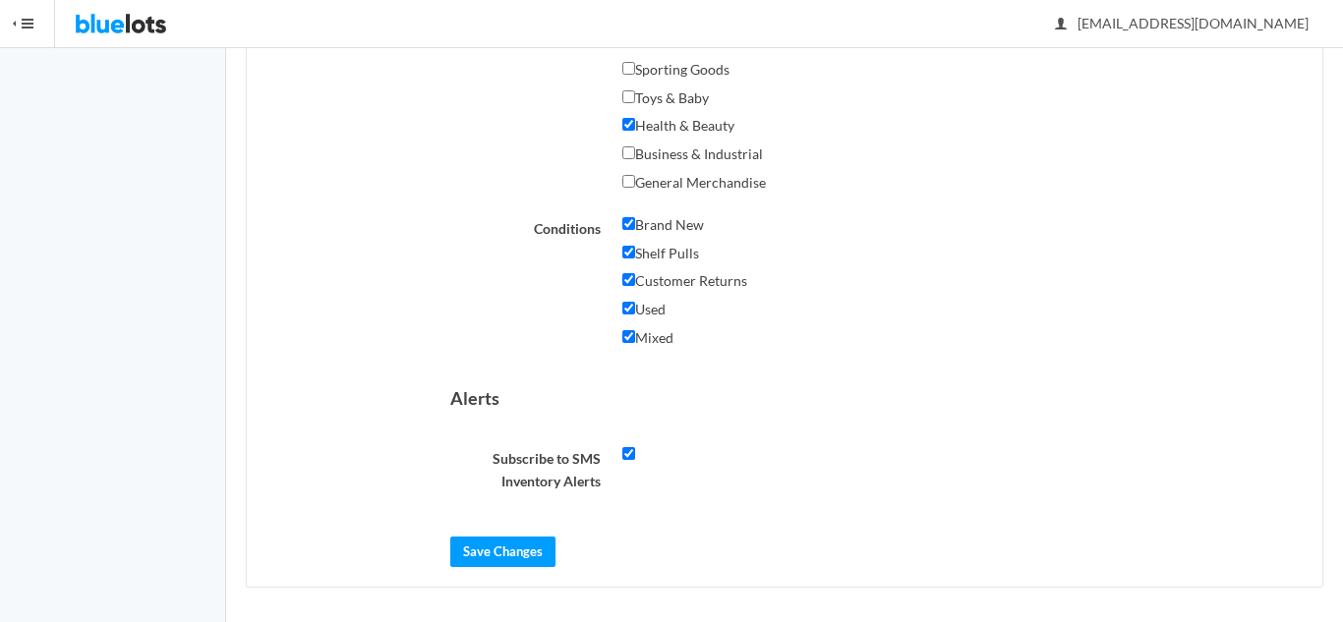
scroll to position [1216, 0]
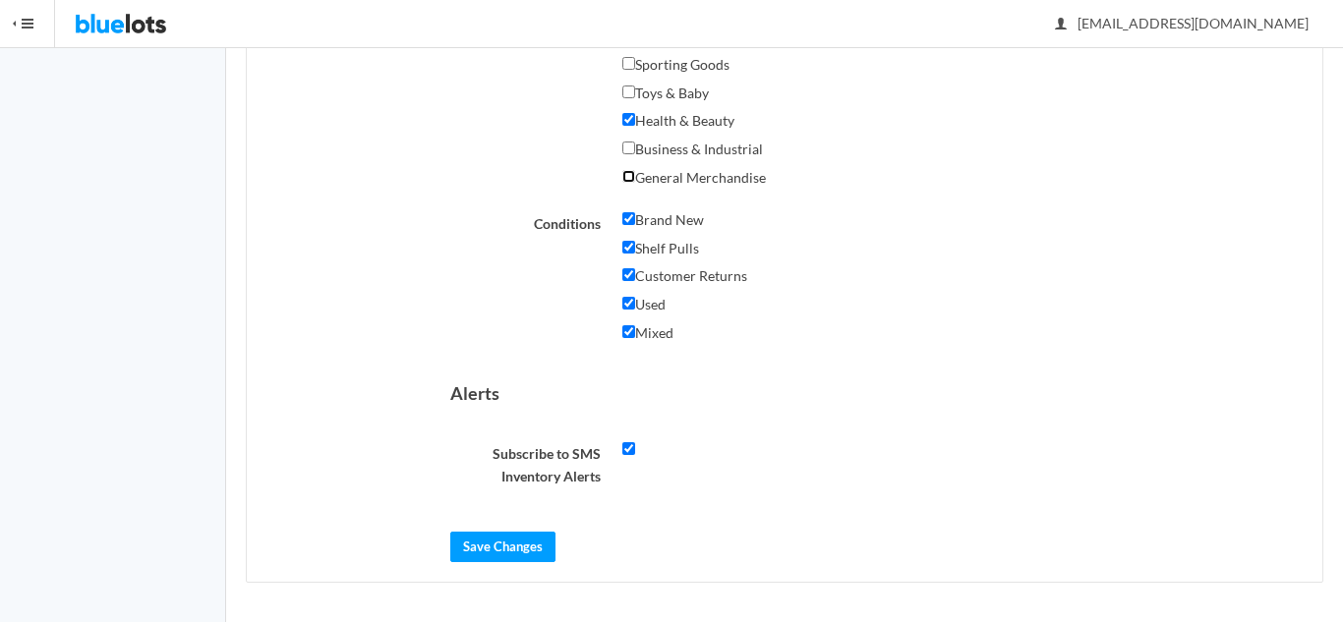
click at [632, 180] on input "General Merchandise" at bounding box center [628, 176] width 13 height 13
checkbox input "true"
click at [507, 548] on input "Save Changes" at bounding box center [502, 547] width 105 height 30
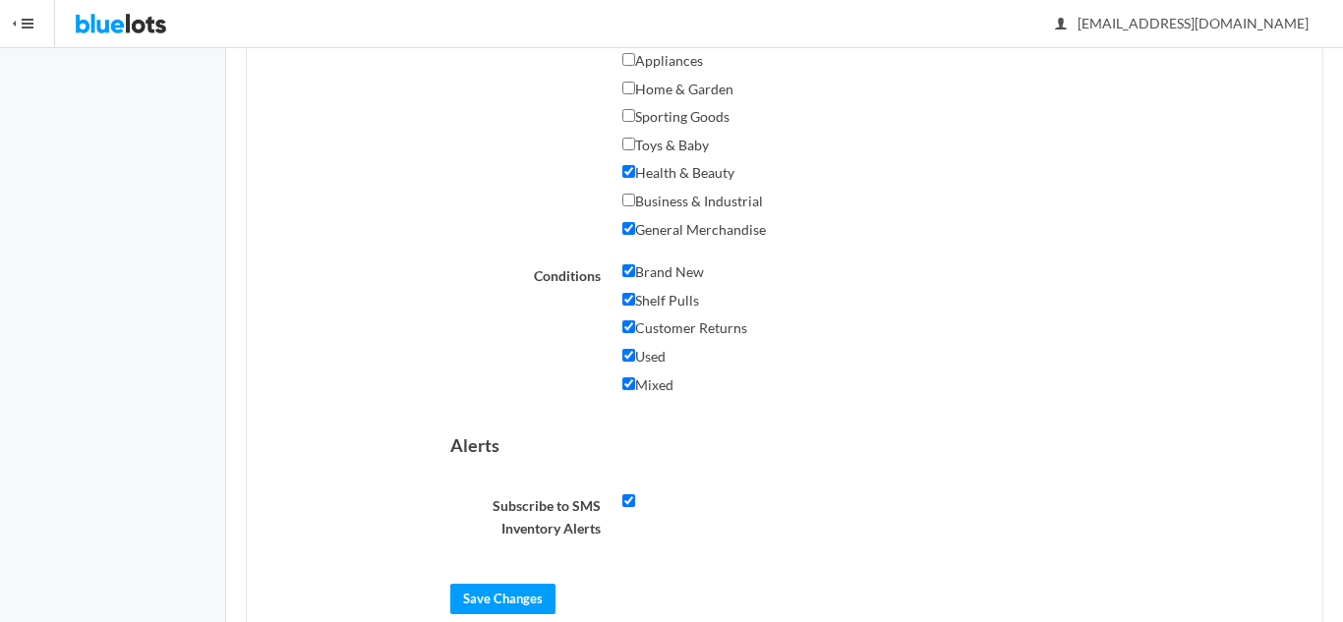
scroll to position [1216, 0]
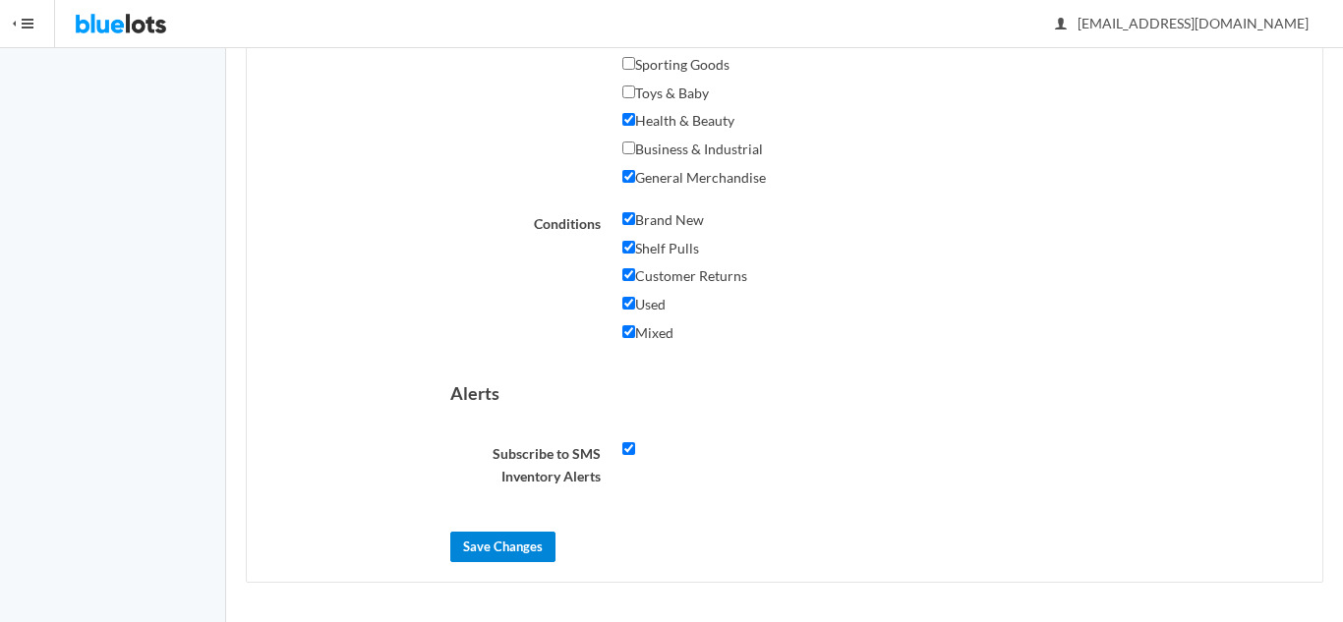
click at [508, 549] on input "Save Changes" at bounding box center [502, 547] width 105 height 30
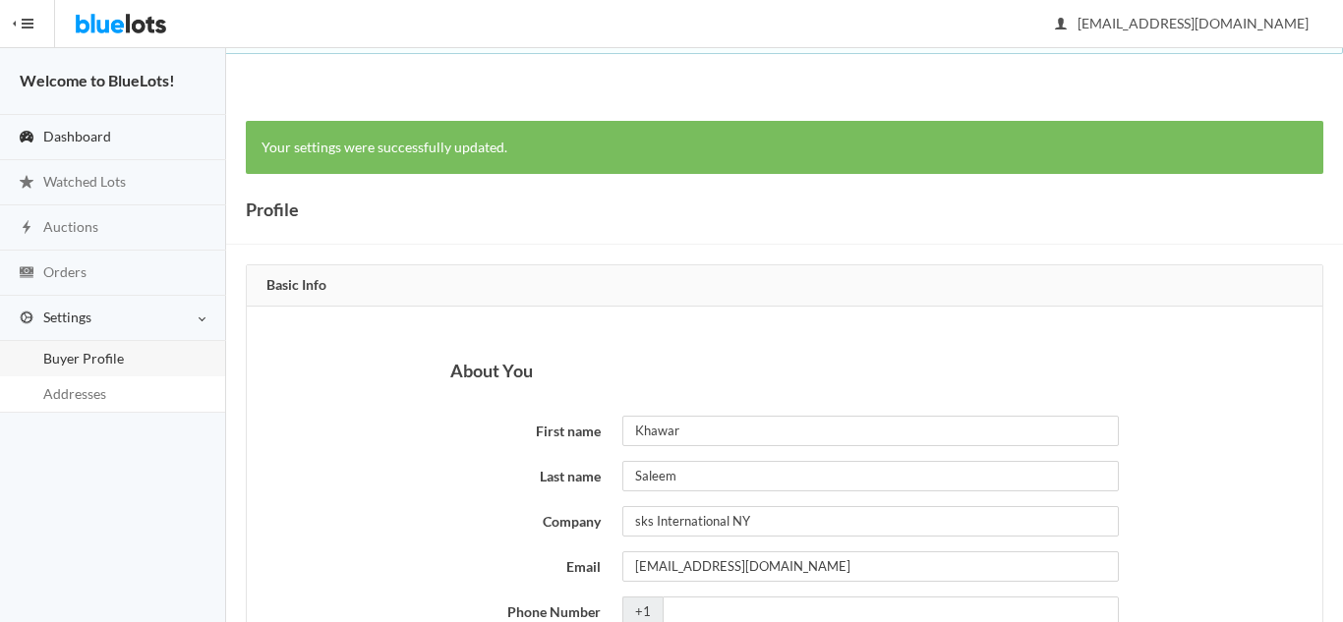
click at [136, 124] on link "Dashboard" at bounding box center [113, 137] width 226 height 45
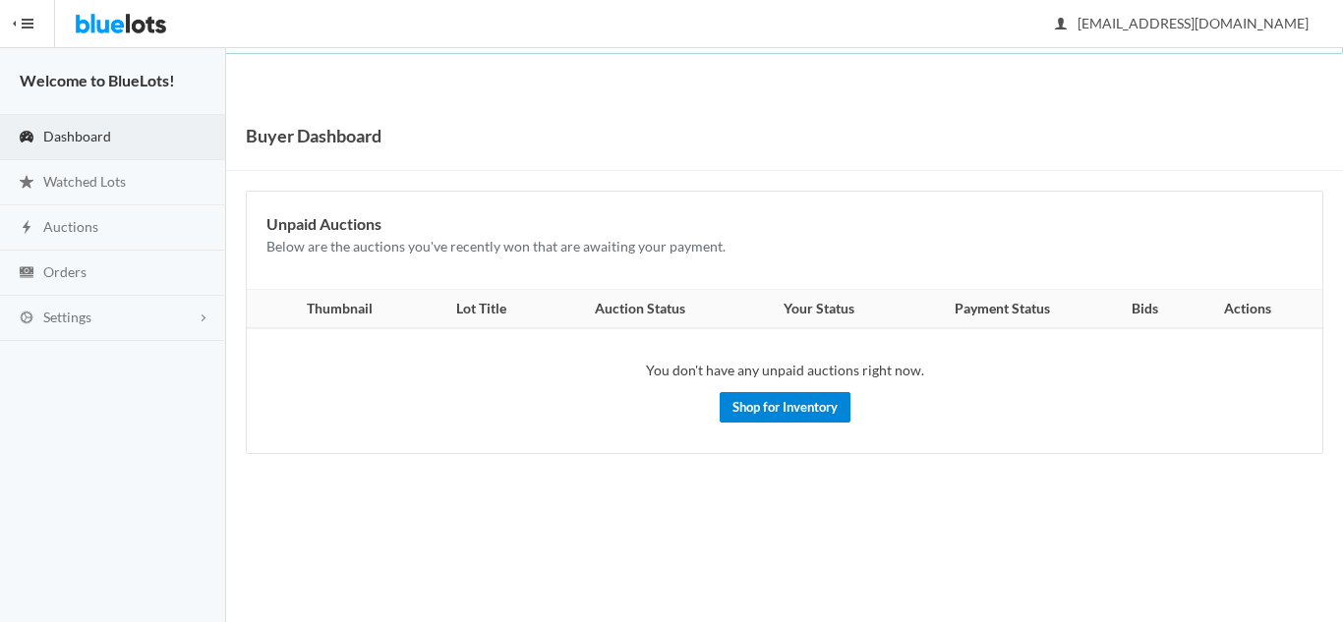
click at [783, 418] on link "Shop for Inventory" at bounding box center [785, 407] width 131 height 30
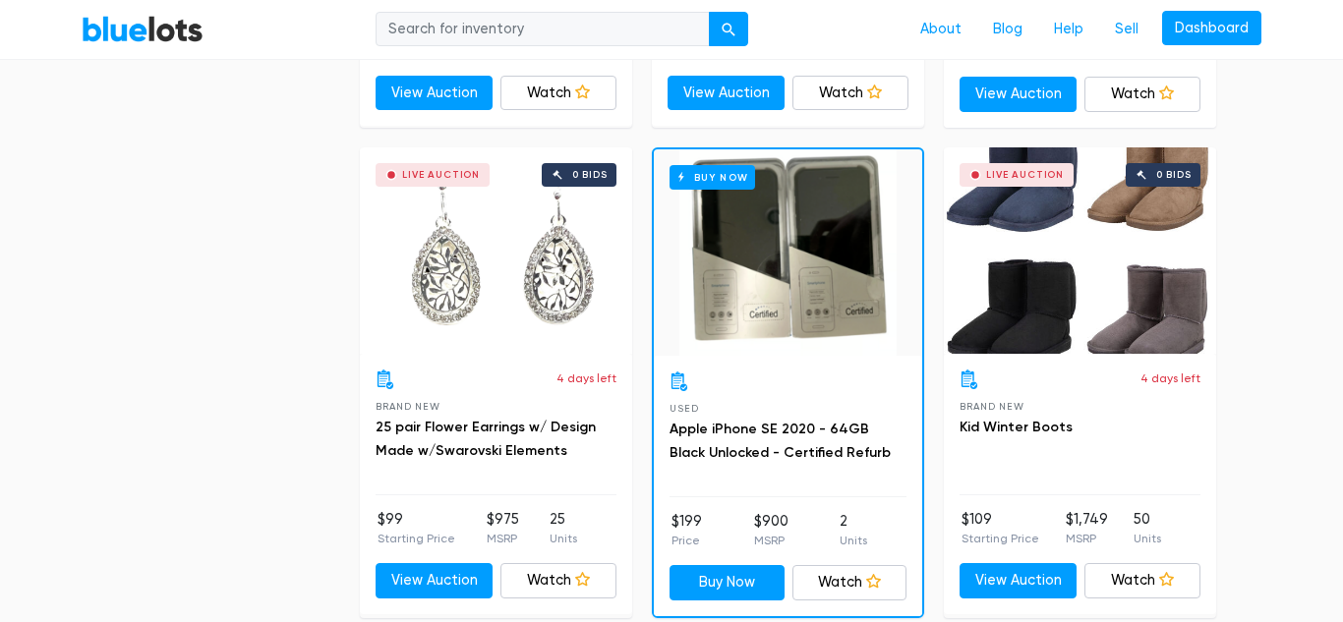
scroll to position [8317, 0]
